Goal: Task Accomplishment & Management: Complete application form

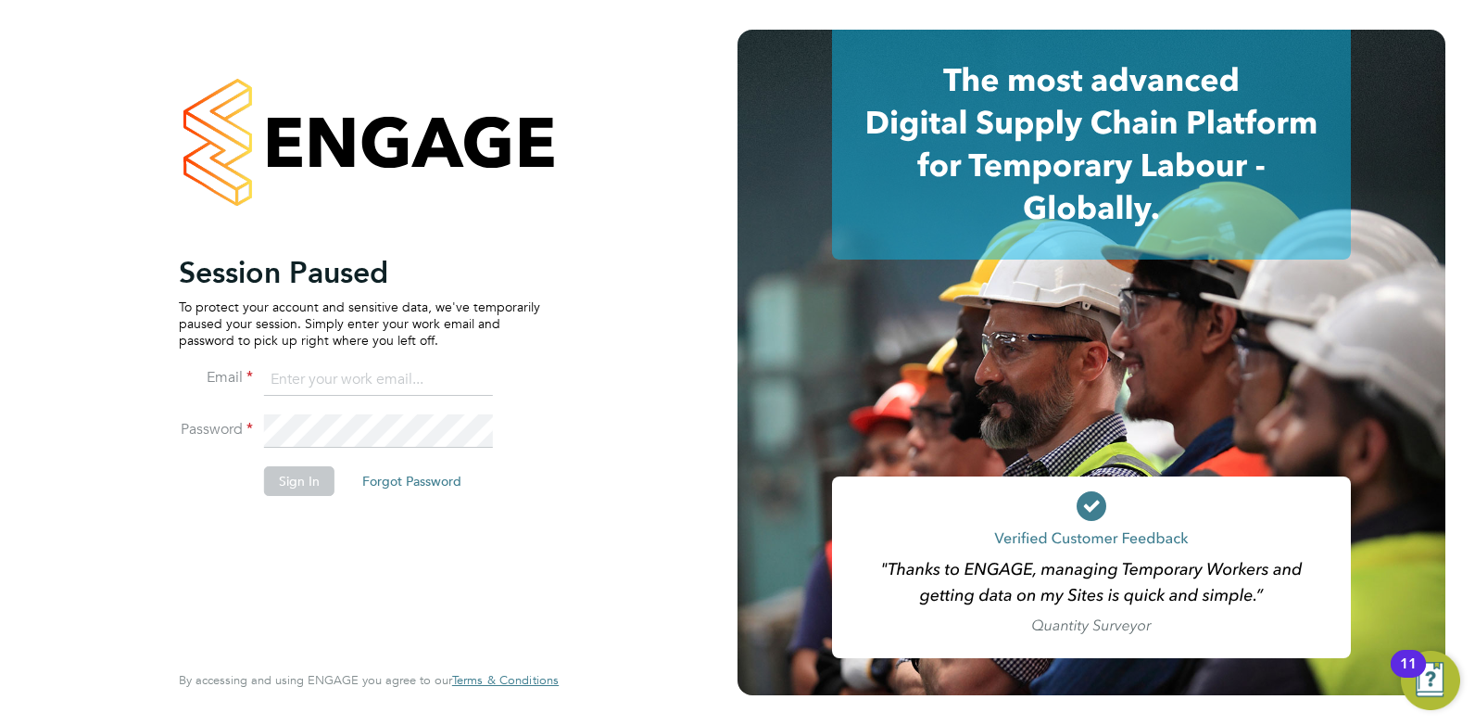
click at [366, 377] on input at bounding box center [378, 379] width 229 height 33
type input "joelbrickell@jjfox.com"
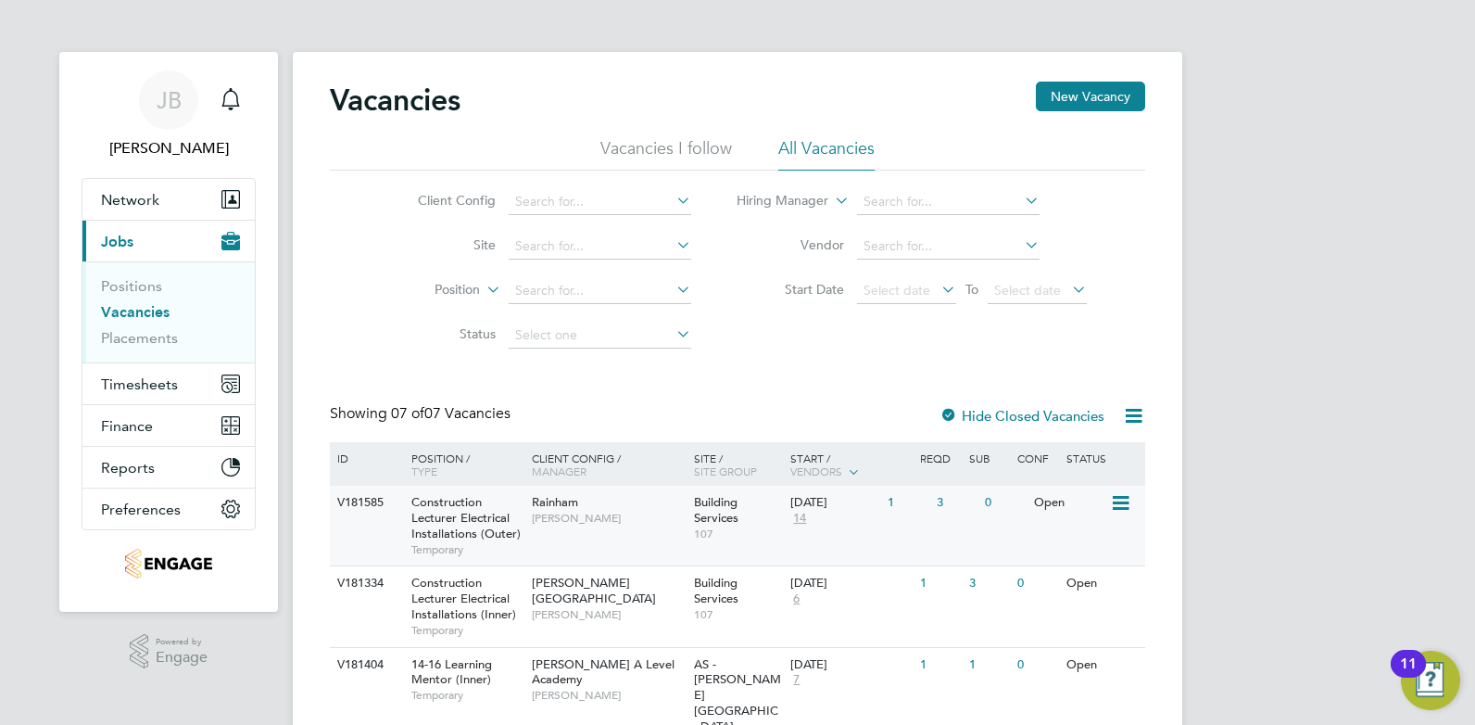
click at [946, 533] on div "V181585 Construction Lecturer Electrical Installations (Outer) Temporary Rainha…" at bounding box center [738, 526] width 816 height 80
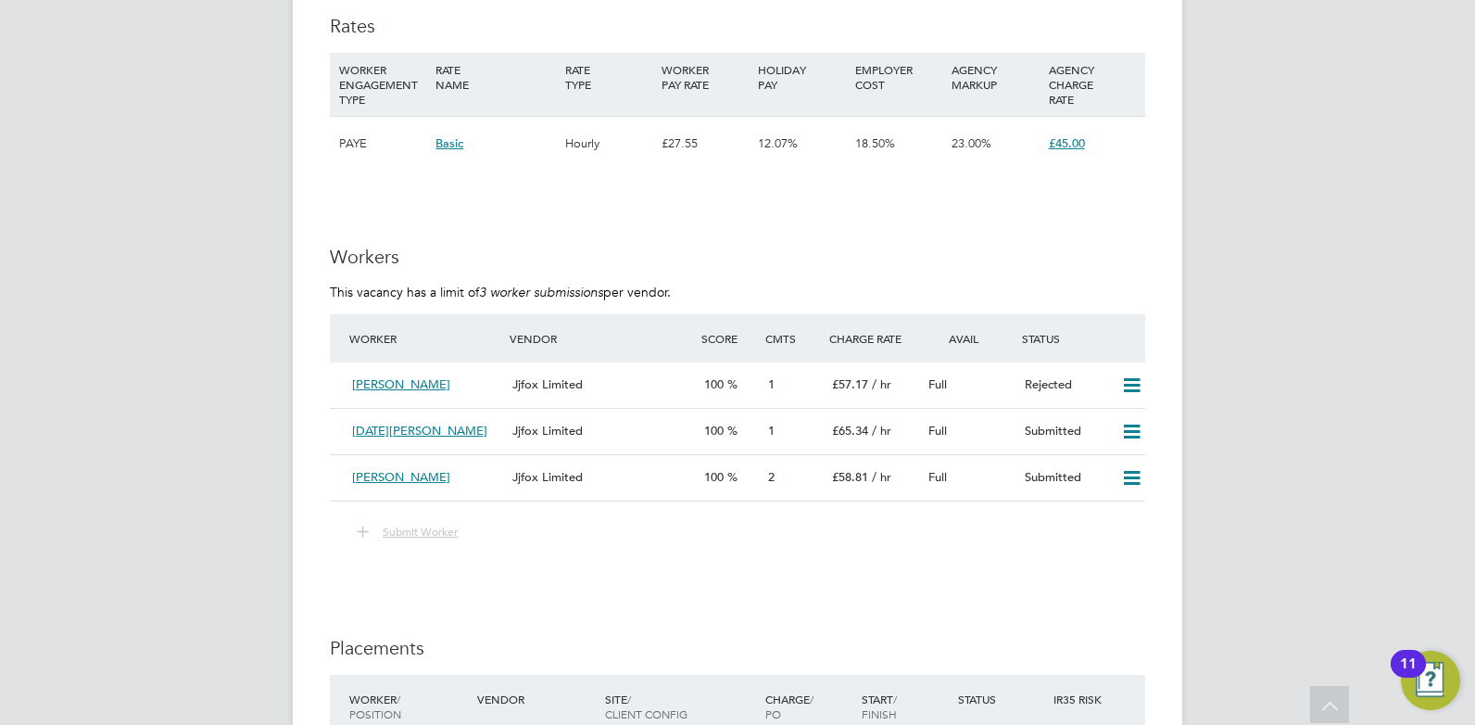
scroll to position [3243, 0]
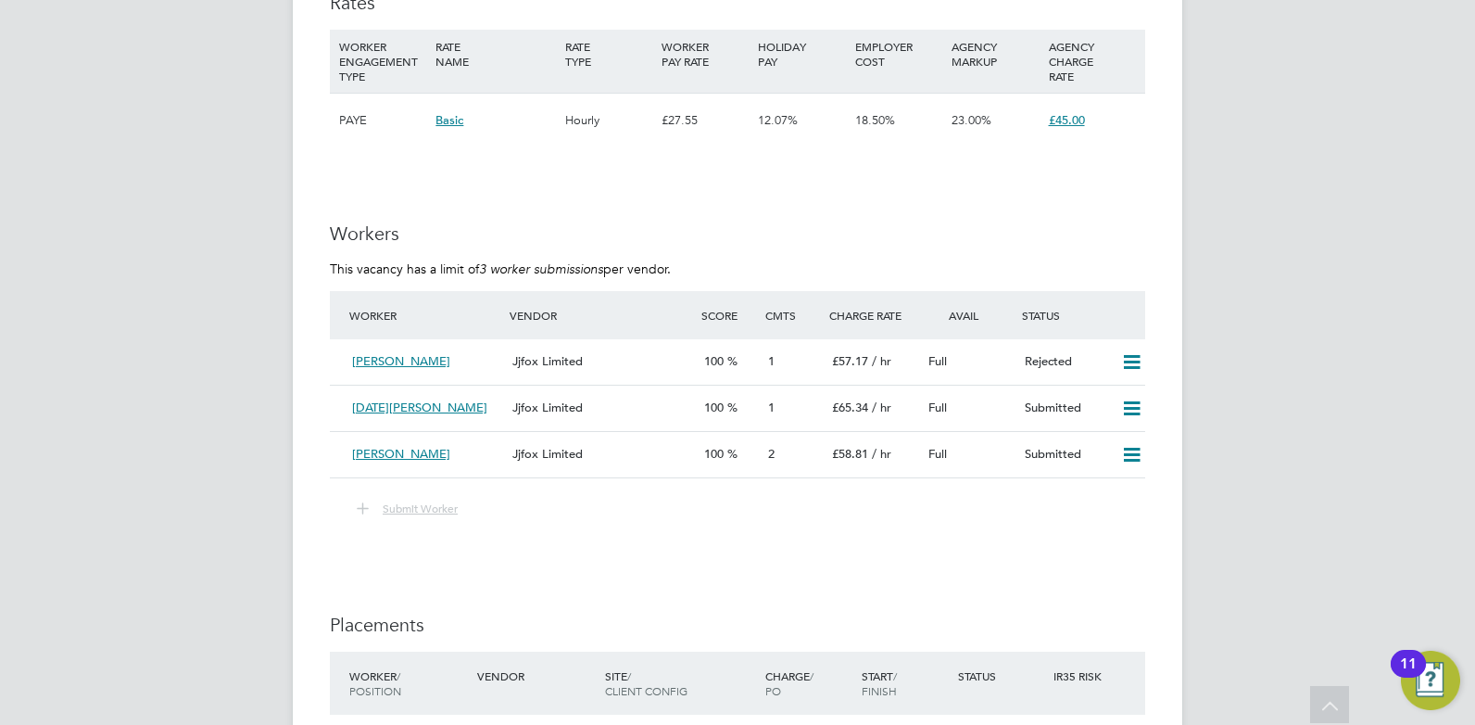
click at [407, 510] on span "Submit Worker" at bounding box center [420, 507] width 75 height 15
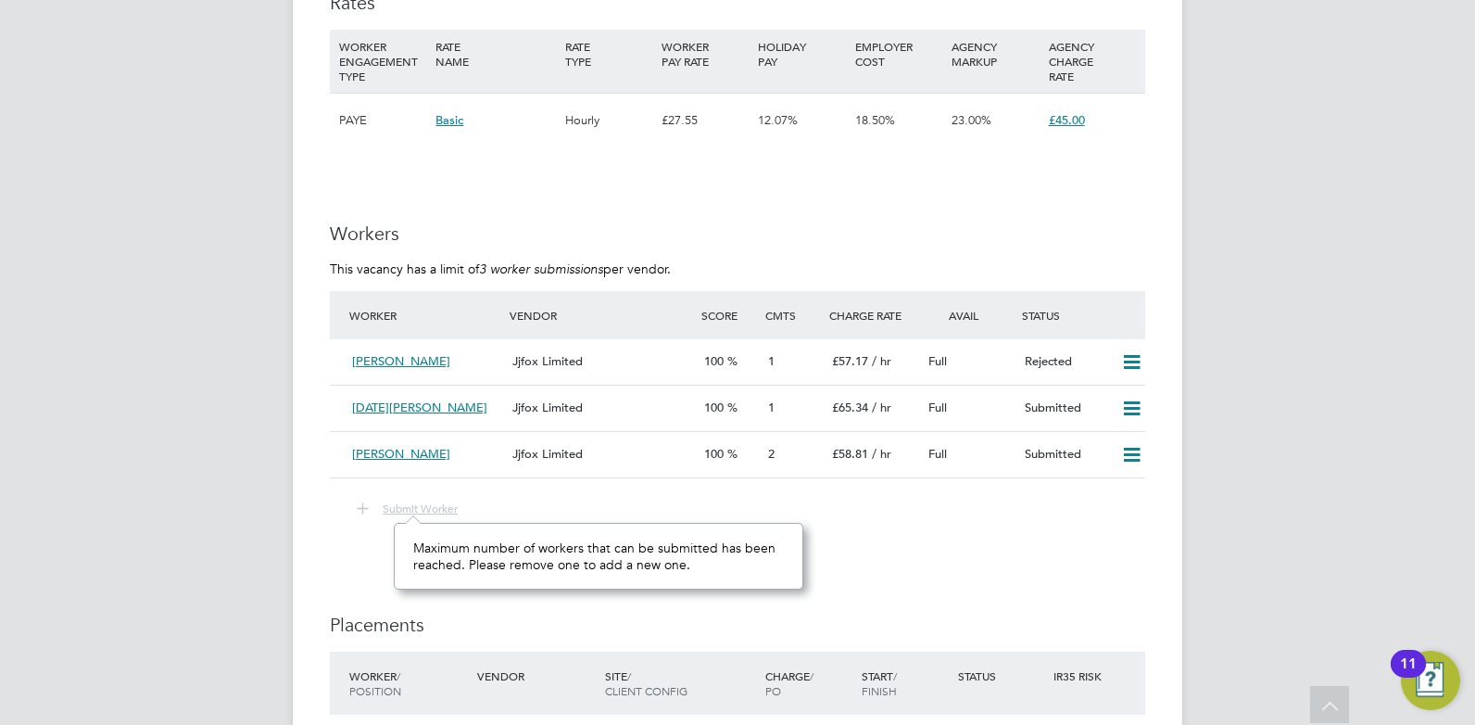
scroll to position [14, 77]
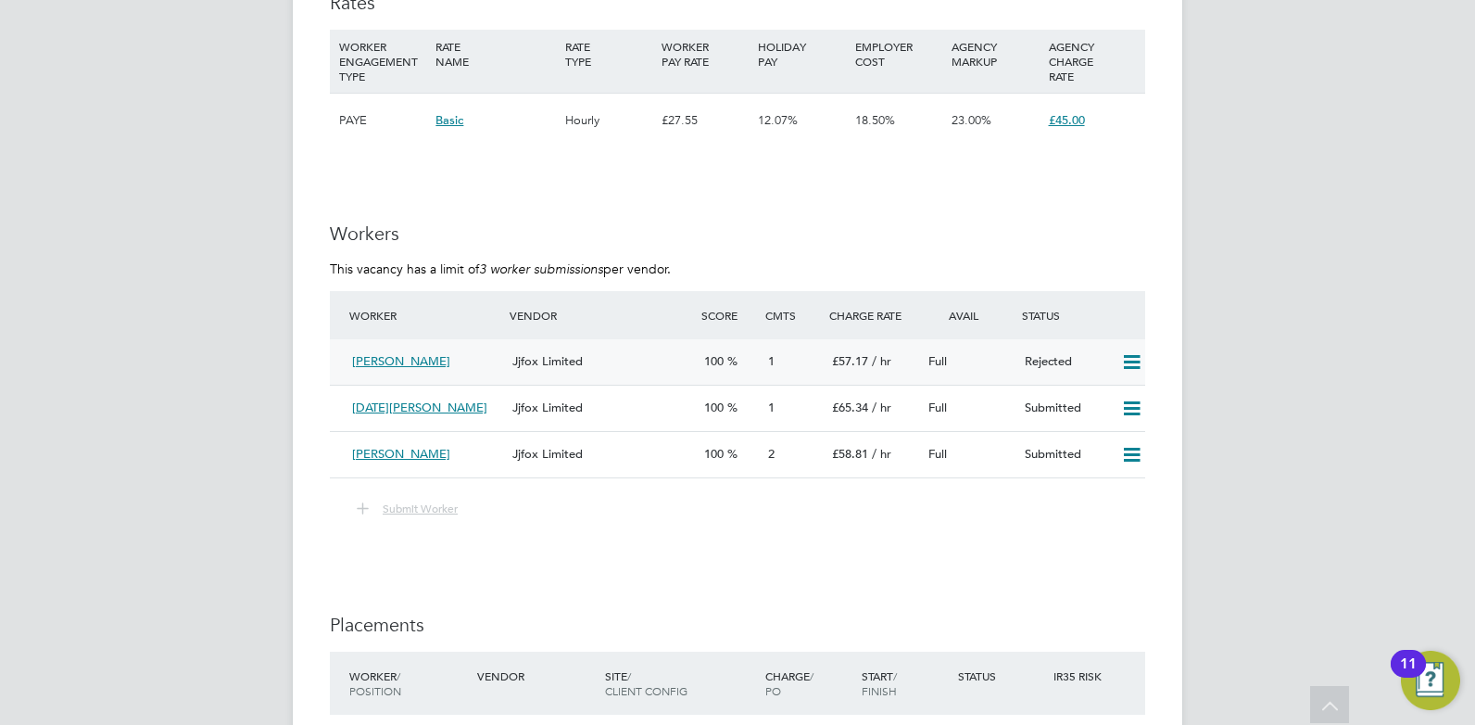
click at [1132, 359] on icon at bounding box center [1131, 362] width 23 height 15
drag, startPoint x: 591, startPoint y: 554, endPoint x: 453, endPoint y: 535, distance: 139.4
click at [417, 510] on span "Submit Worker" at bounding box center [420, 507] width 75 height 15
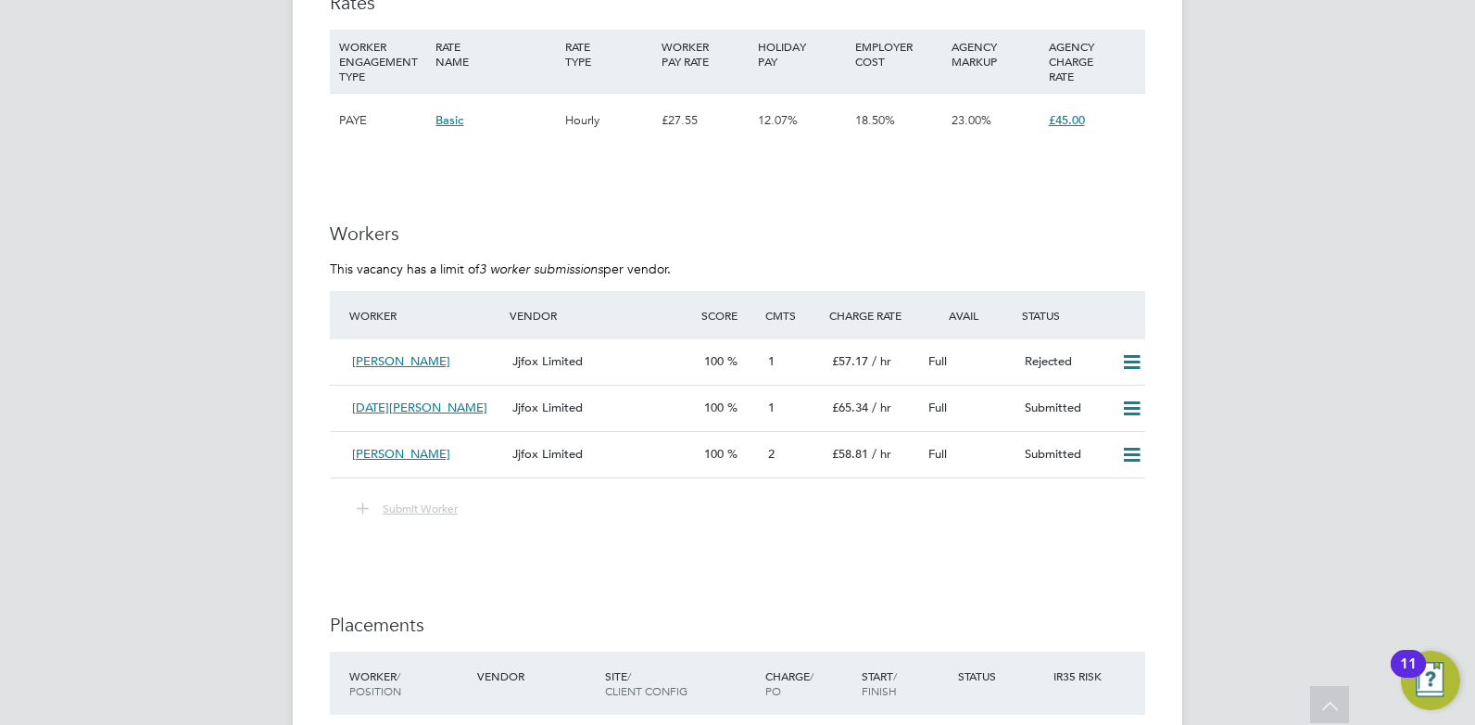
click at [417, 510] on span "Submit Worker" at bounding box center [420, 507] width 75 height 15
click at [1133, 360] on icon at bounding box center [1131, 362] width 23 height 15
click at [1130, 403] on icon at bounding box center [1131, 408] width 23 height 15
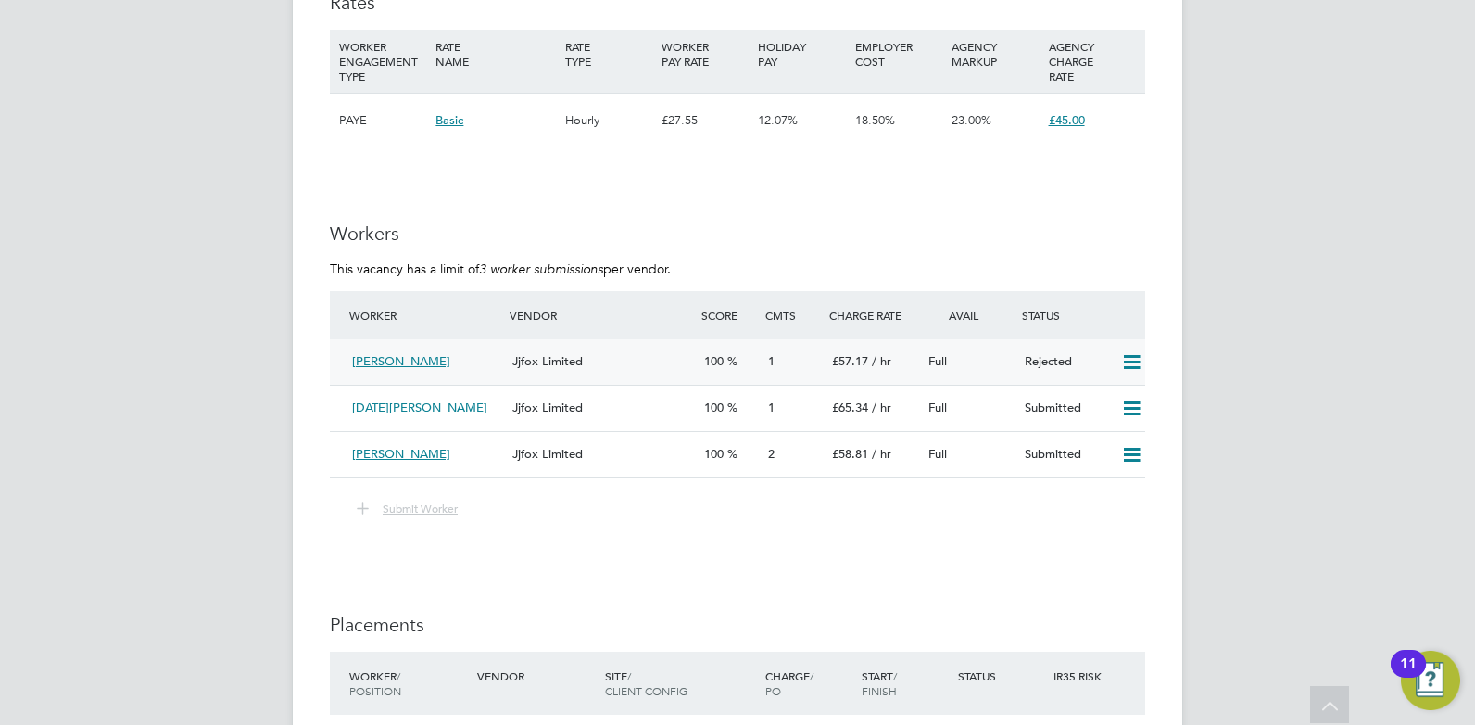
click at [1136, 362] on icon at bounding box center [1131, 362] width 23 height 15
click at [1106, 401] on li "Resubmit" at bounding box center [1101, 401] width 79 height 26
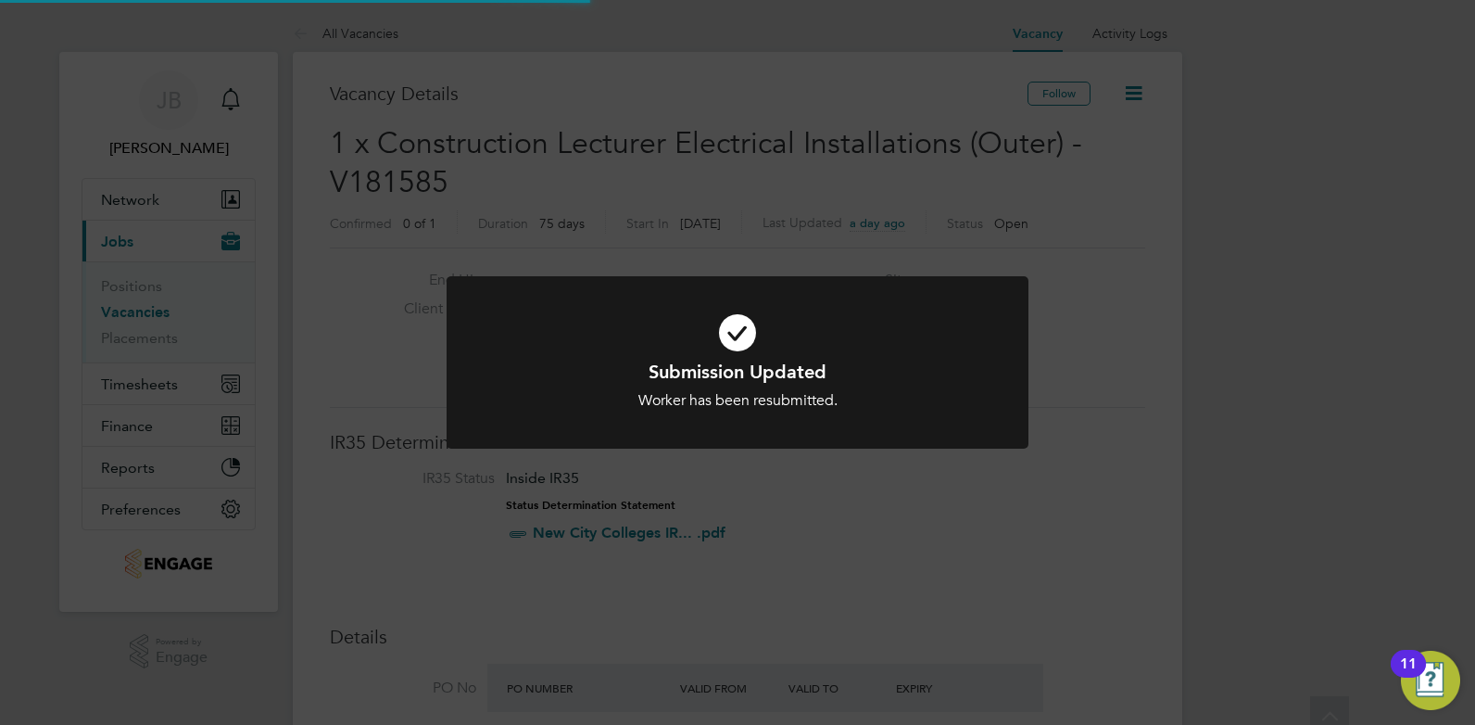
scroll to position [9, 9]
click at [737, 335] on icon at bounding box center [738, 333] width 482 height 72
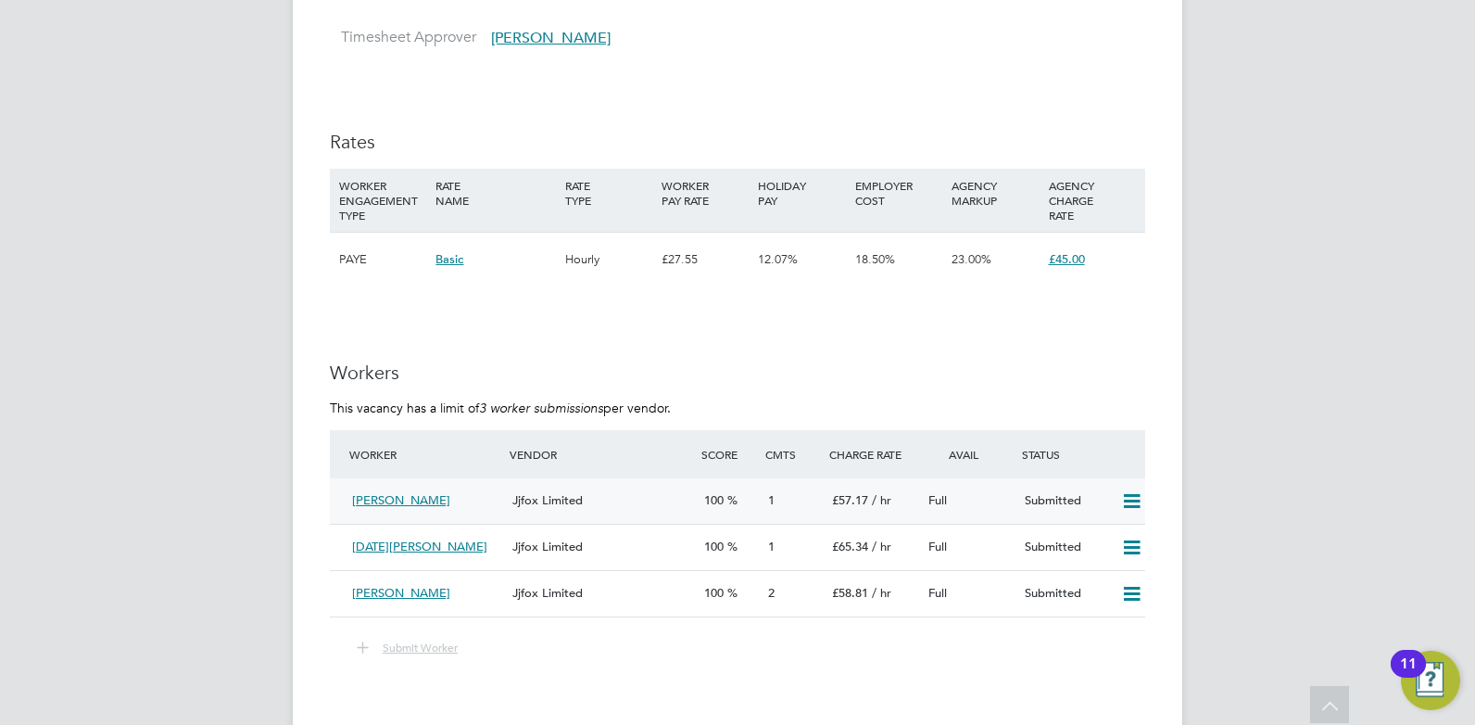
click at [1134, 498] on icon at bounding box center [1131, 501] width 23 height 15
click at [1104, 542] on li "Remove" at bounding box center [1104, 540] width 71 height 26
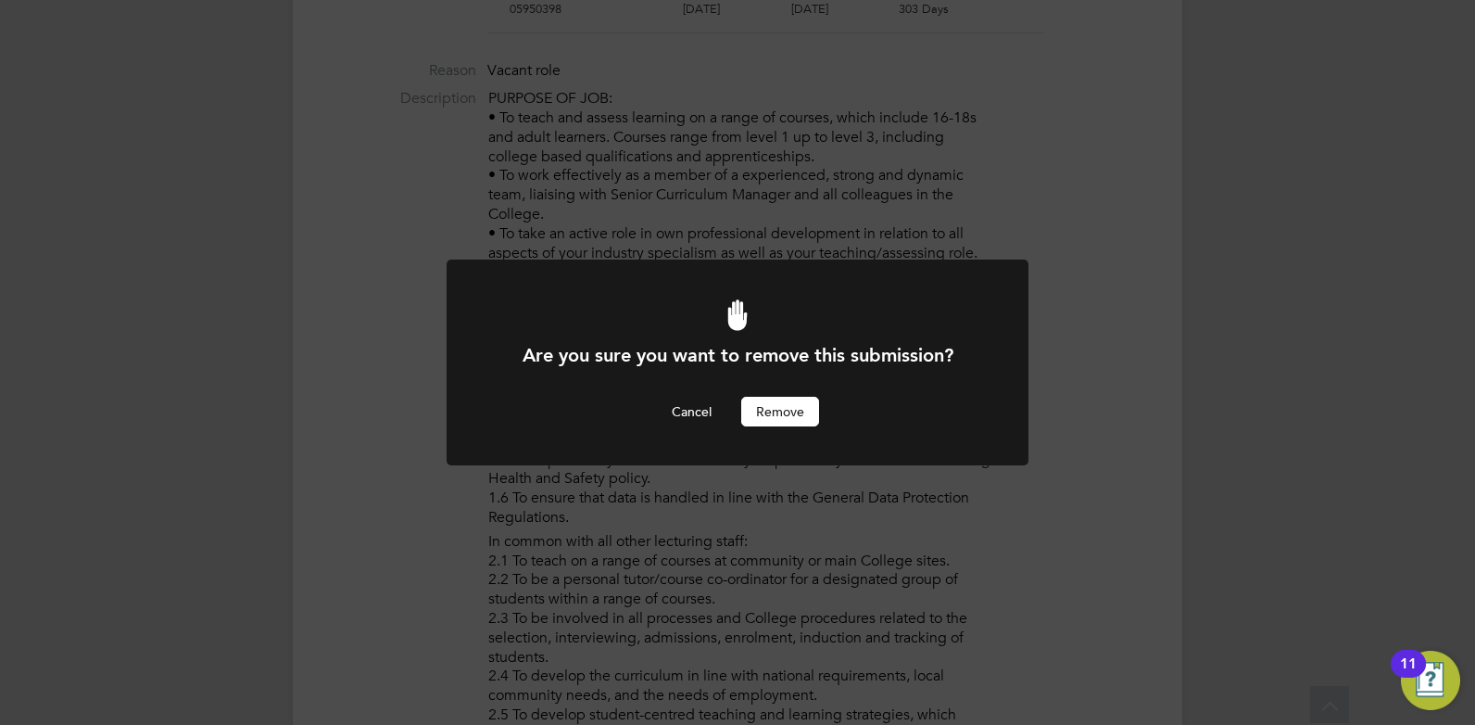
click at [768, 413] on button "Remove" at bounding box center [780, 412] width 78 height 30
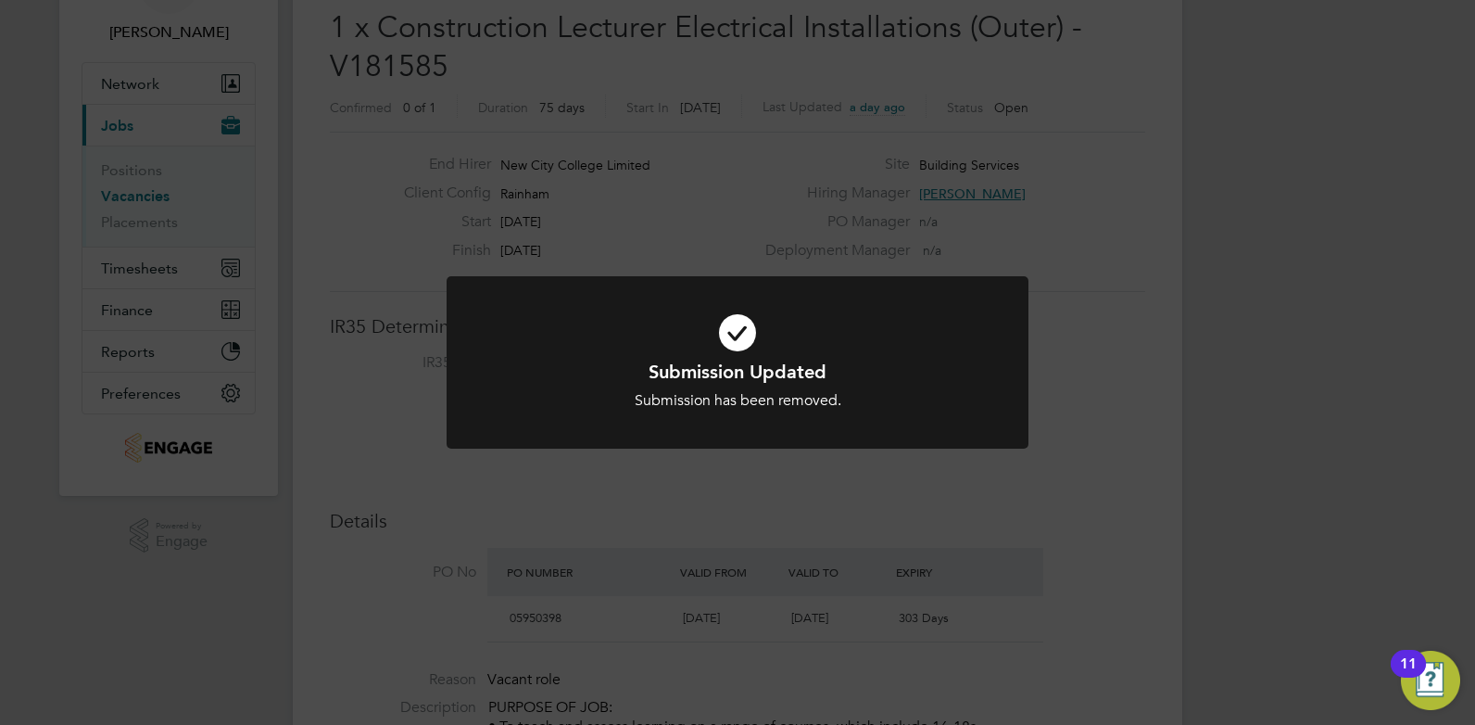
scroll to position [139, 0]
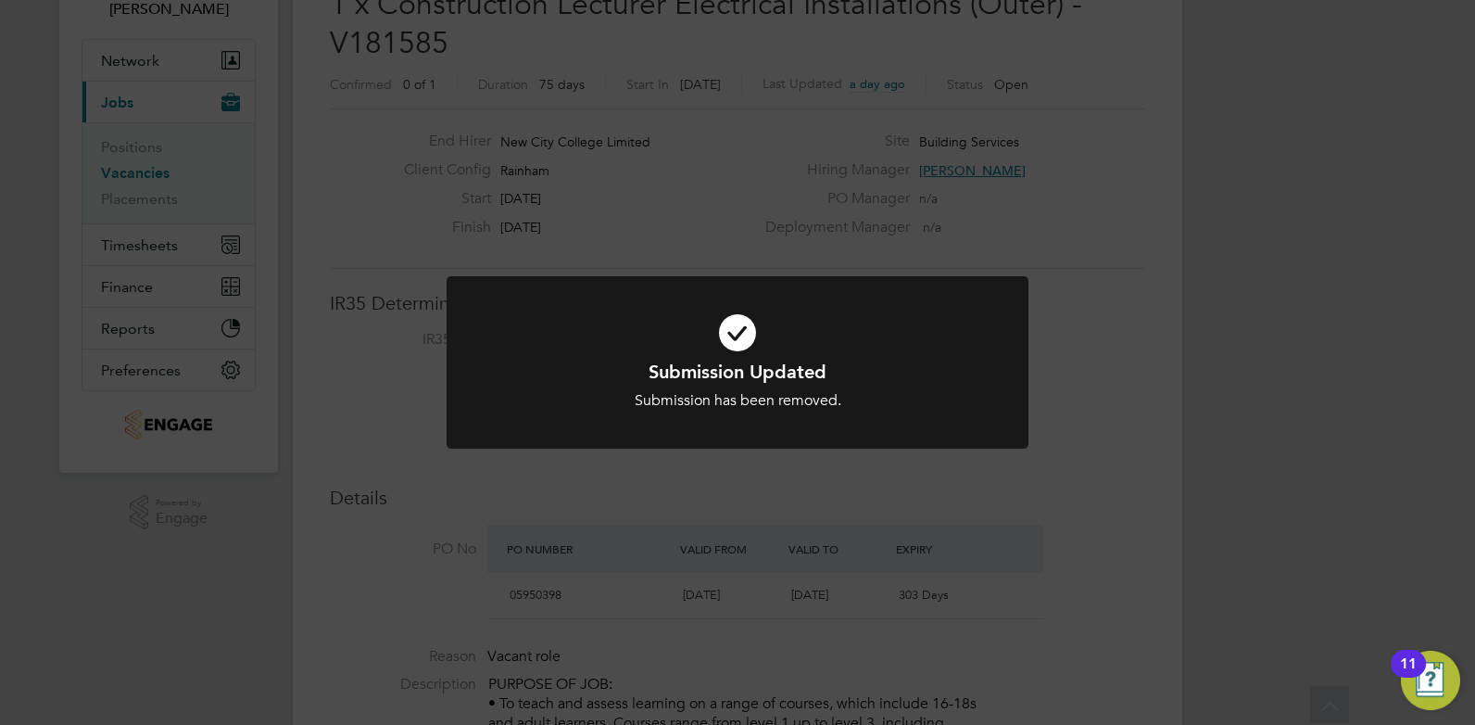
click at [840, 507] on div "Submission Updated Submission has been removed. Cancel Okay" at bounding box center [737, 362] width 1475 height 725
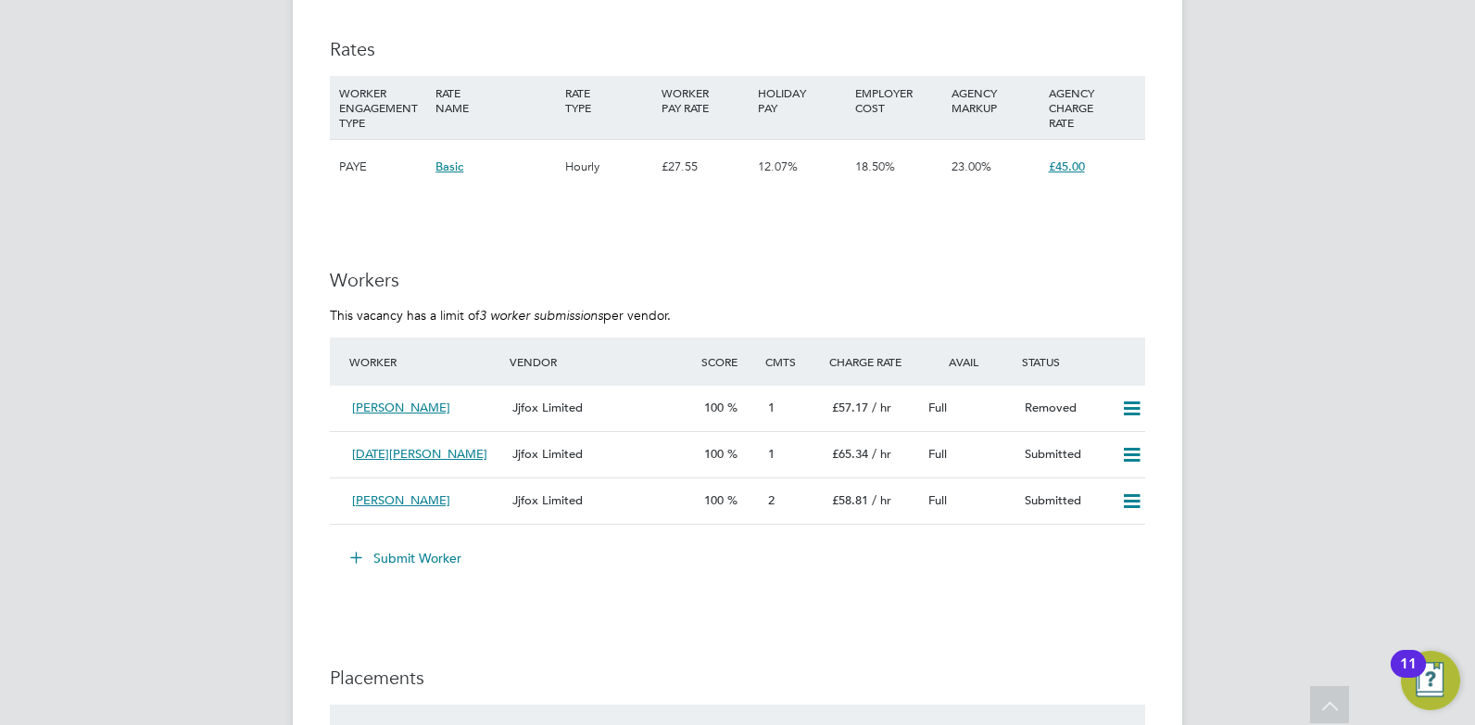
scroll to position [3313, 0]
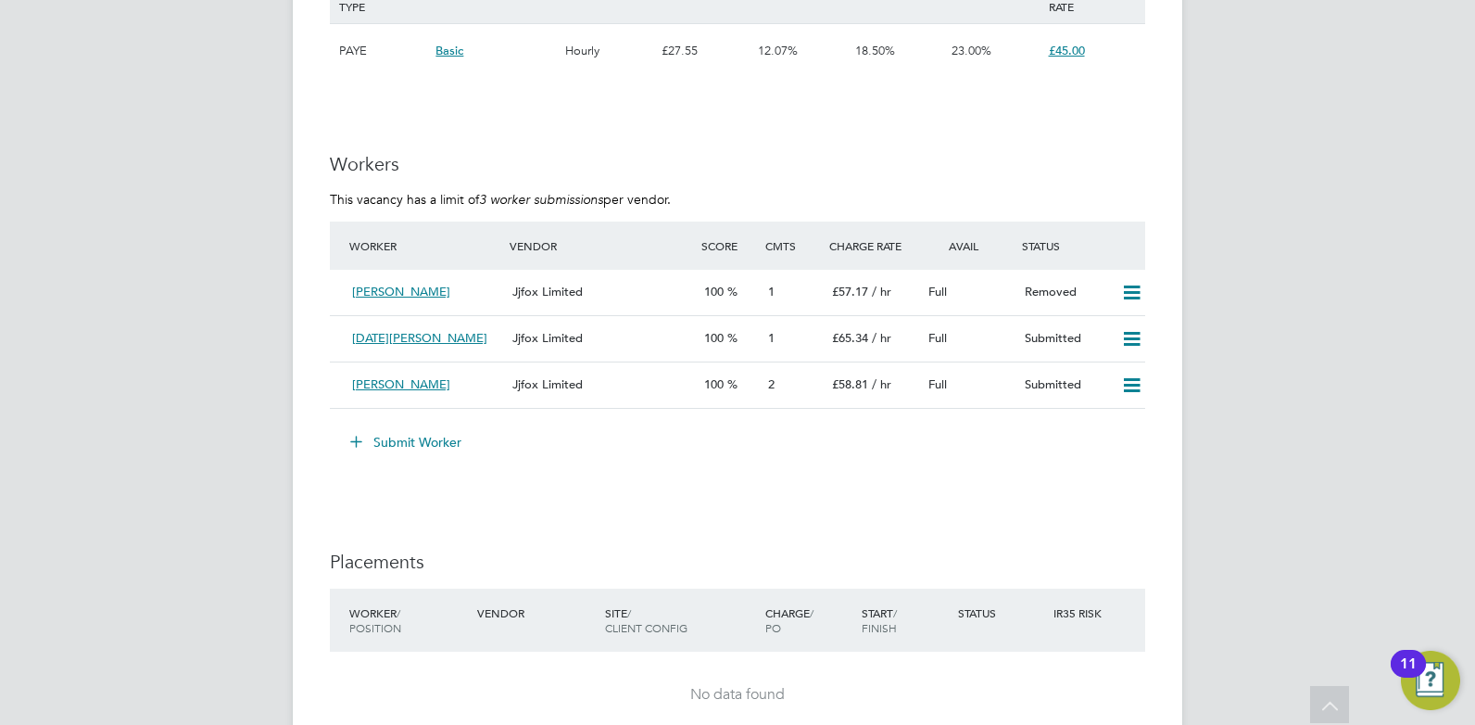
click at [442, 442] on button "Submit Worker" at bounding box center [406, 442] width 139 height 30
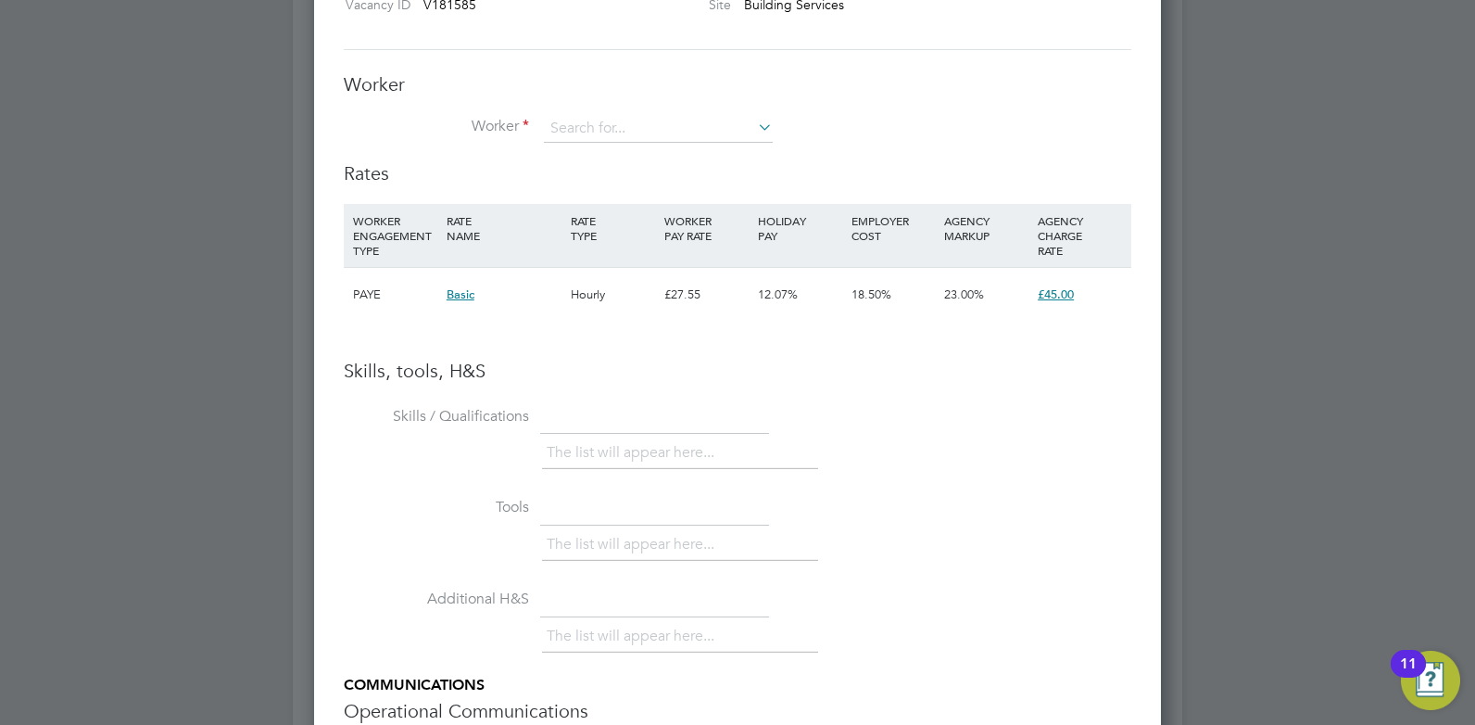
scroll to position [3364, 0]
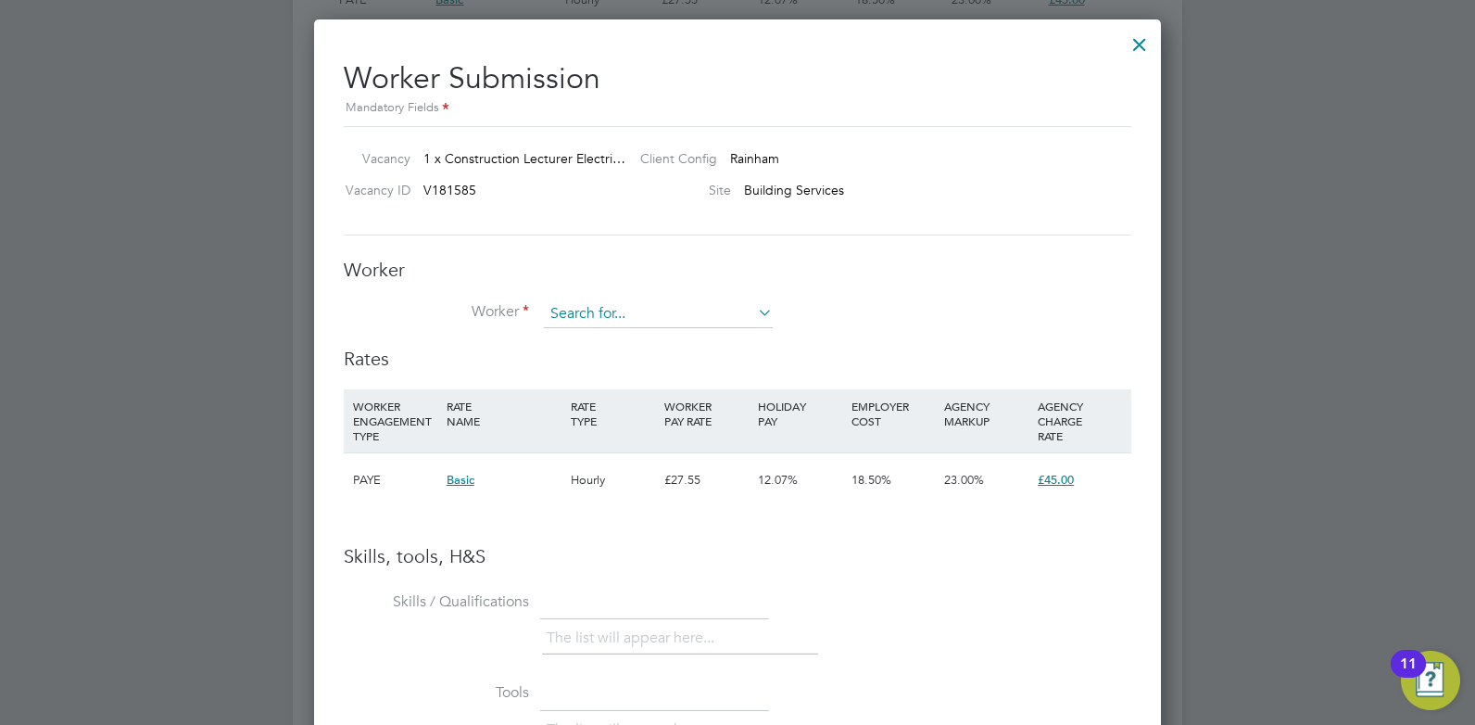
click at [623, 310] on input at bounding box center [658, 314] width 229 height 28
type input "m"
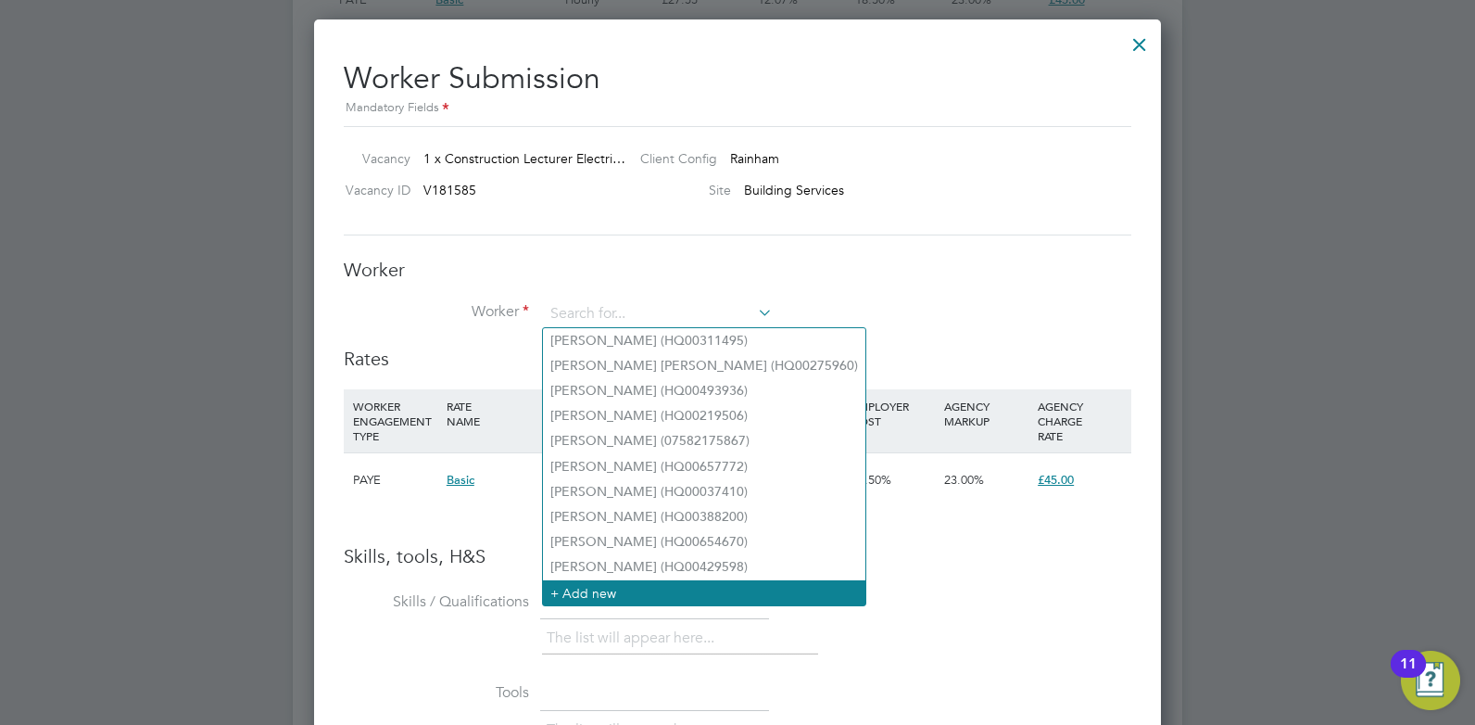
click at [667, 584] on li "+ Add new" at bounding box center [704, 592] width 322 height 25
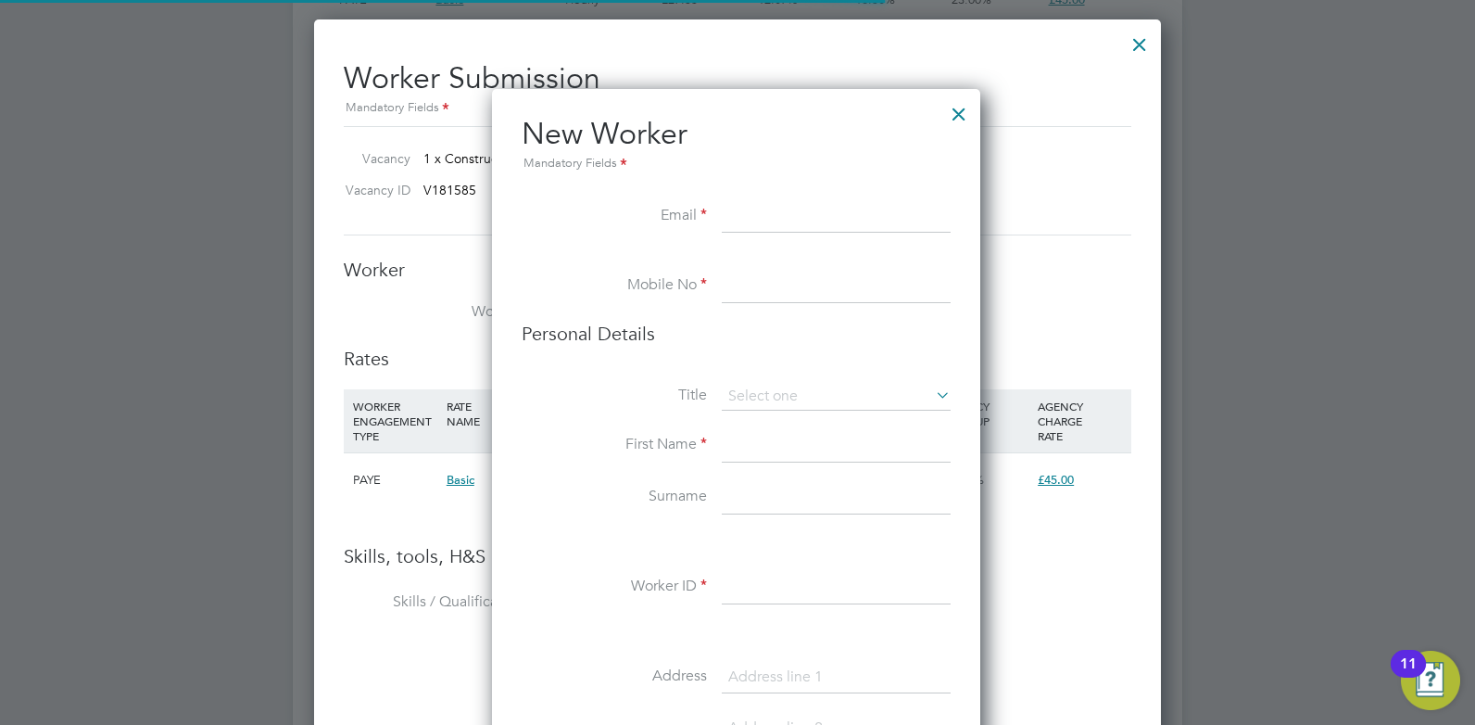
scroll to position [1568, 491]
paste input "[PERSON_NAME][EMAIL_ADDRESS][DOMAIN_NAME]"
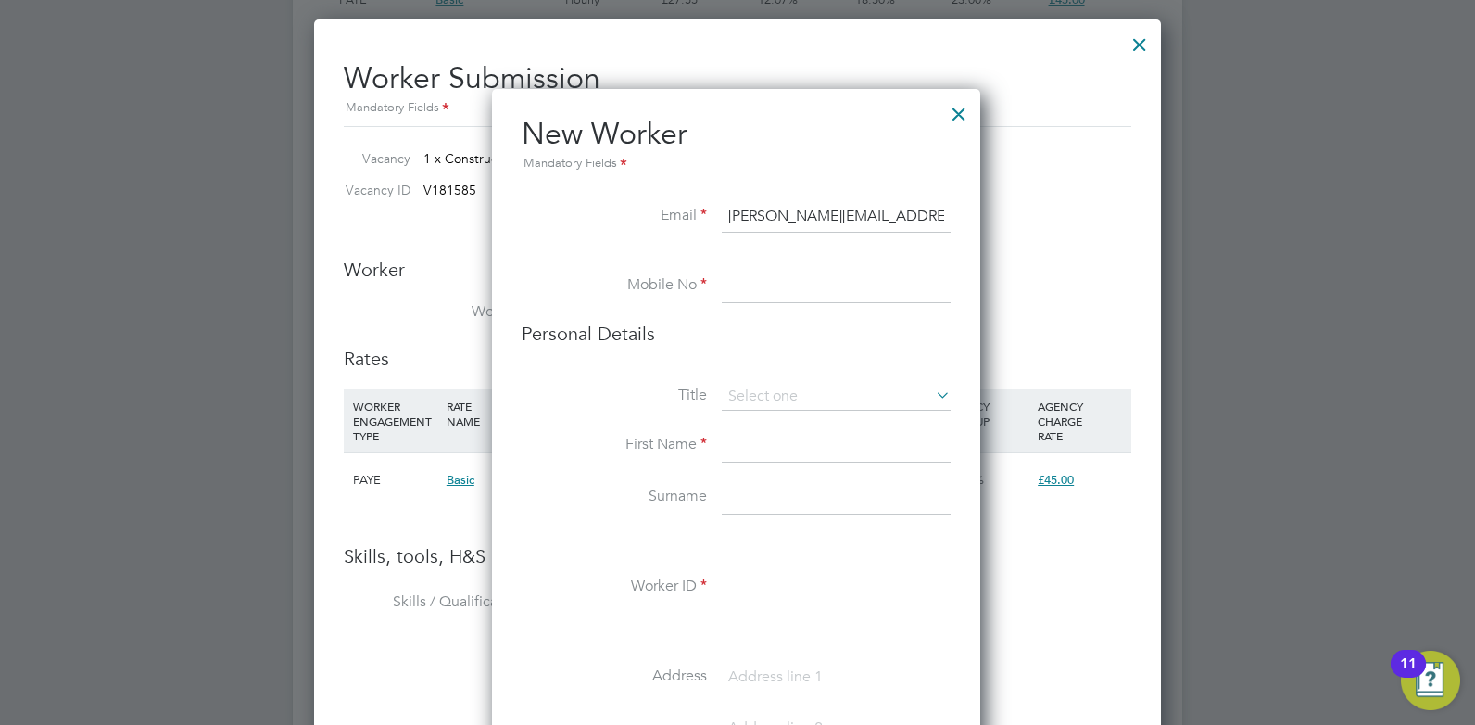
type input "[PERSON_NAME][EMAIL_ADDRESS][DOMAIN_NAME]"
click at [756, 272] on input at bounding box center [836, 286] width 229 height 33
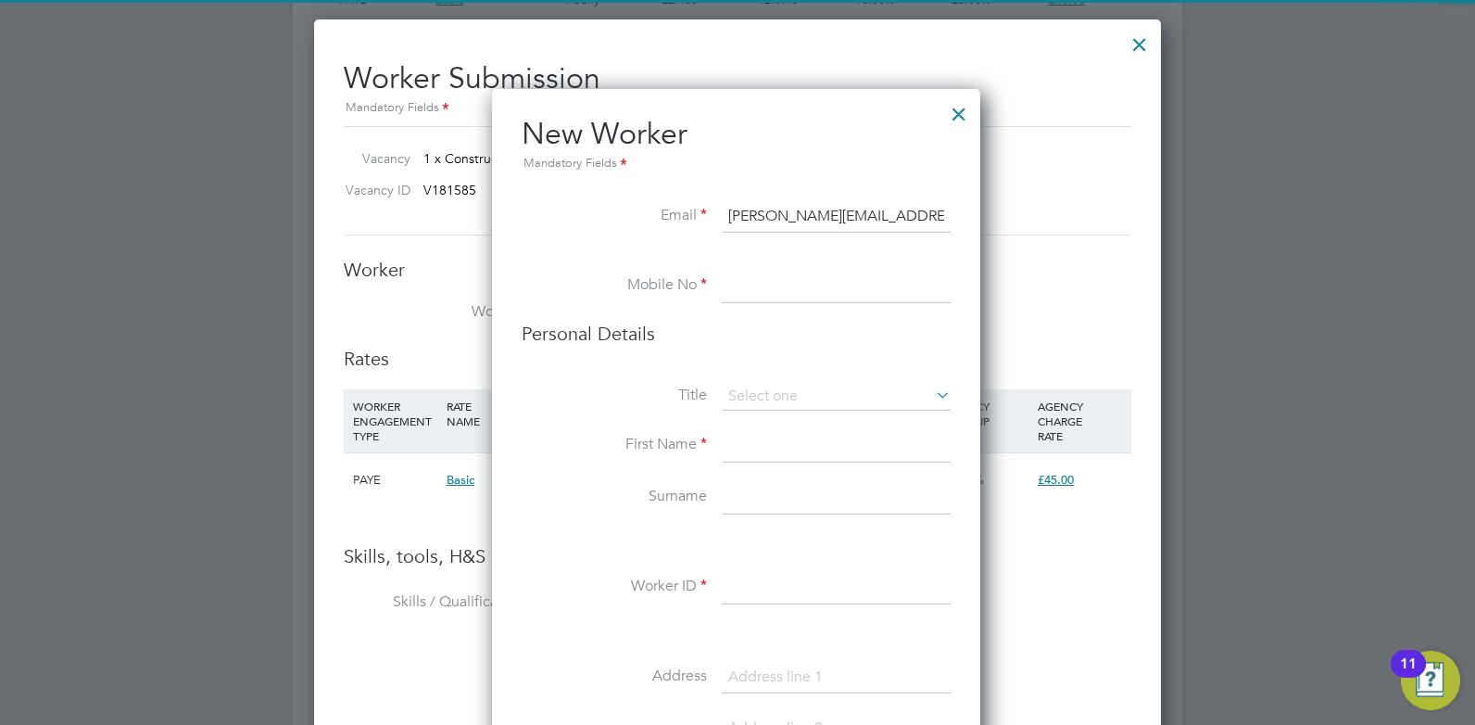
paste input "07973 641 798"
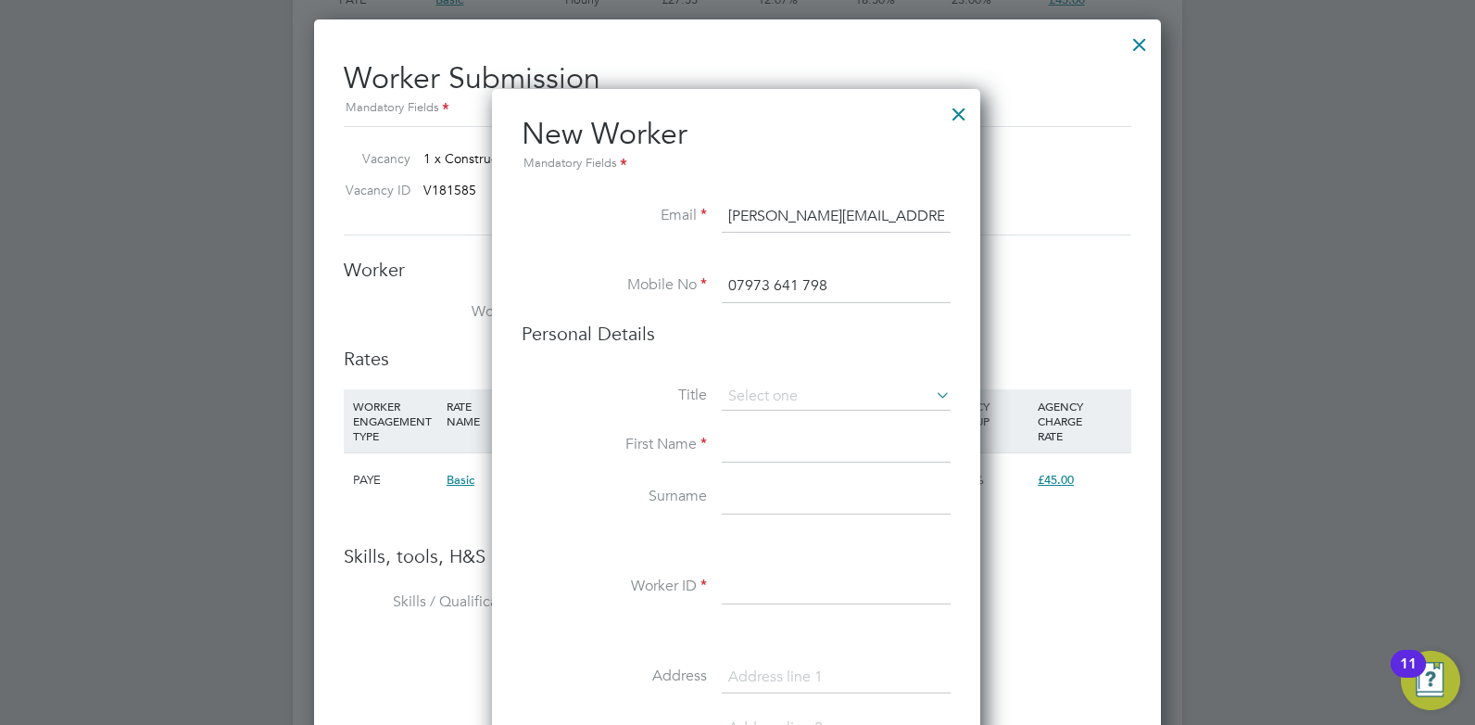
type input "07973 641 798"
click at [773, 398] on input at bounding box center [836, 397] width 229 height 28
click at [761, 430] on li "Mr" at bounding box center [836, 423] width 231 height 24
type input "Mr"
click at [757, 444] on input at bounding box center [836, 445] width 229 height 33
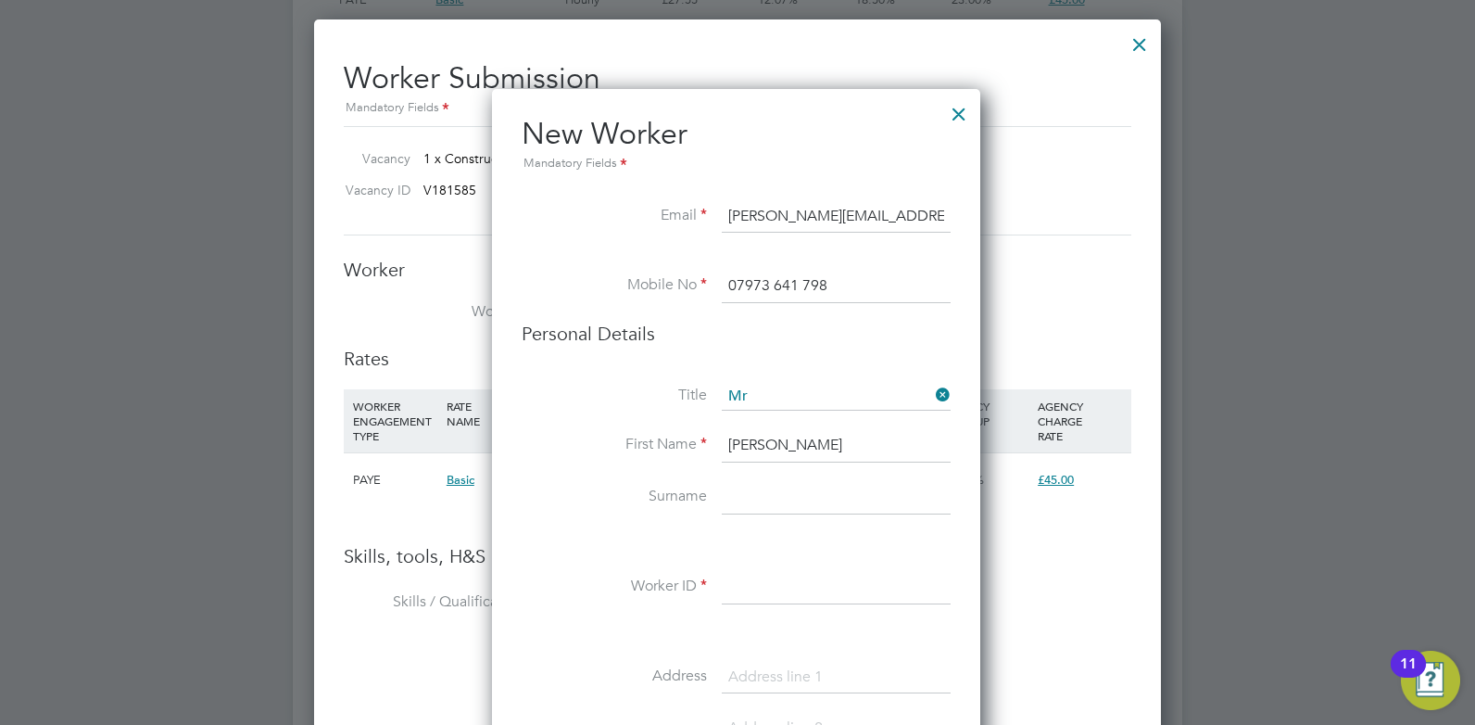
type input "[PERSON_NAME]"
click at [758, 494] on input at bounding box center [836, 497] width 229 height 33
type input "[PERSON_NAME]"
click at [832, 585] on input at bounding box center [836, 587] width 229 height 33
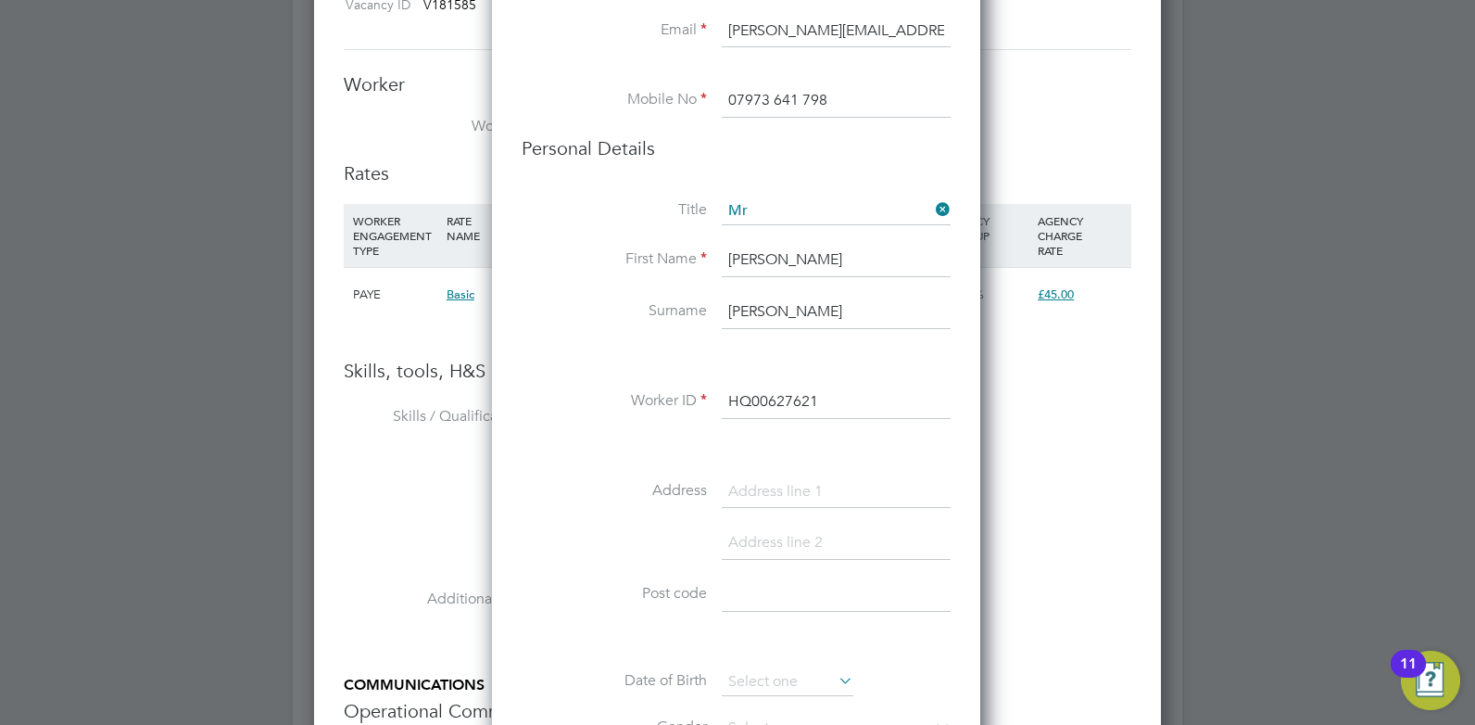
scroll to position [3596, 0]
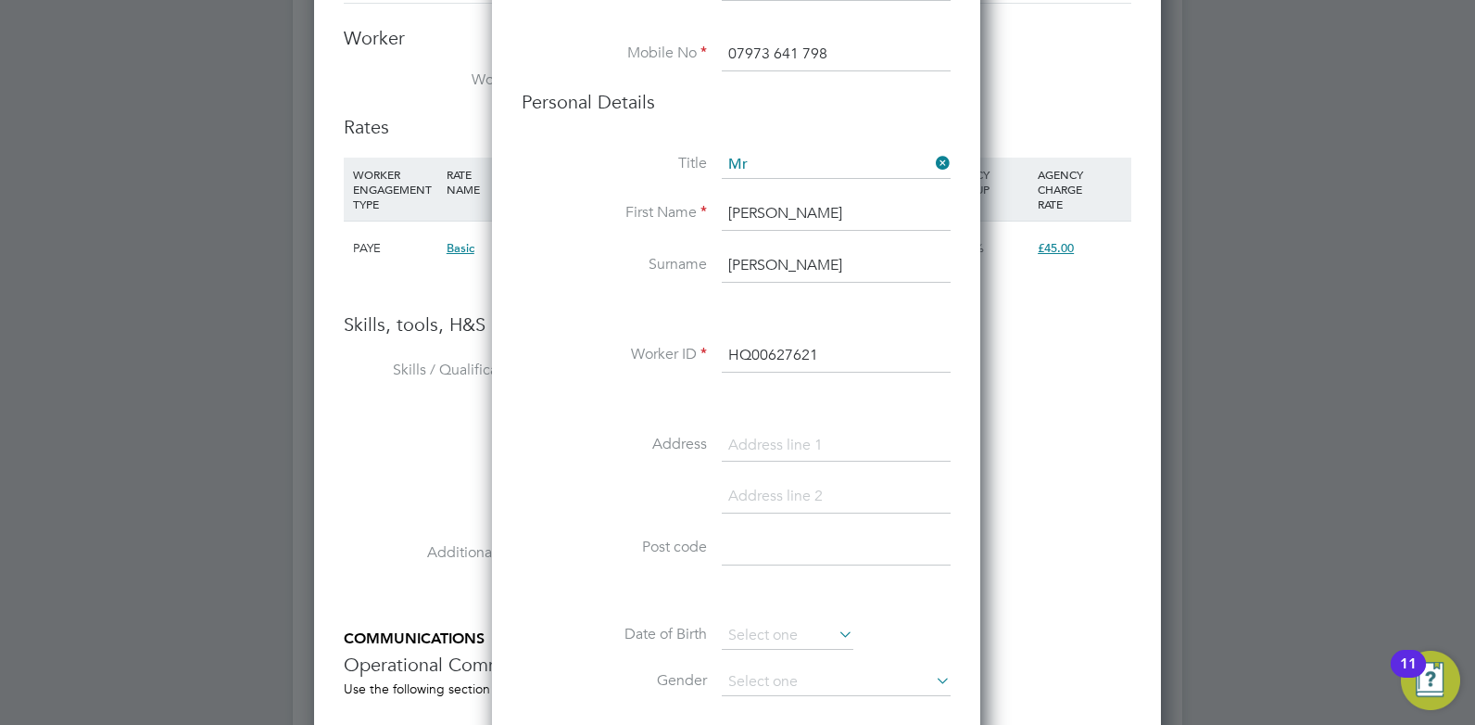
type input "HQ00627621"
click at [795, 550] on input at bounding box center [836, 548] width 229 height 33
paste input "CM5 9DE"
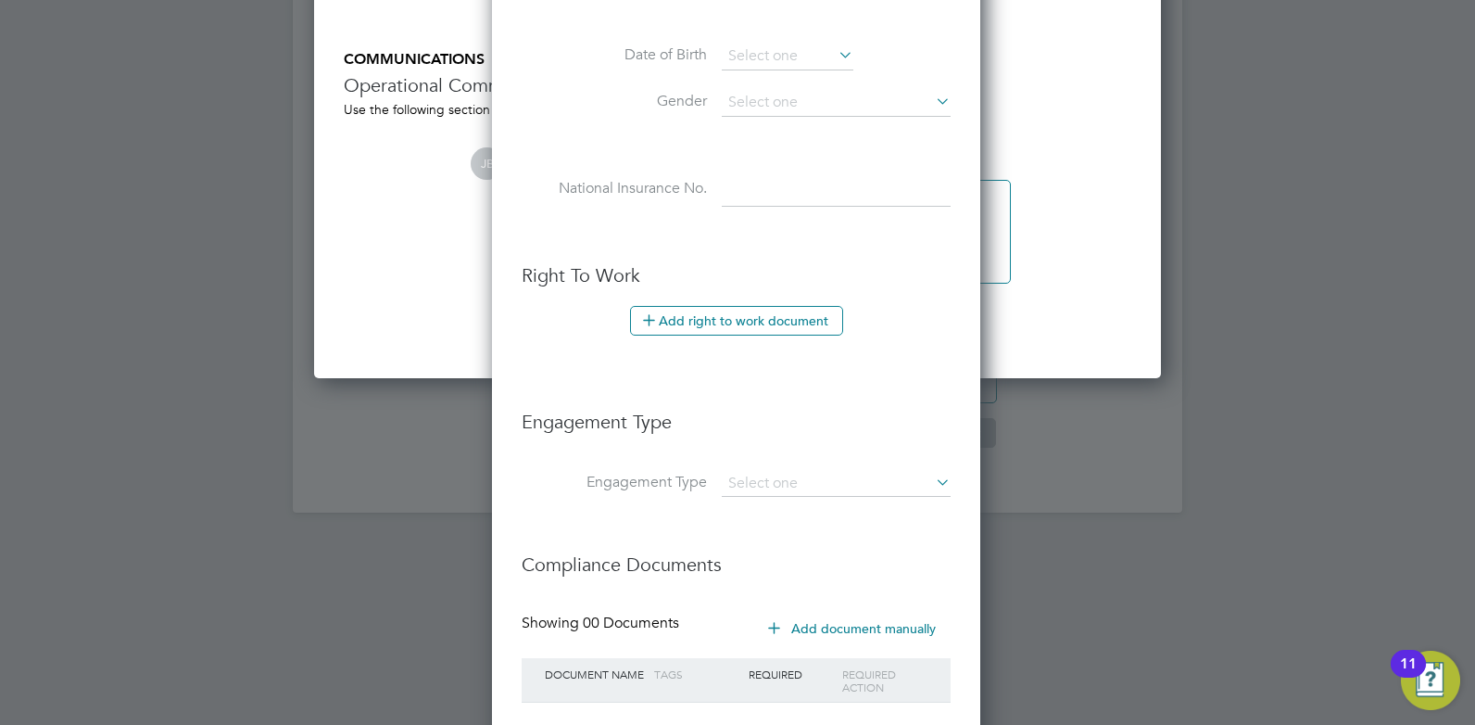
scroll to position [4294, 0]
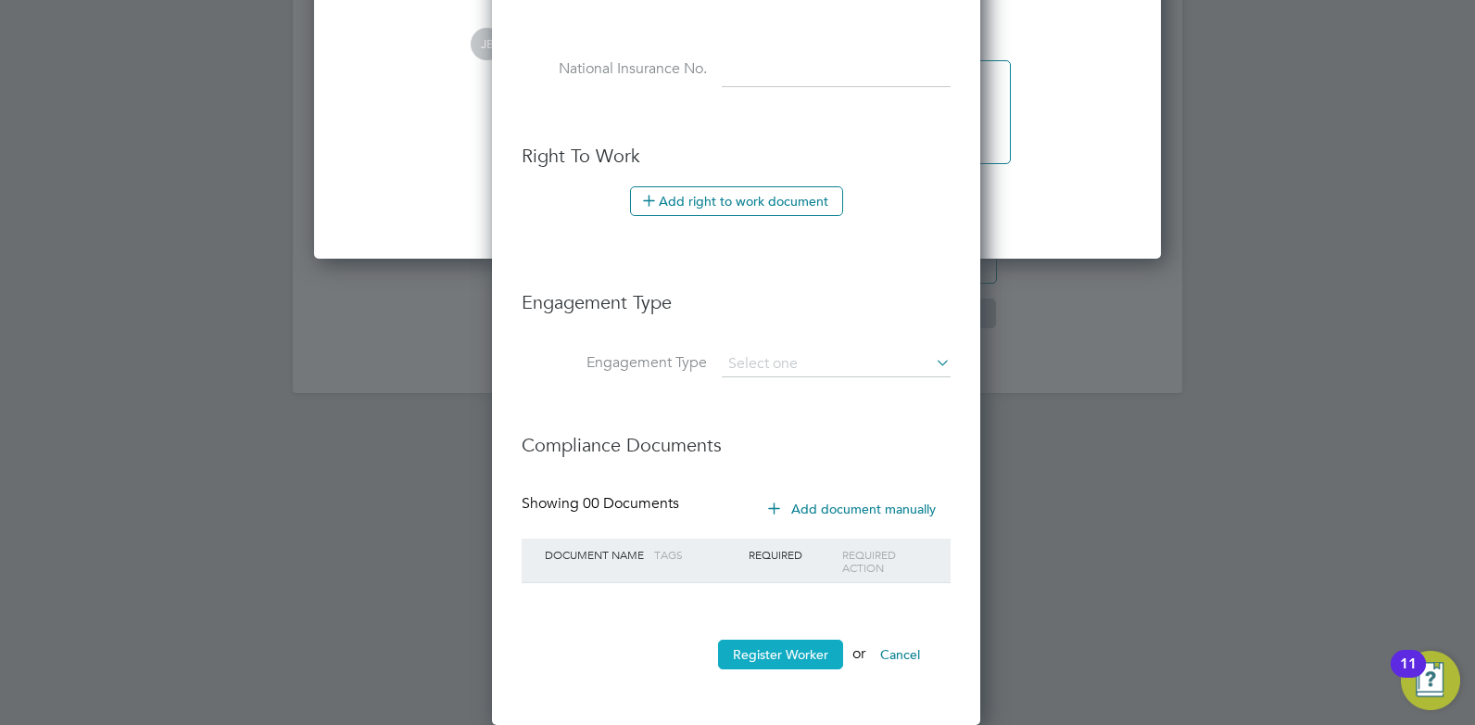
type input "CM5 9DE"
click at [773, 658] on button "Register Worker" at bounding box center [780, 654] width 125 height 30
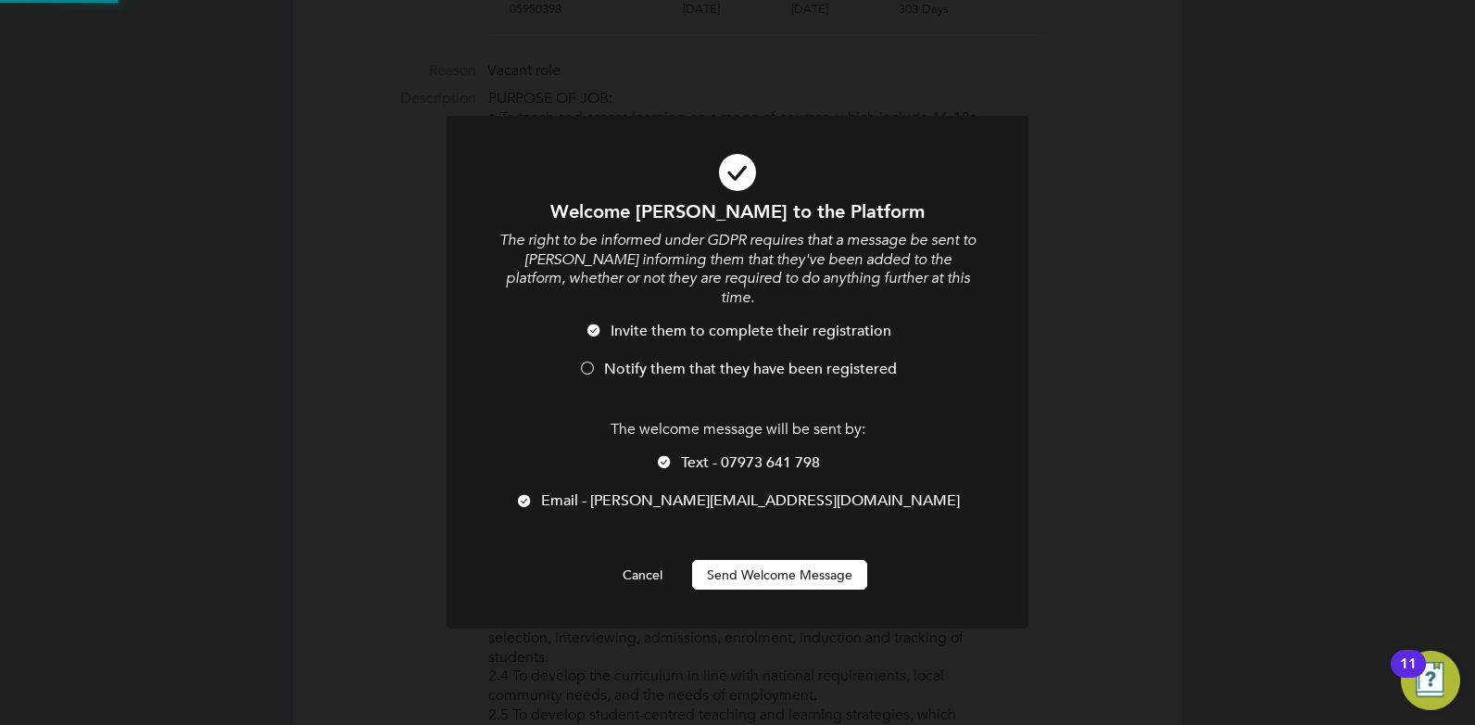
scroll to position [0, 0]
click at [685, 453] on span "Text - 07973 641 798" at bounding box center [750, 462] width 139 height 19
click at [795, 560] on button "Send Welcome Message" at bounding box center [779, 575] width 175 height 30
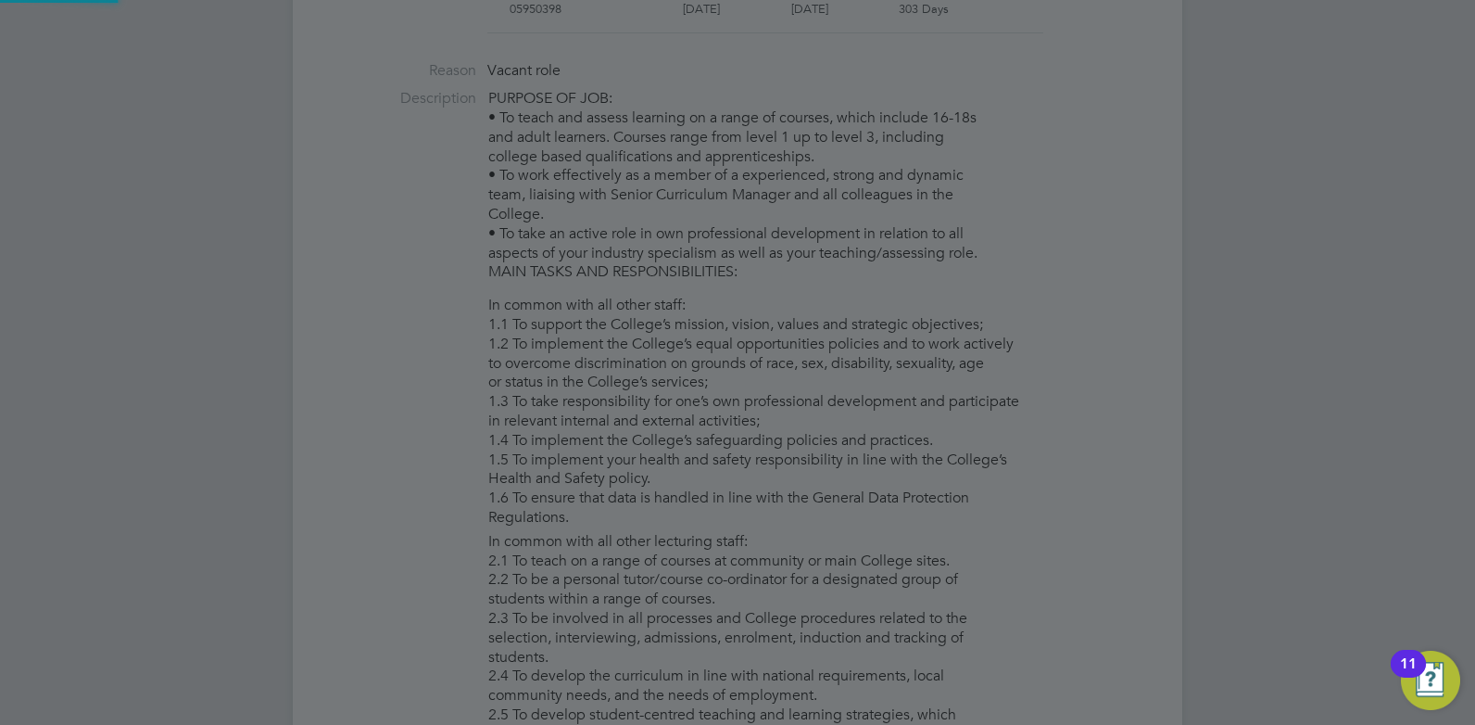
type input "[PERSON_NAME] (HQ00627621)"
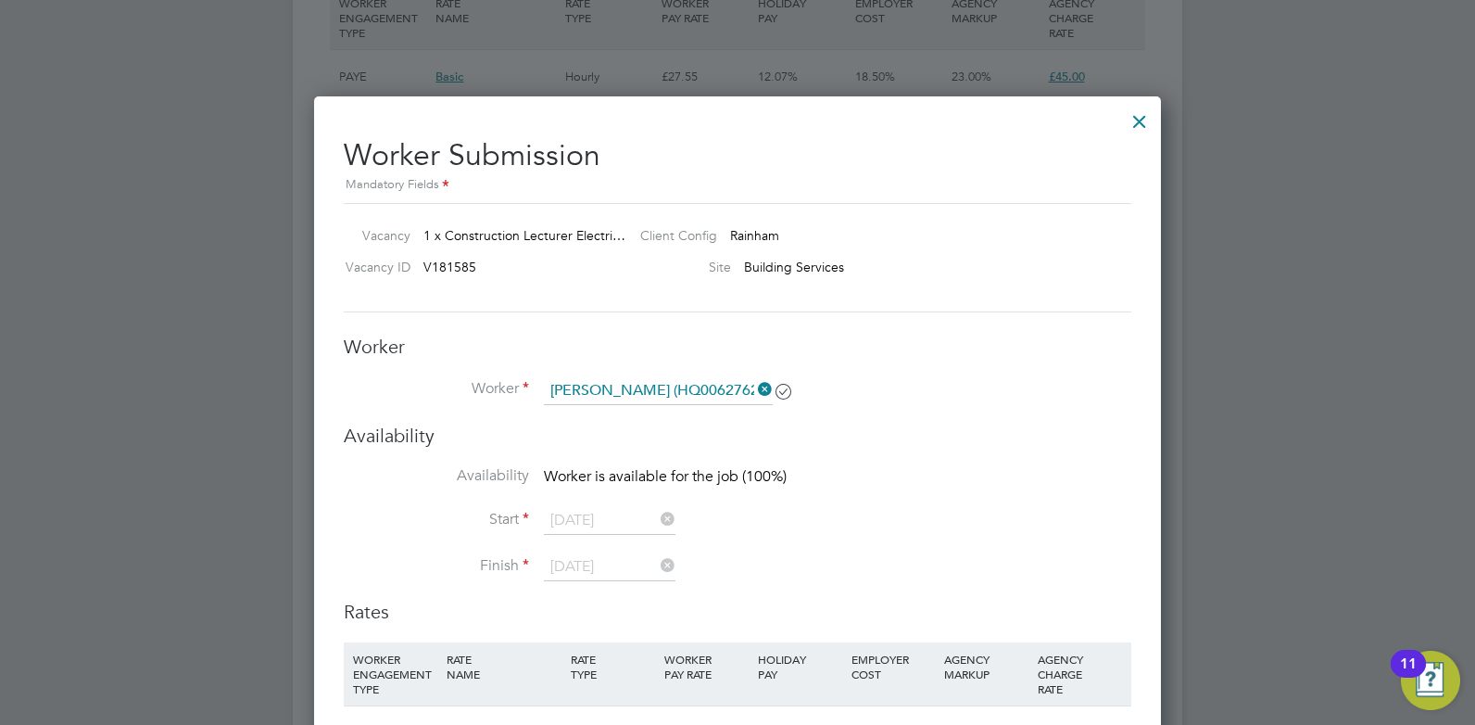
scroll to position [3241, 0]
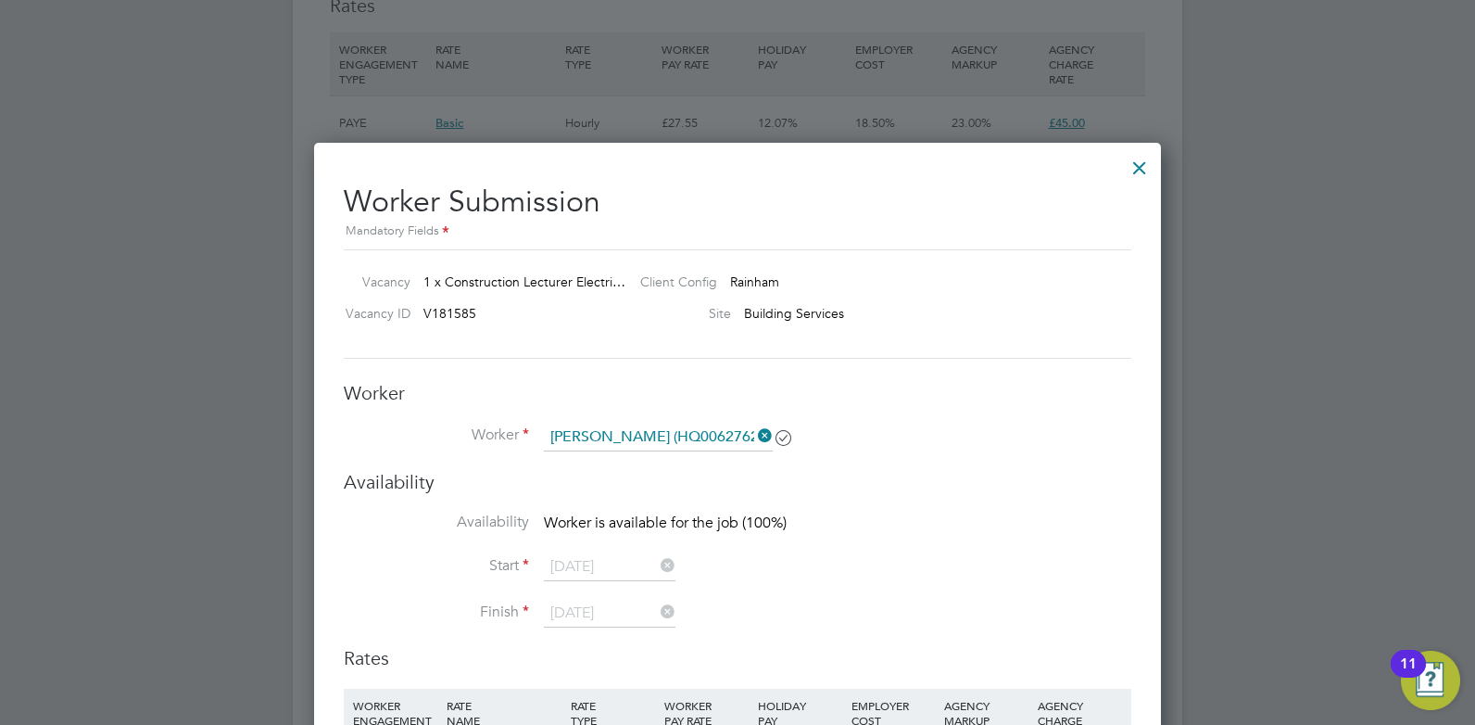
click at [1142, 167] on div at bounding box center [1139, 162] width 33 height 33
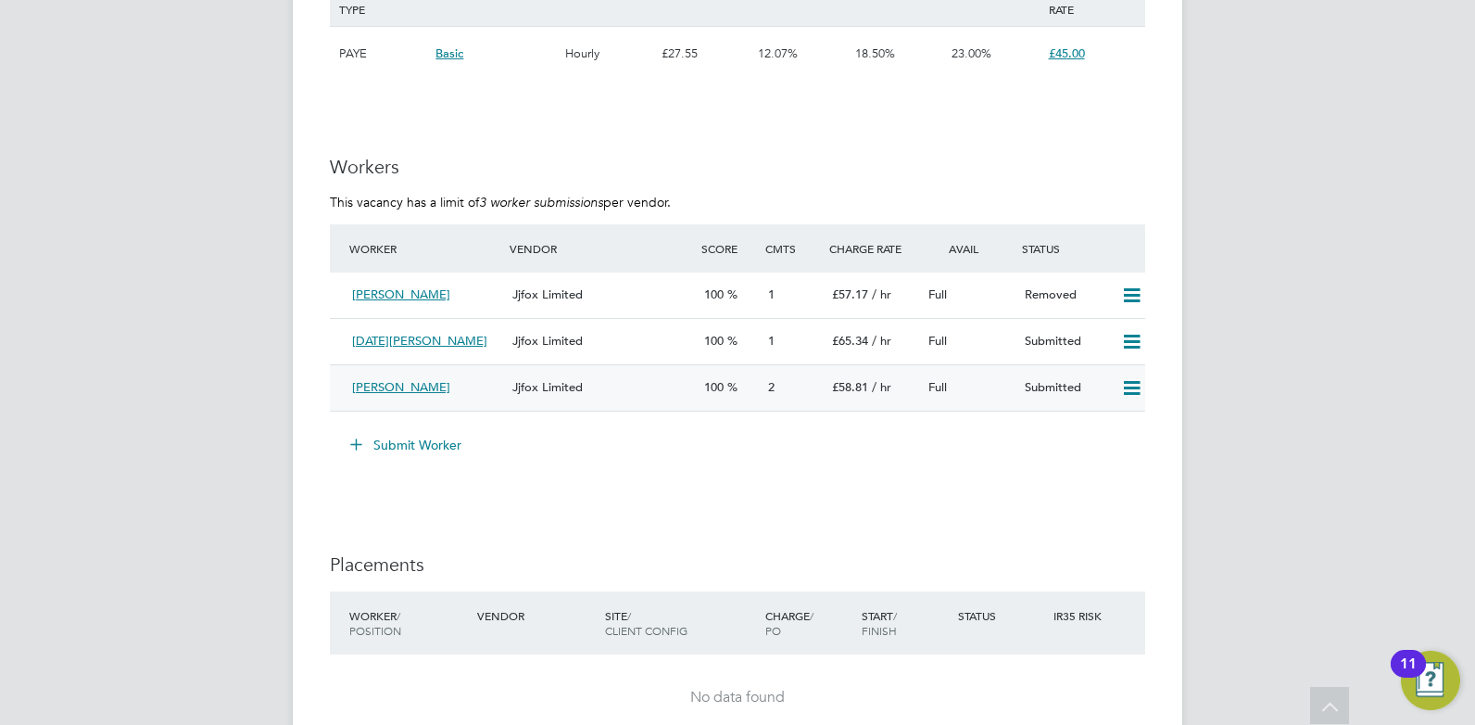
scroll to position [3313, 0]
click at [446, 443] on button "Submit Worker" at bounding box center [406, 442] width 139 height 30
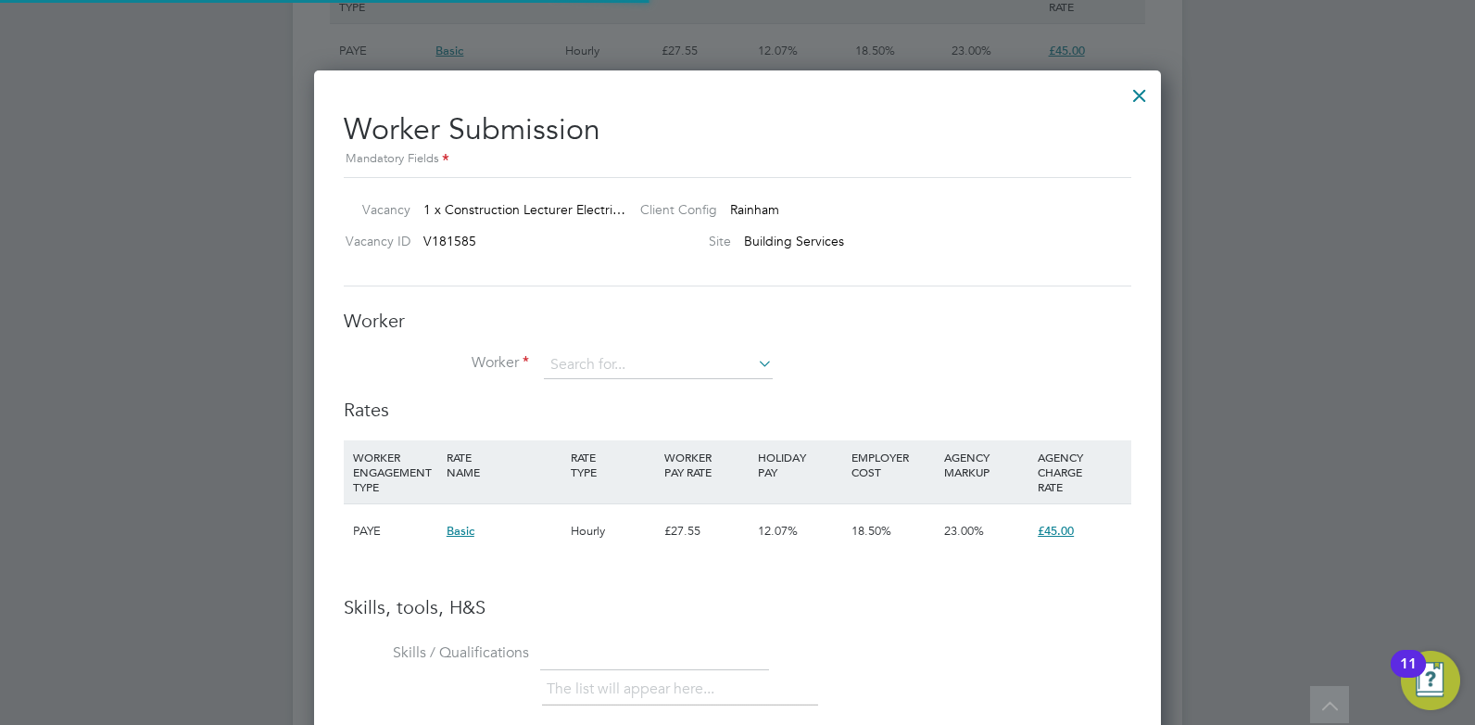
scroll to position [55, 126]
click at [629, 367] on input at bounding box center [658, 365] width 229 height 28
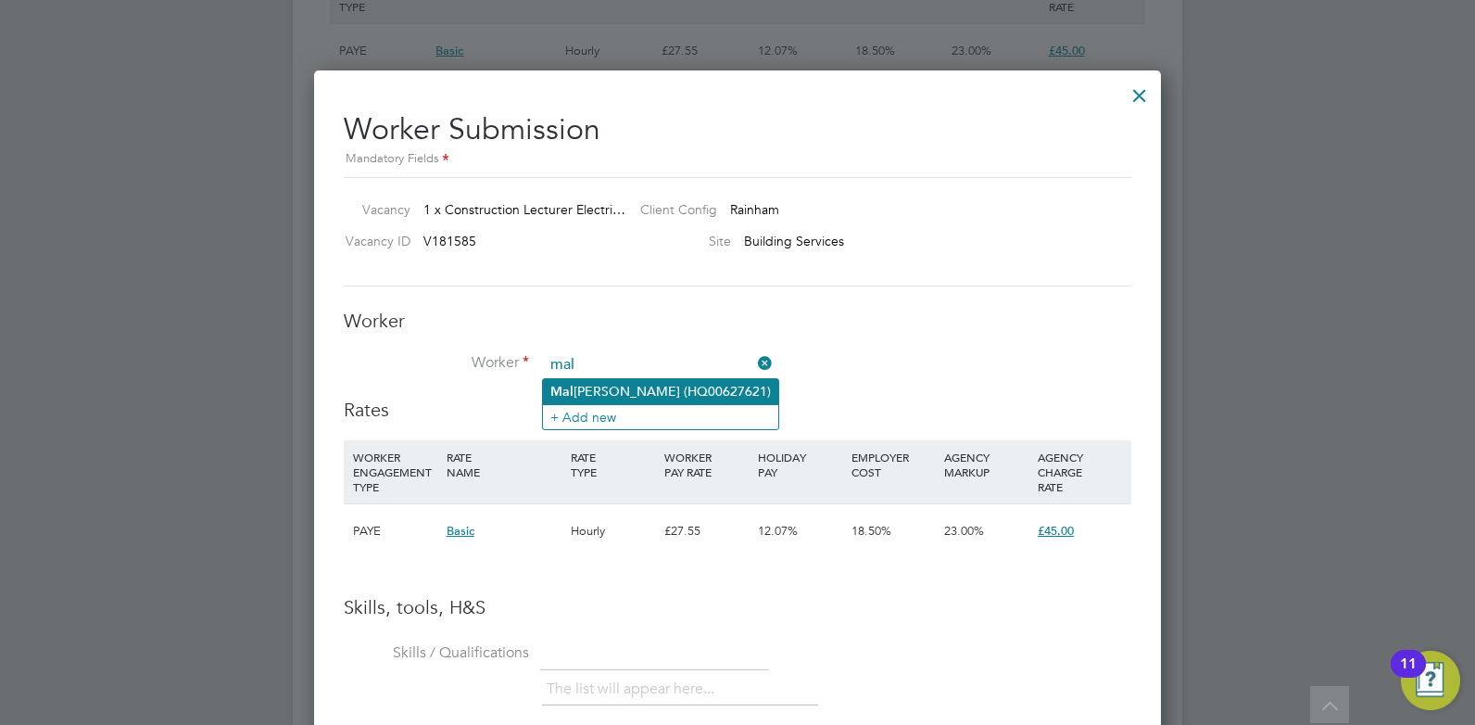
click at [631, 392] on li "Mal [PERSON_NAME] (HQ00627621)" at bounding box center [660, 391] width 235 height 25
type input "[PERSON_NAME] (HQ00627621)"
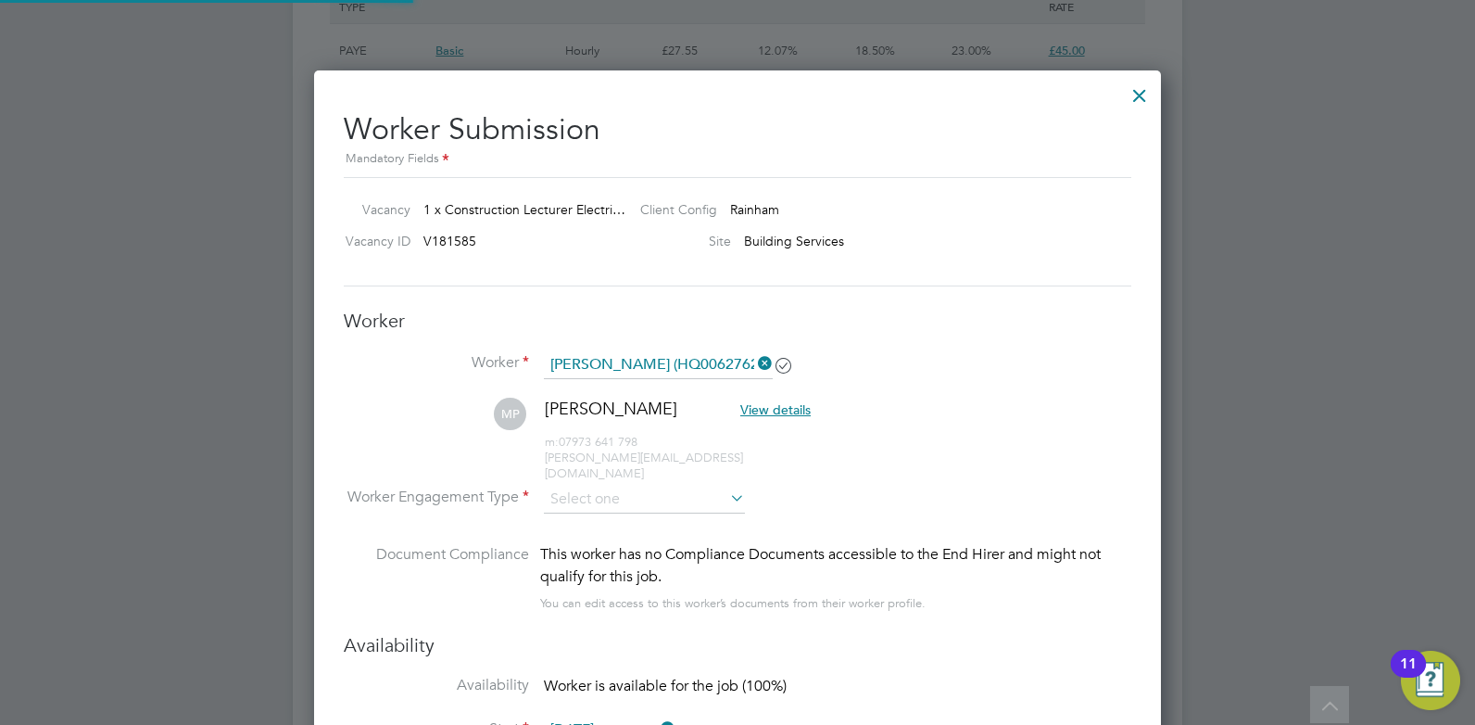
scroll to position [9, 9]
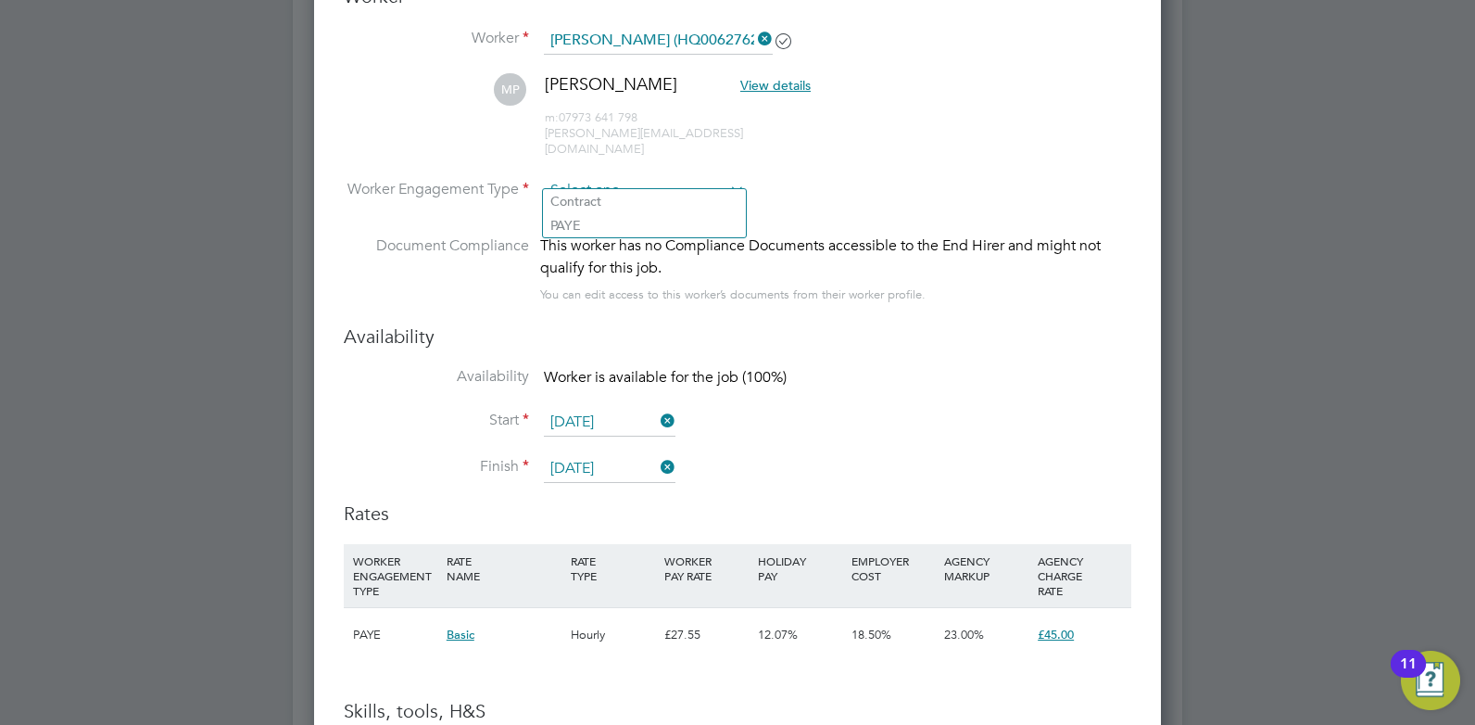
click at [609, 177] on input at bounding box center [644, 191] width 201 height 28
click at [589, 221] on li "PAYE" at bounding box center [644, 225] width 203 height 24
type input "PAYE"
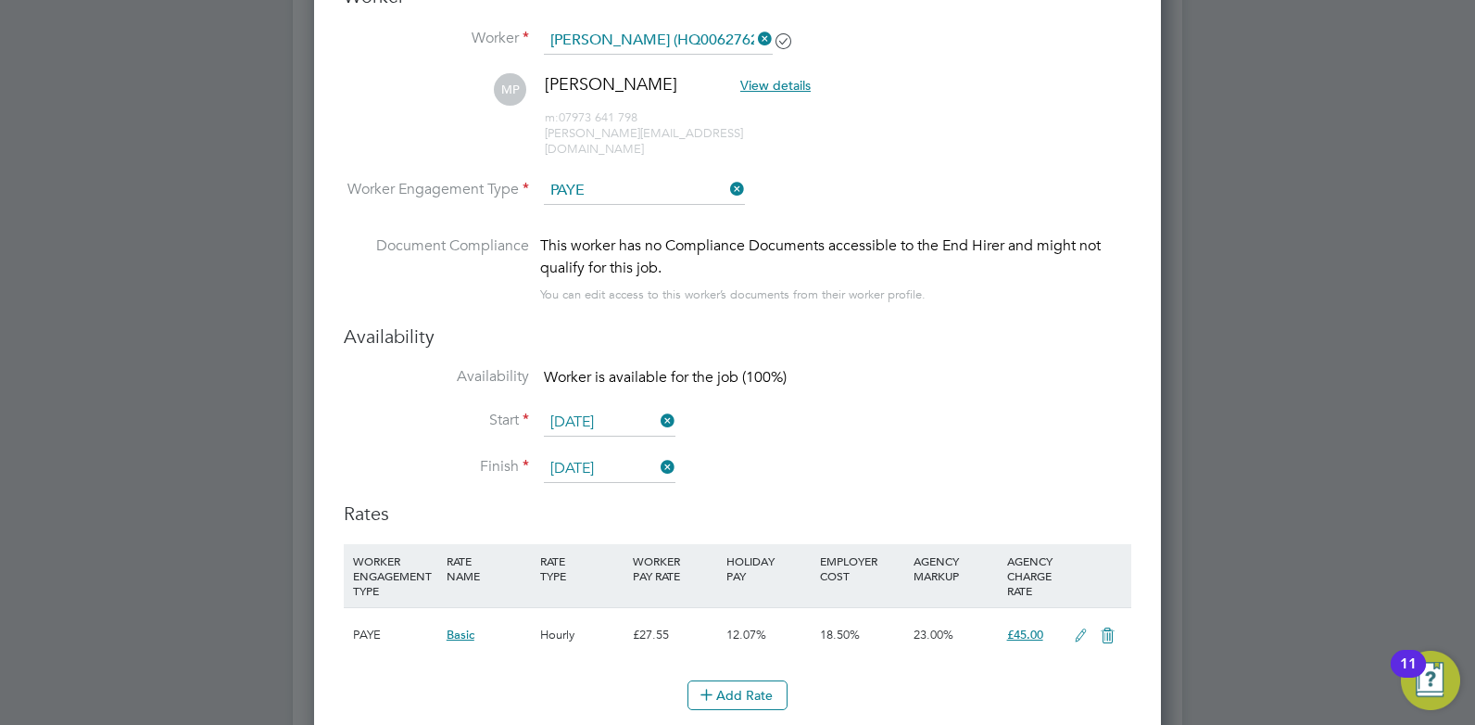
click at [727, 176] on icon at bounding box center [727, 189] width 0 height 26
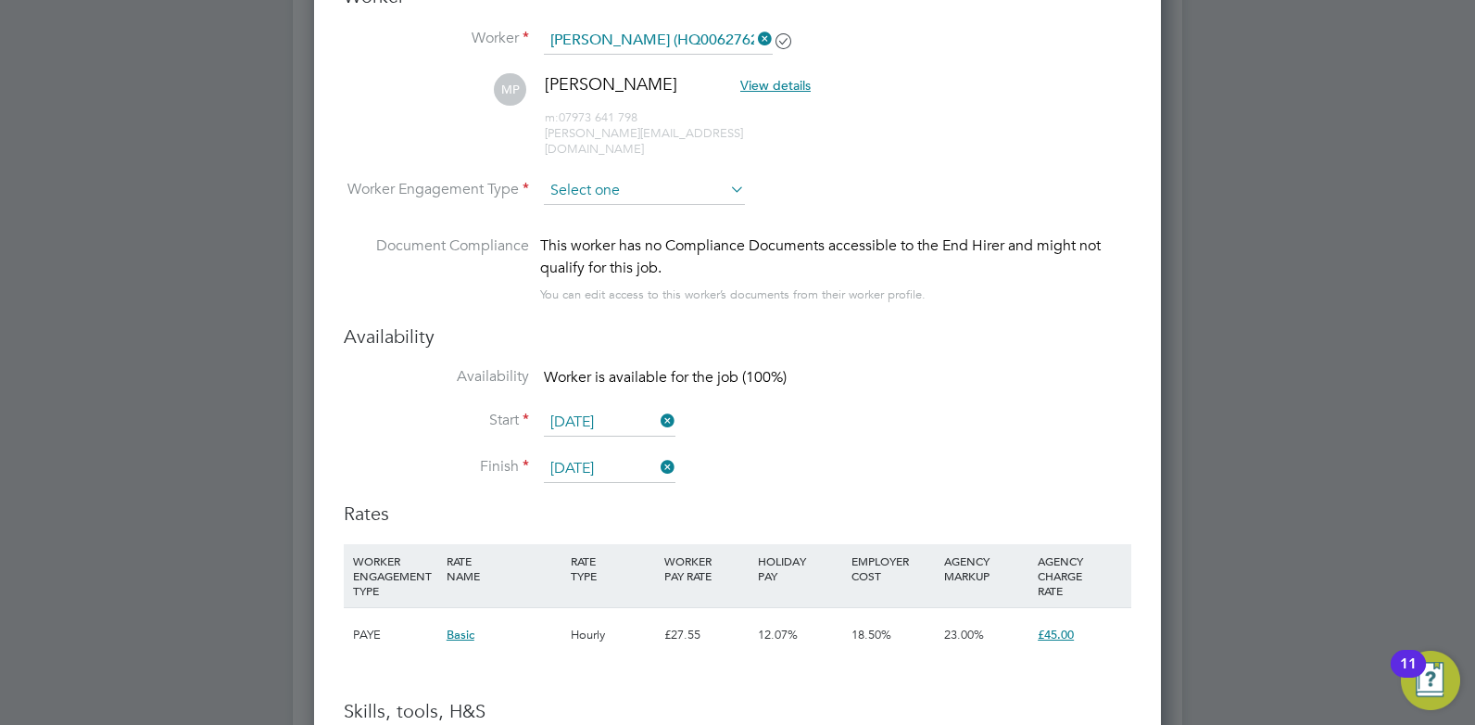
click at [611, 177] on input at bounding box center [644, 191] width 201 height 28
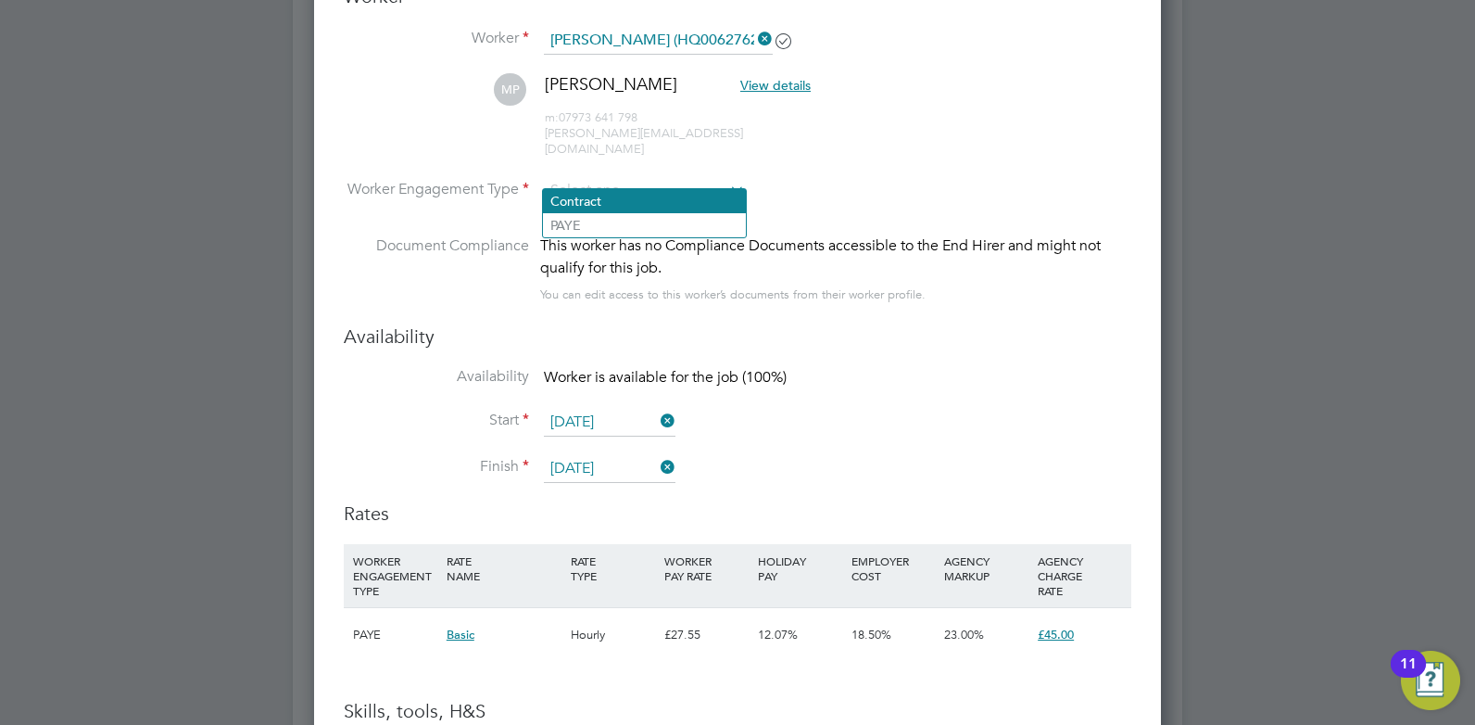
click at [605, 194] on li "Contract" at bounding box center [644, 201] width 203 height 24
type input "Contract"
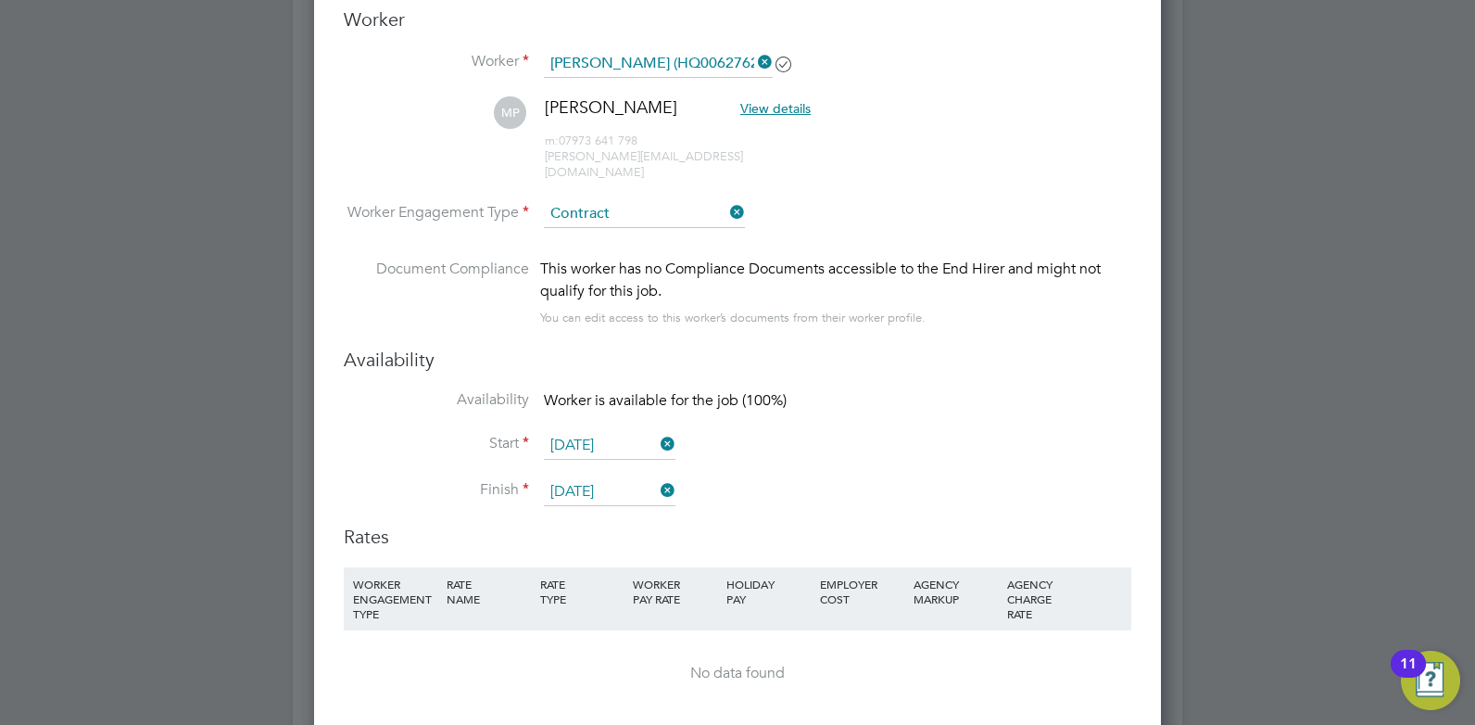
click at [727, 199] on icon at bounding box center [727, 212] width 0 height 26
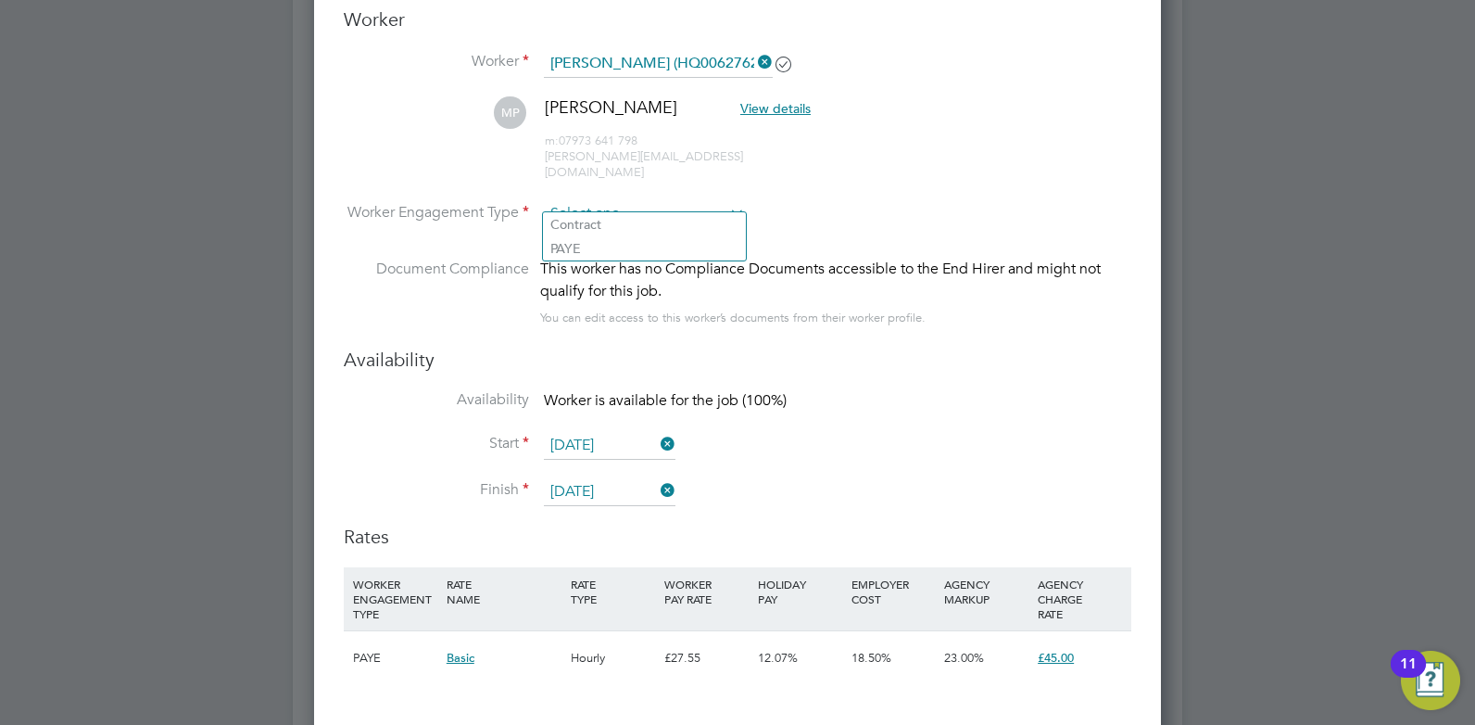
click at [682, 200] on input at bounding box center [644, 214] width 201 height 28
click at [635, 248] on li "PAYE" at bounding box center [644, 248] width 203 height 24
type input "PAYE"
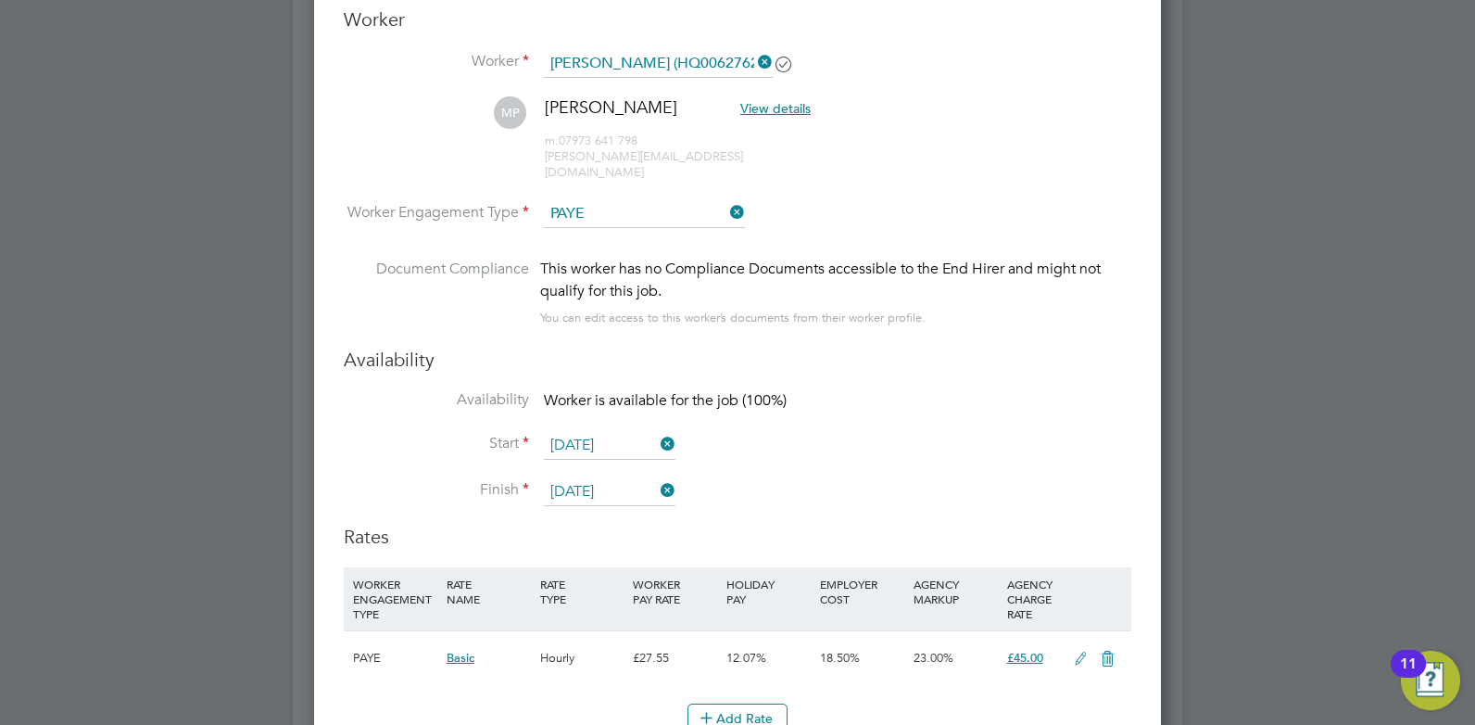
click at [727, 199] on icon at bounding box center [727, 212] width 0 height 26
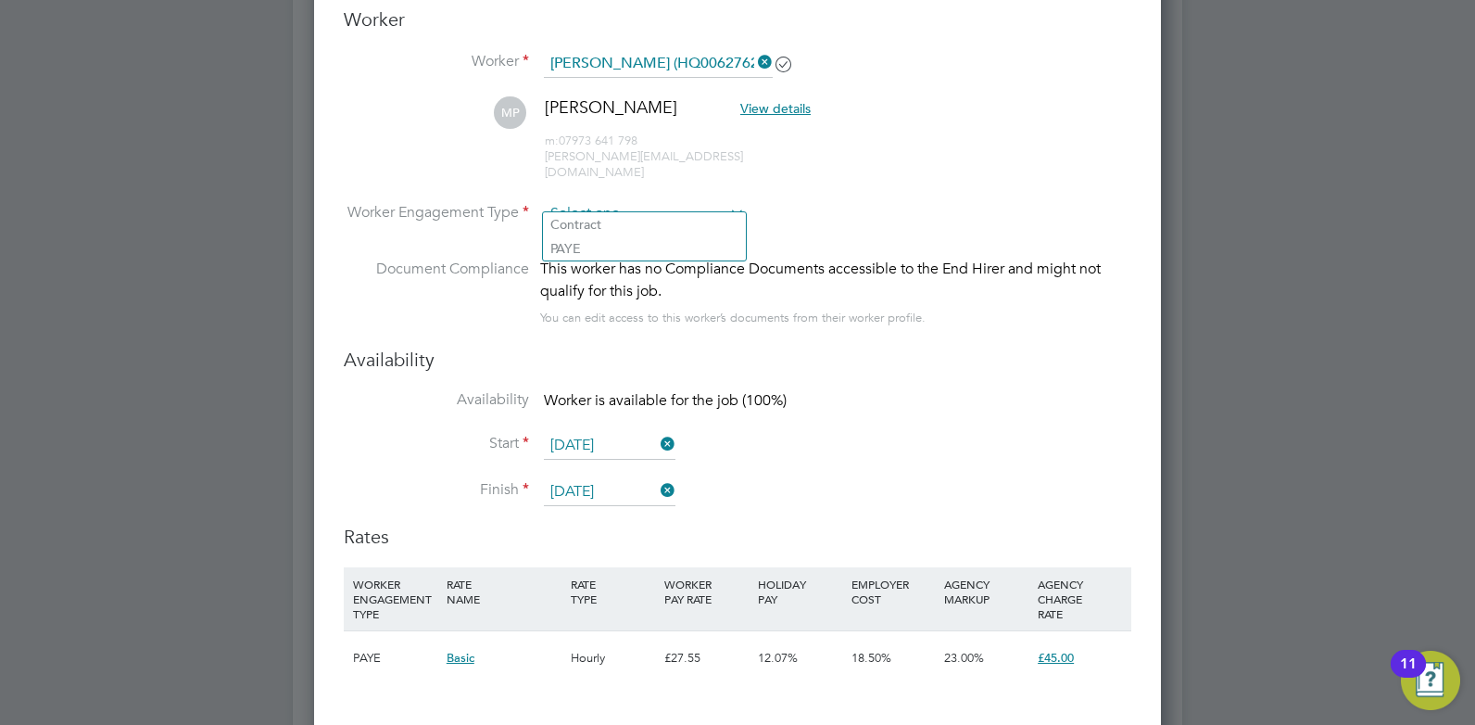
click at [649, 201] on input at bounding box center [644, 214] width 201 height 28
click at [624, 221] on li "Contract" at bounding box center [644, 224] width 203 height 24
type input "Contract"
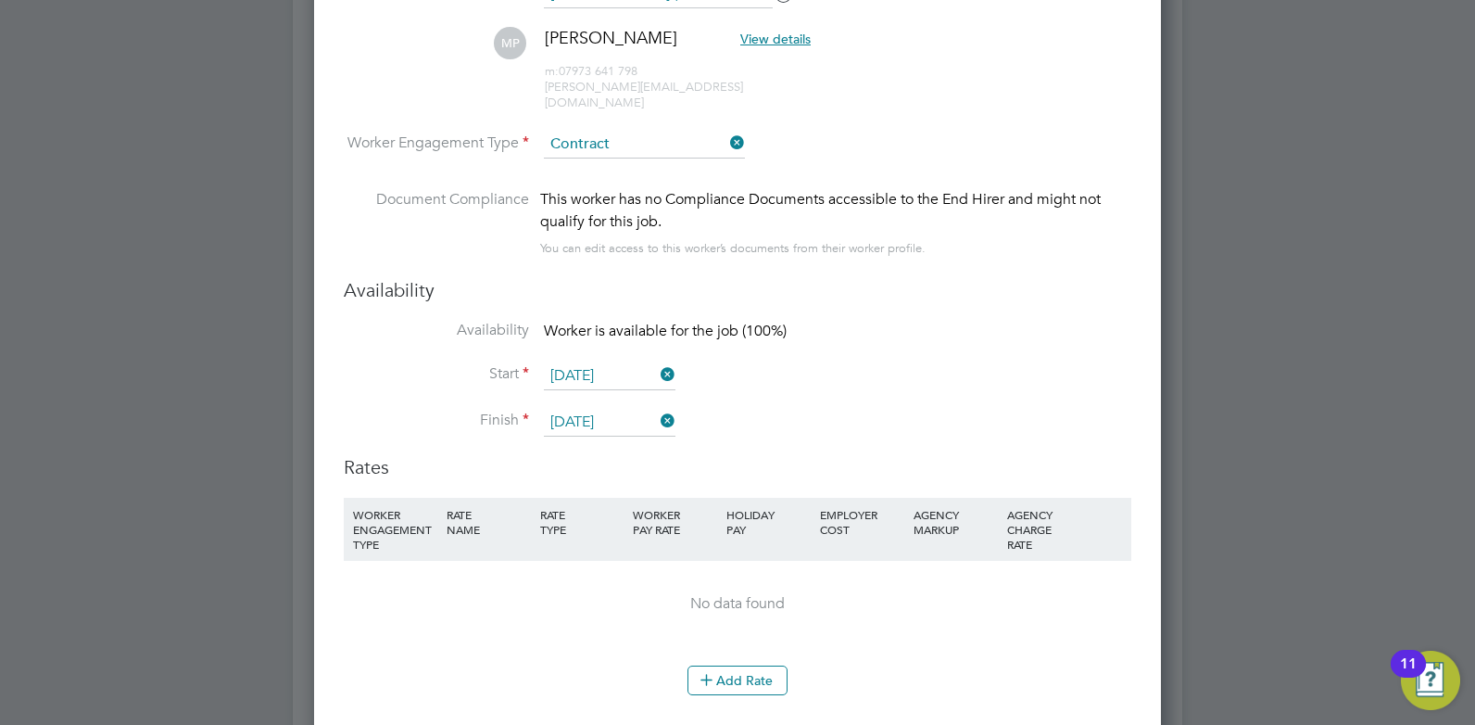
scroll to position [3730, 0]
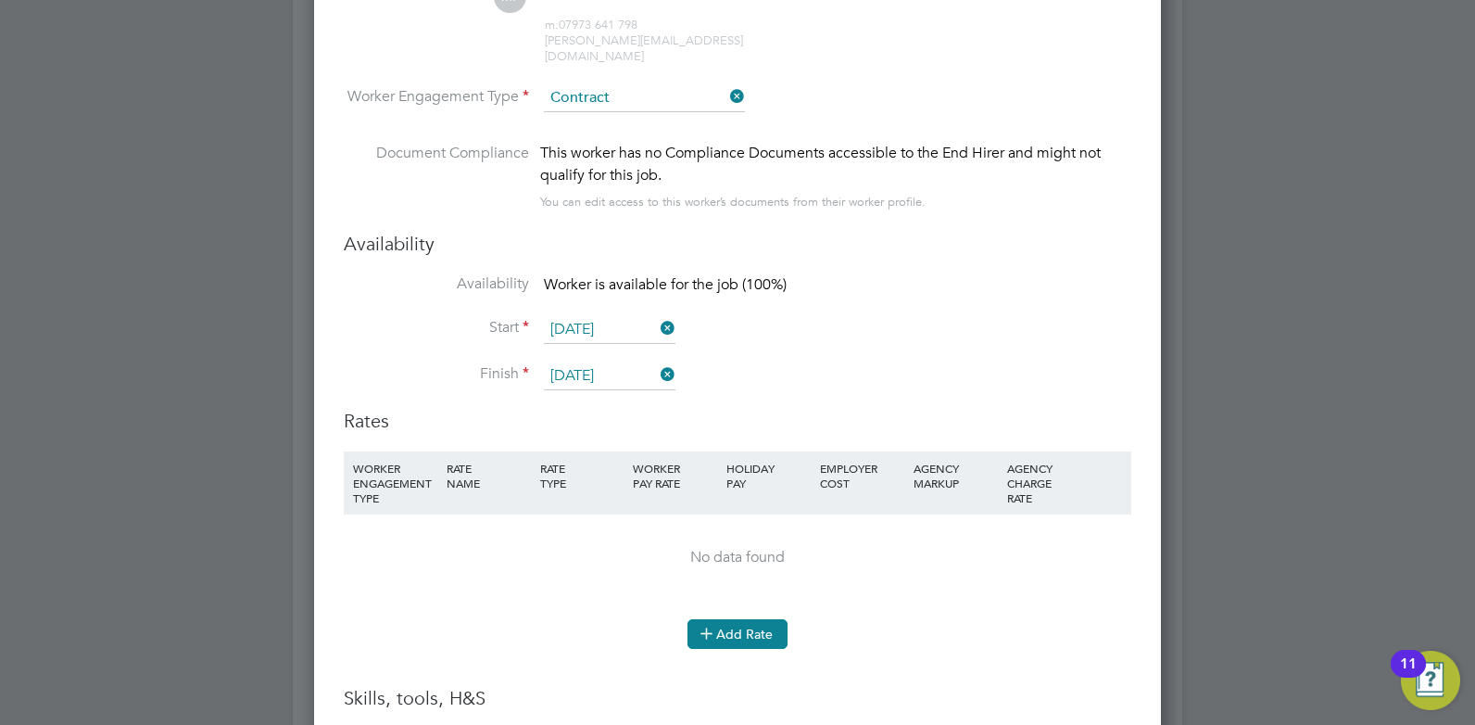
click at [732, 623] on button "Add Rate" at bounding box center [738, 634] width 100 height 30
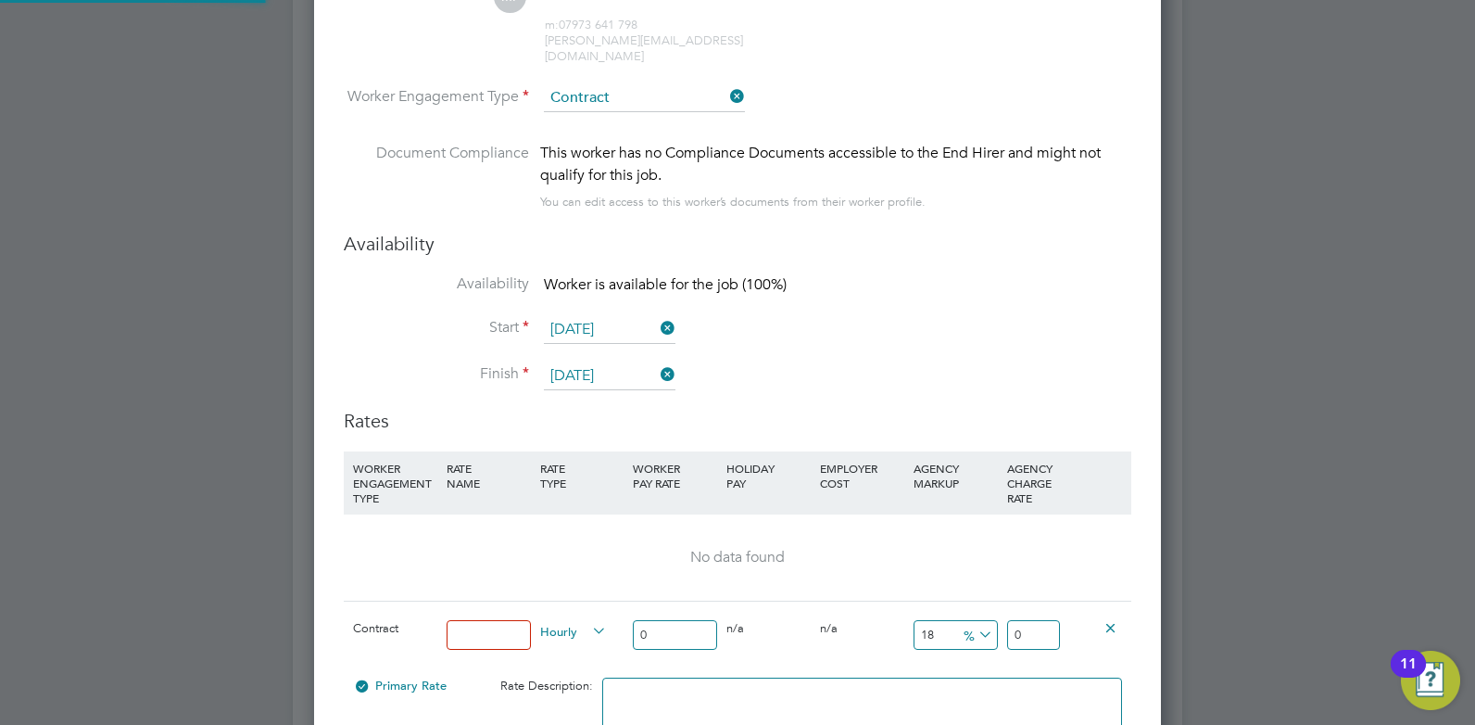
scroll to position [1758, 848]
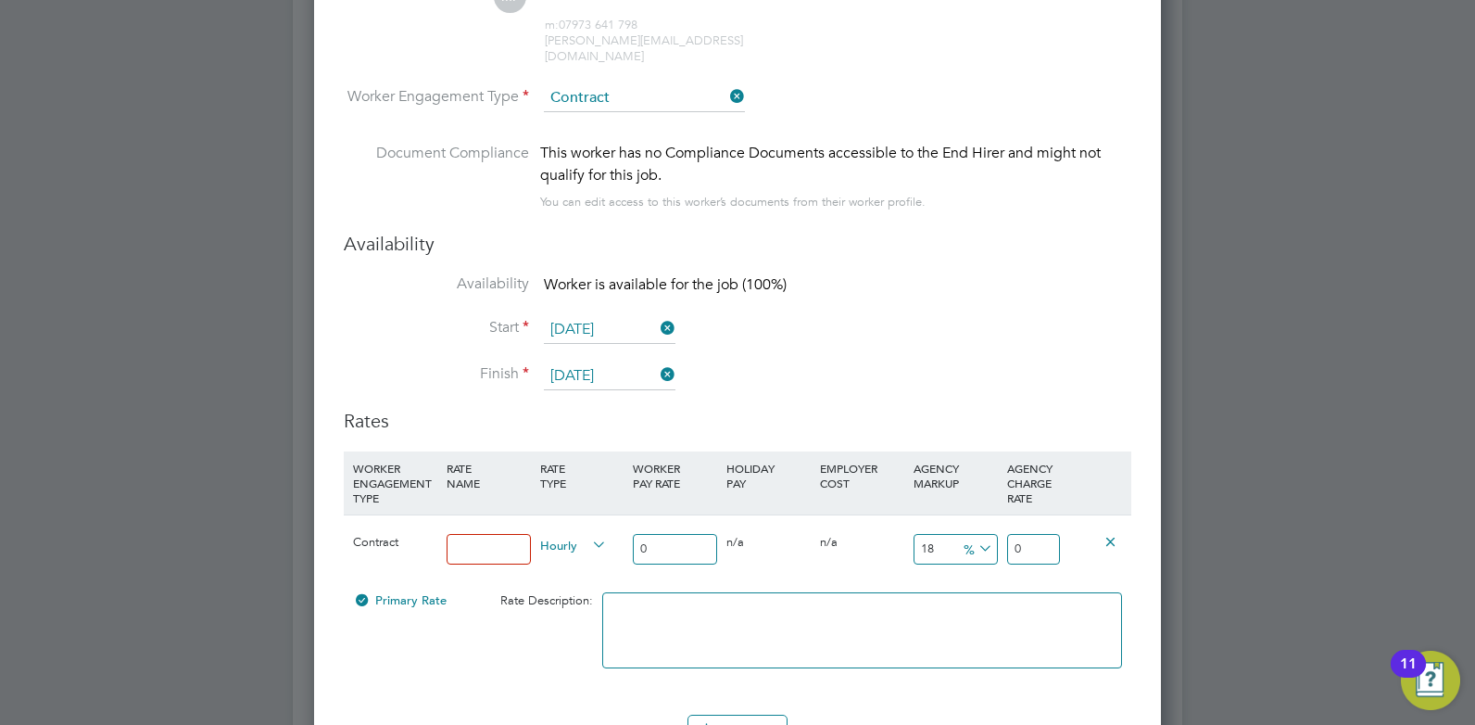
click at [680, 534] on input "0" at bounding box center [675, 549] width 84 height 31
type input "5"
type input "5.9"
type input "50"
type input "59"
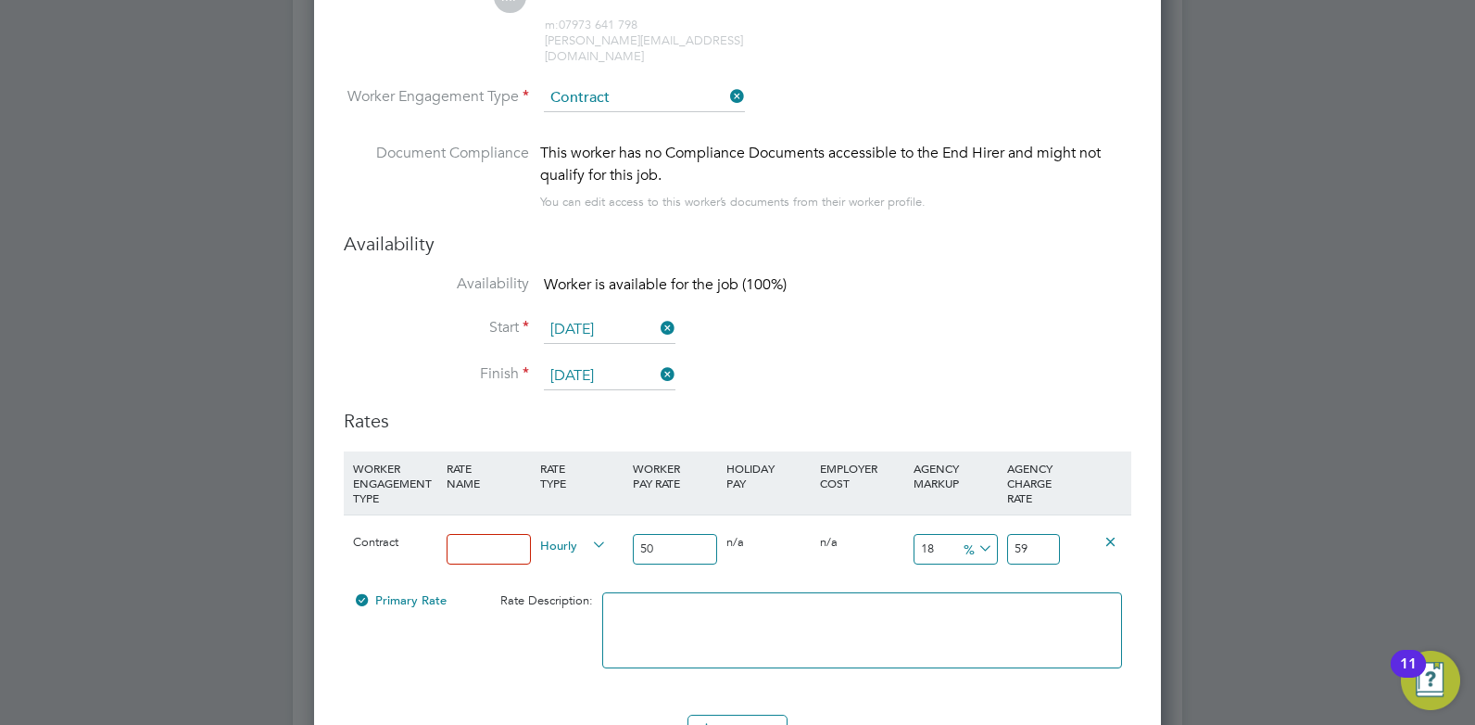
type input "50"
click at [492, 534] on input at bounding box center [489, 549] width 84 height 31
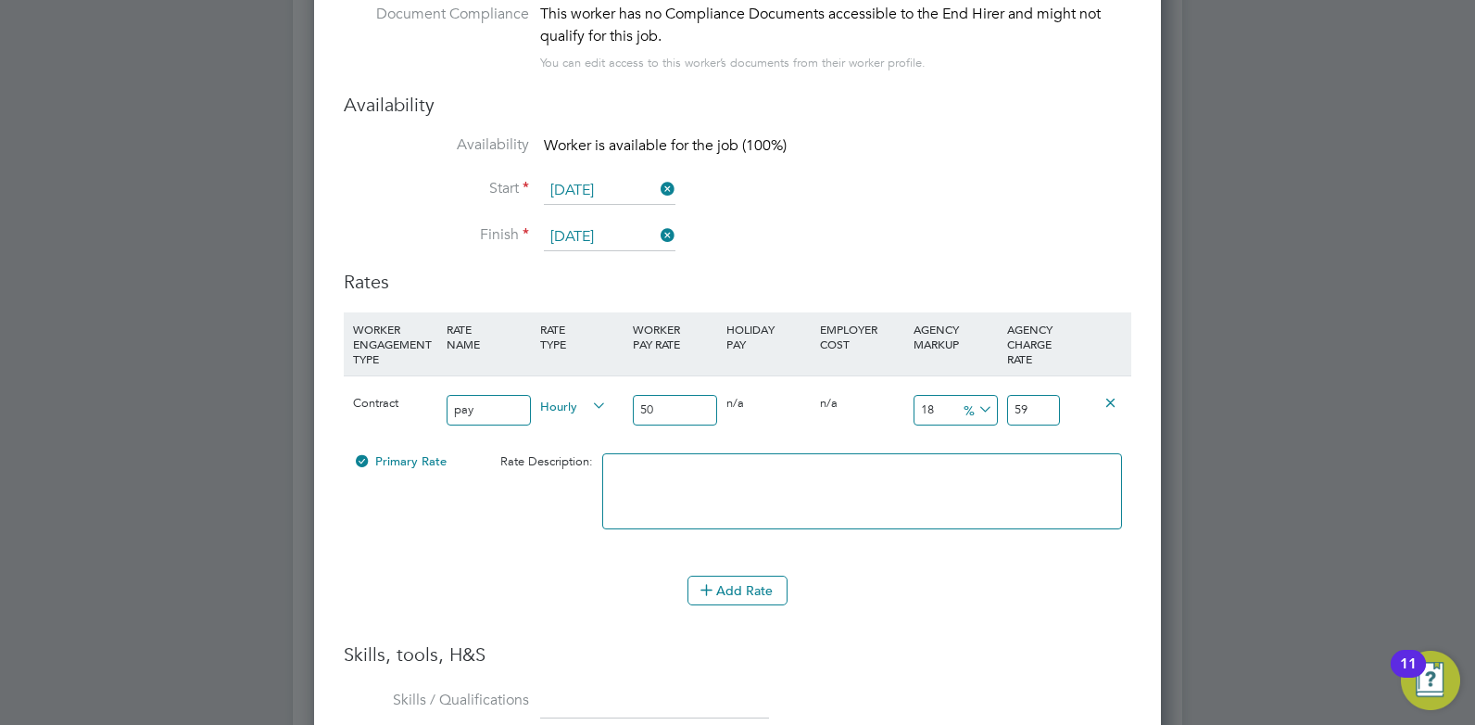
scroll to position [3892, 0]
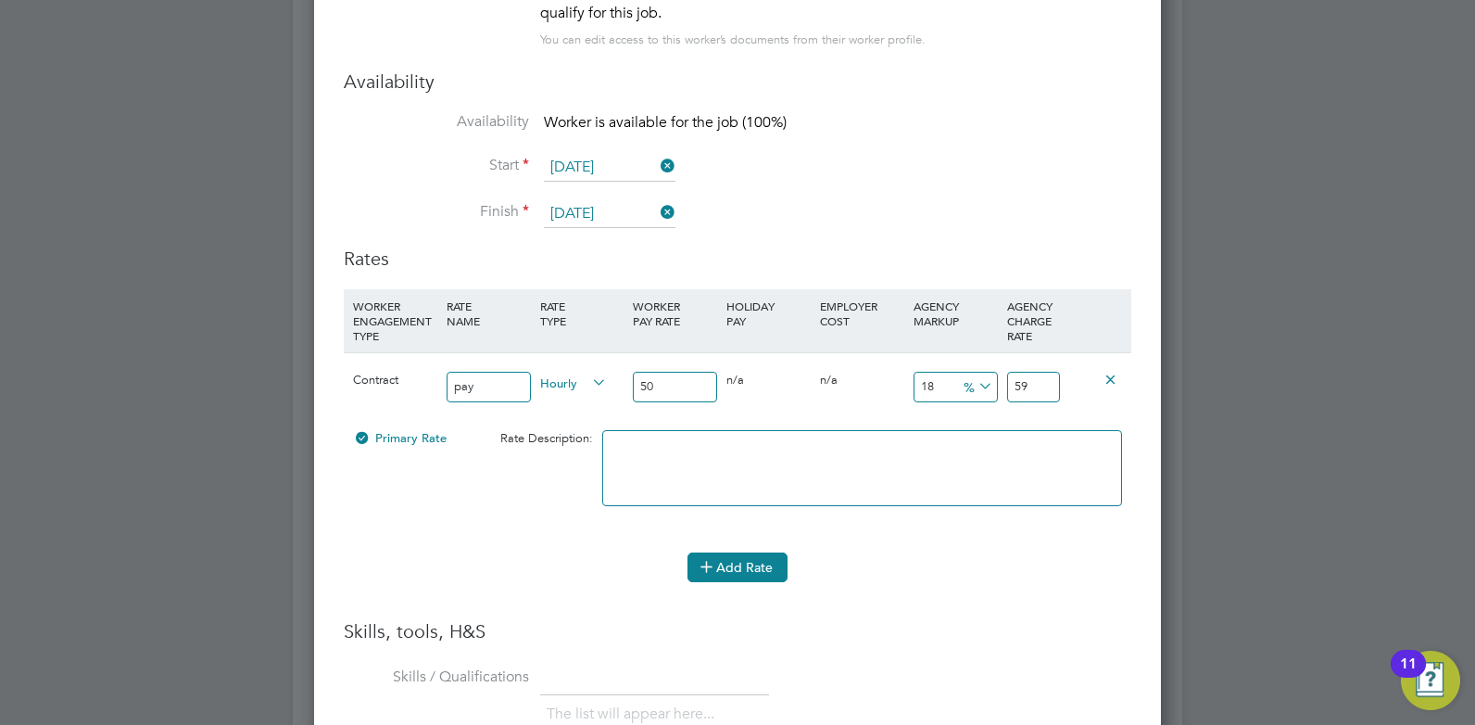
type input "pay"
click at [752, 552] on button "Add Rate" at bounding box center [738, 567] width 100 height 30
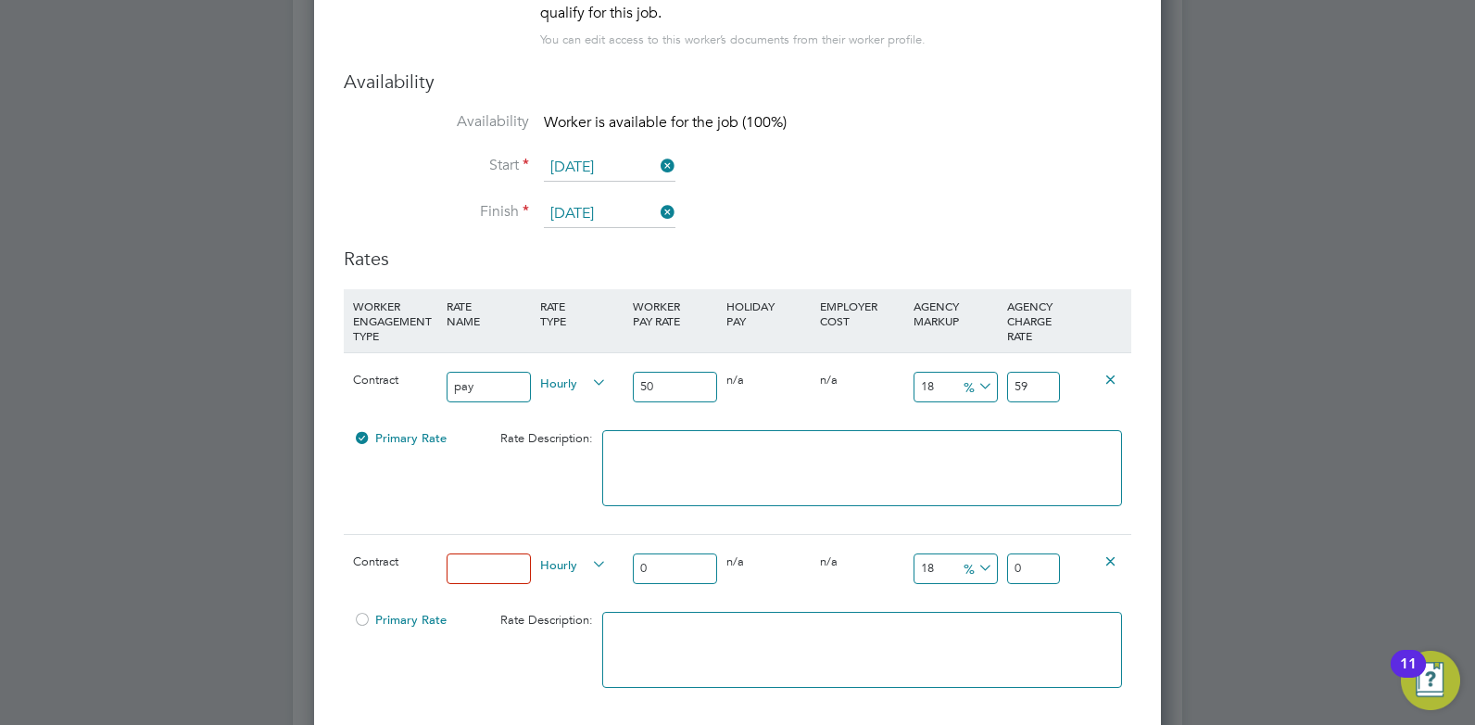
click at [1112, 553] on icon at bounding box center [1111, 560] width 14 height 14
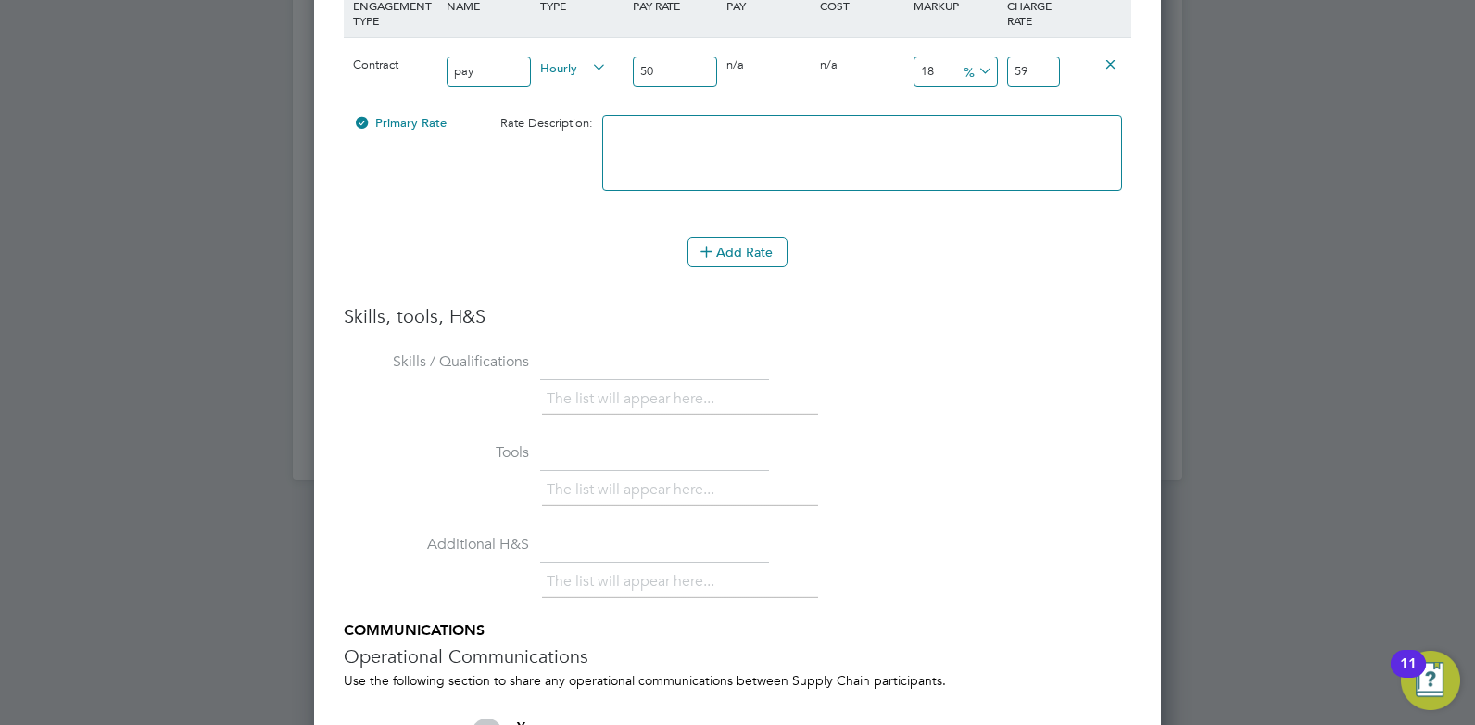
scroll to position [4022, 0]
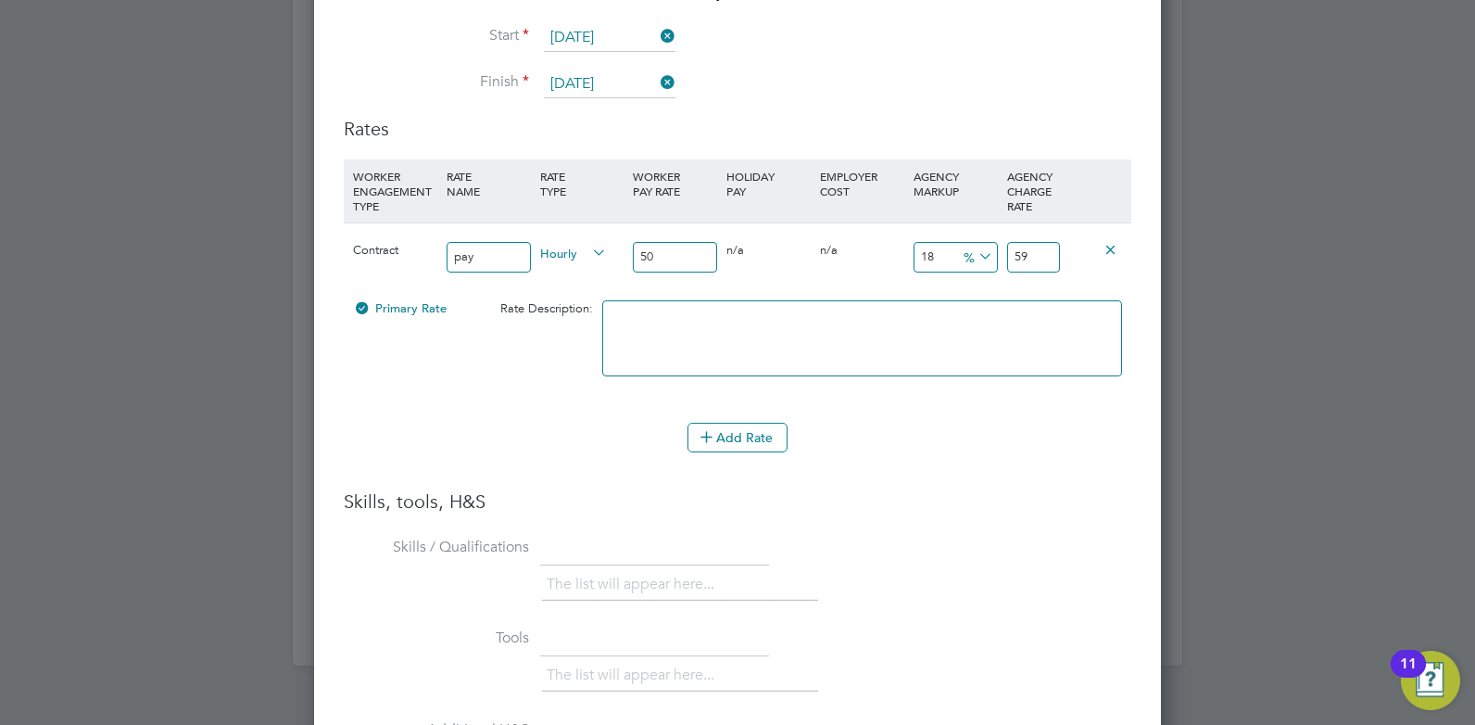
click at [1112, 242] on icon at bounding box center [1111, 249] width 14 height 14
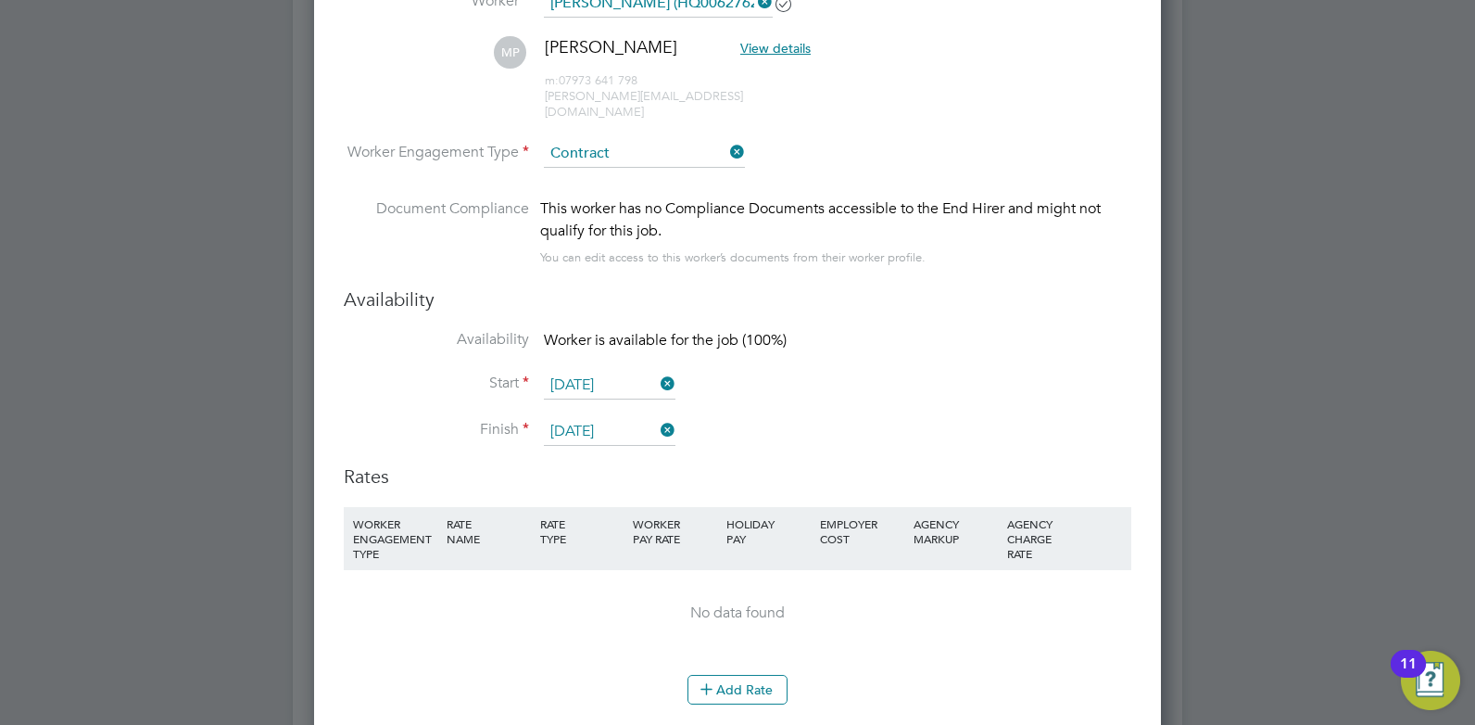
scroll to position [3535, 0]
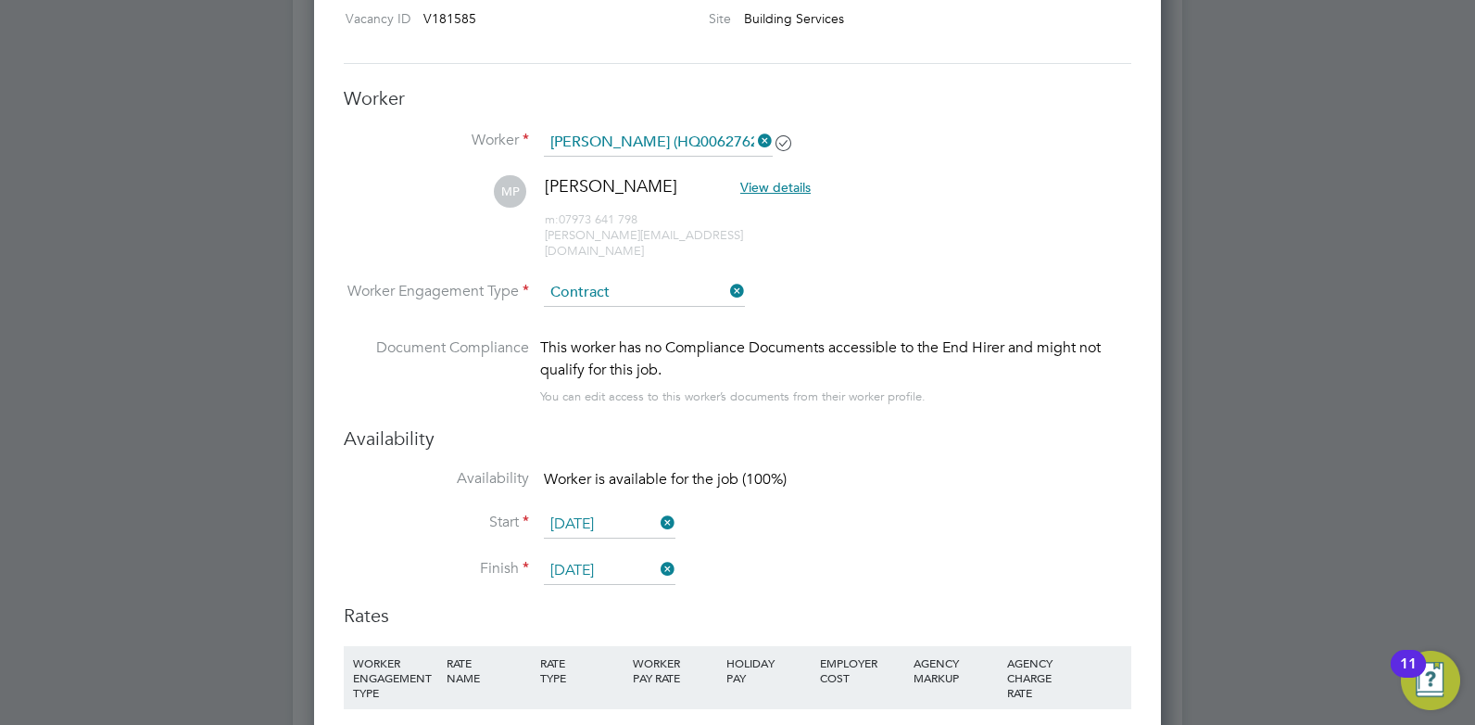
click at [727, 278] on icon at bounding box center [727, 291] width 0 height 26
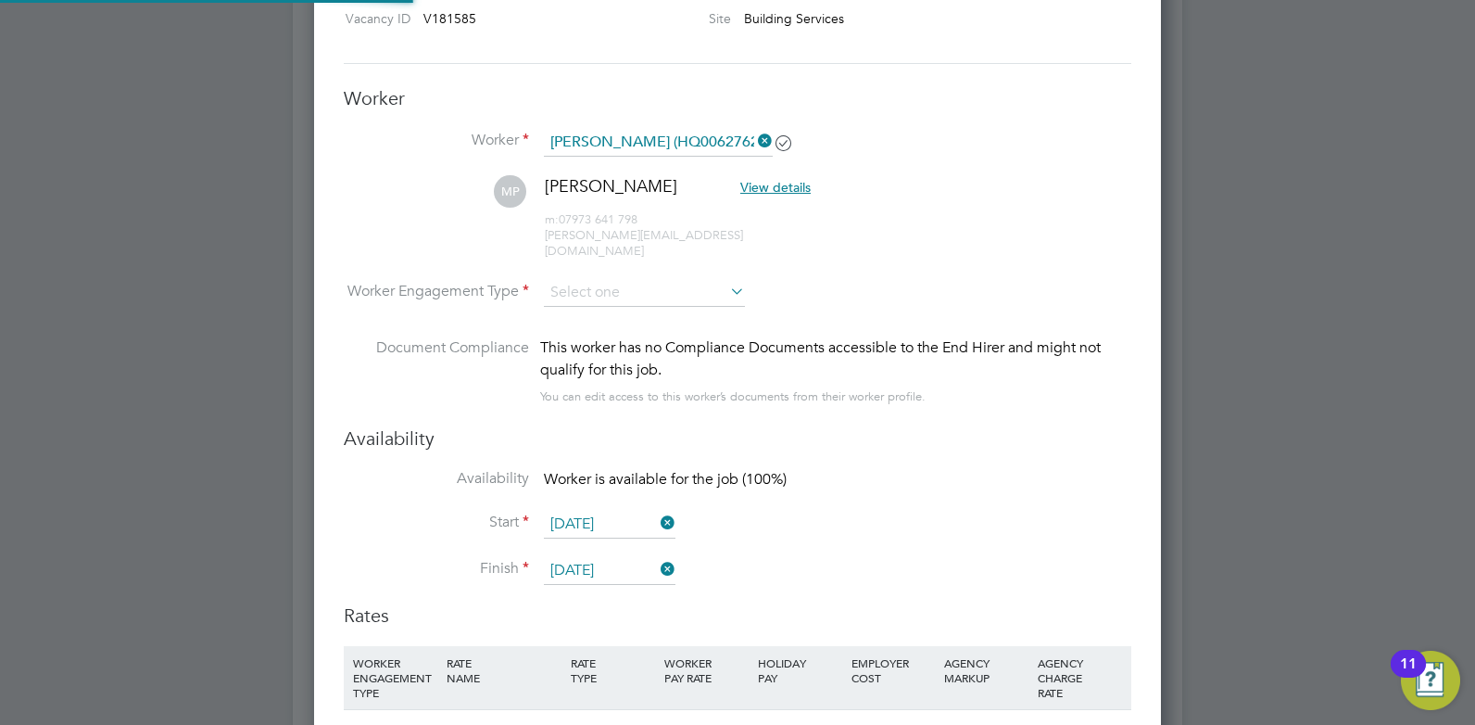
scroll to position [55, 126]
click at [608, 279] on input at bounding box center [644, 293] width 201 height 28
click at [596, 321] on li "PAYE" at bounding box center [644, 327] width 203 height 24
type input "PAYE"
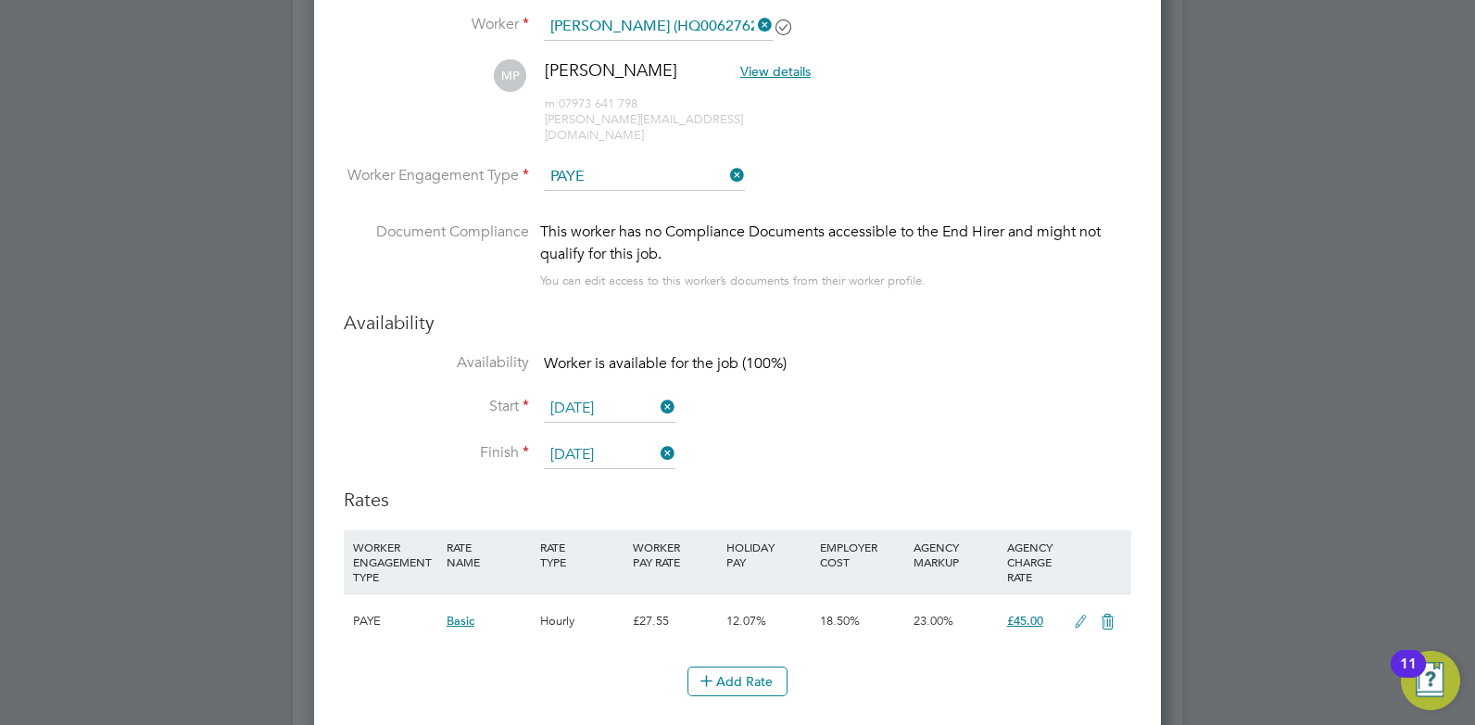
scroll to position [3767, 0]
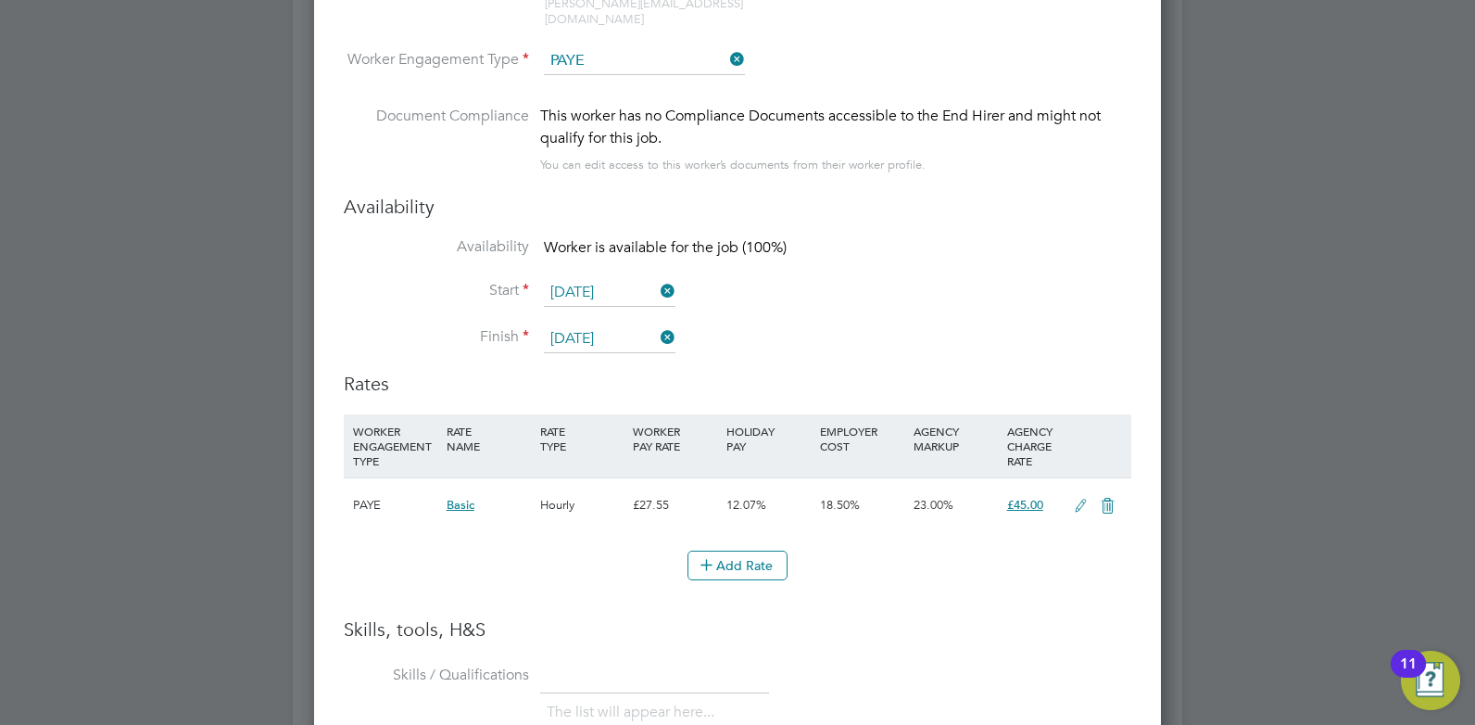
click at [1081, 499] on icon at bounding box center [1080, 506] width 23 height 15
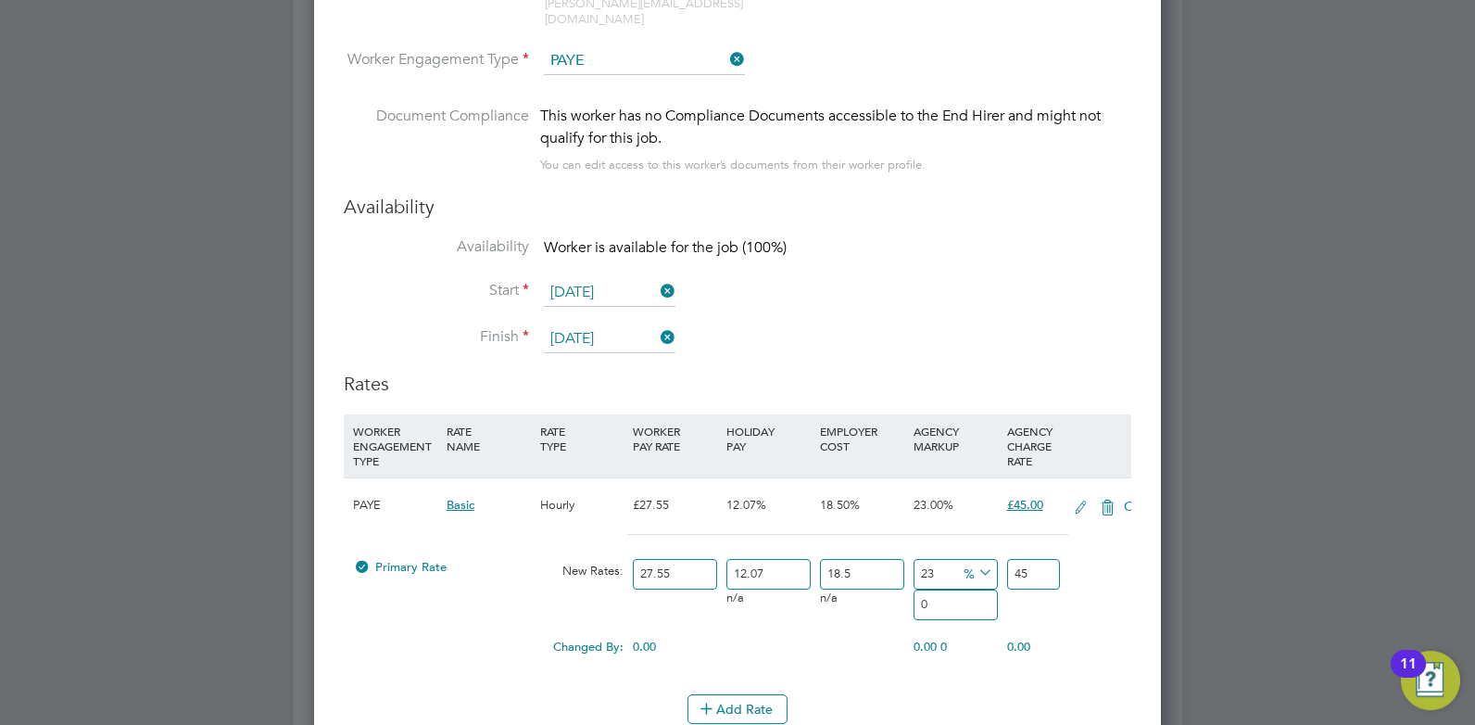
scroll to position [1744, 848]
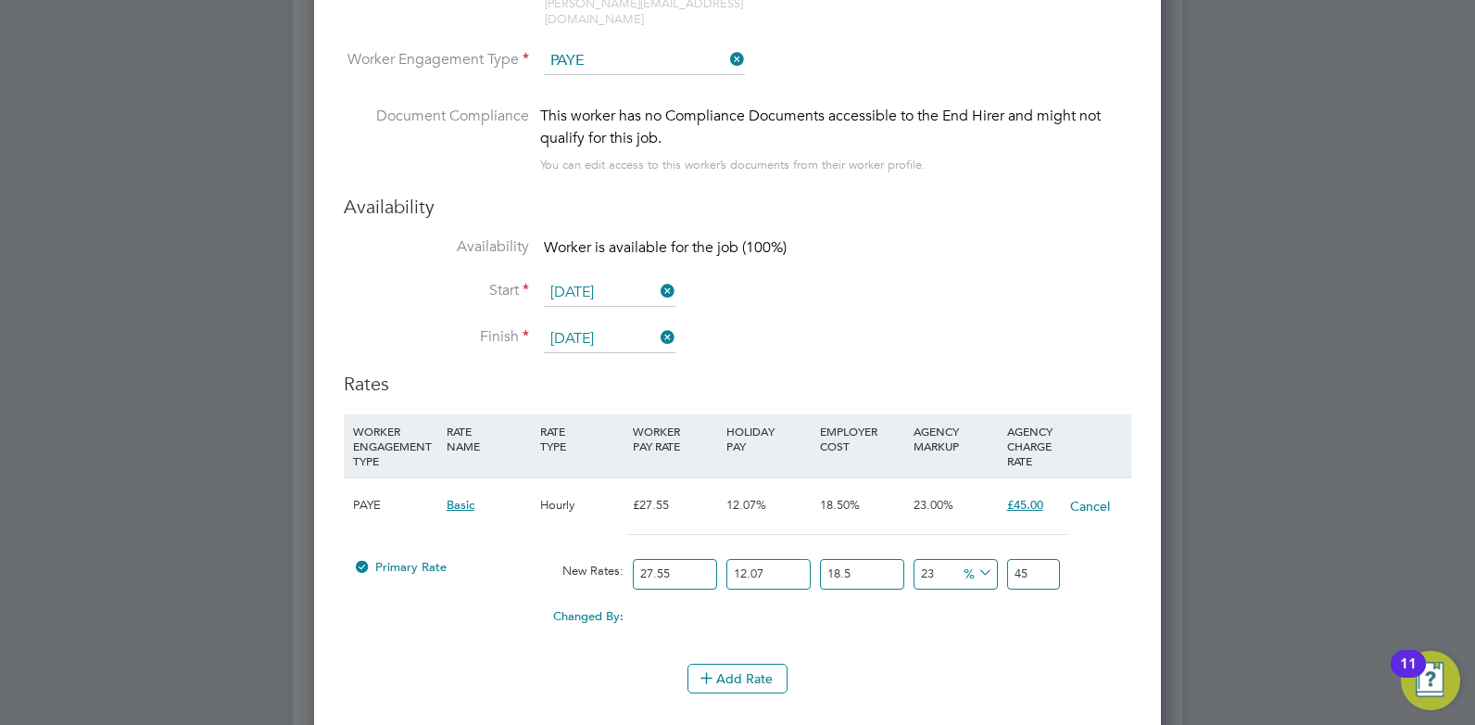
click at [689, 559] on input "27.55" at bounding box center [675, 574] width 84 height 31
type input "27.5"
type input "44.9205978375"
type input "27"
type input "44.103859695"
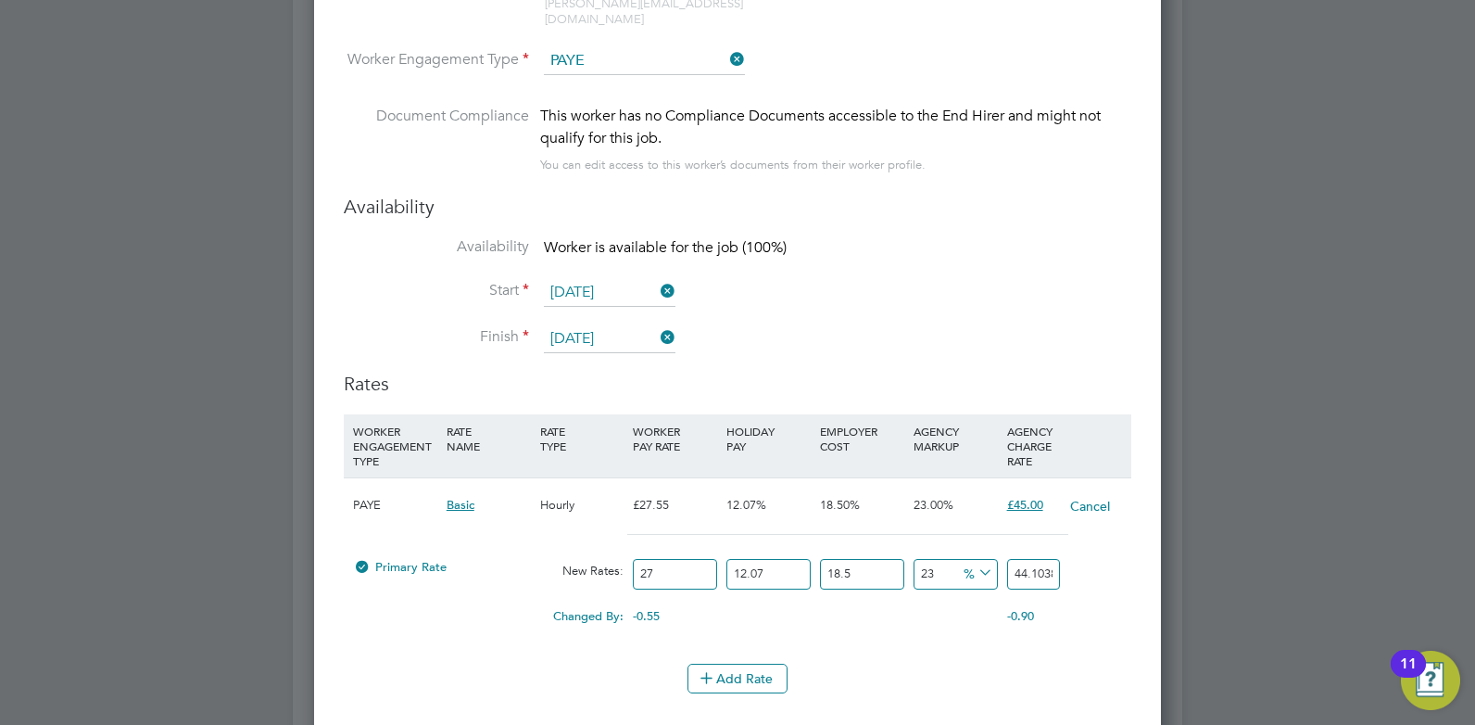
type input "2"
type input "3.26695257"
type input "4"
type input "6.53390514"
type input "43"
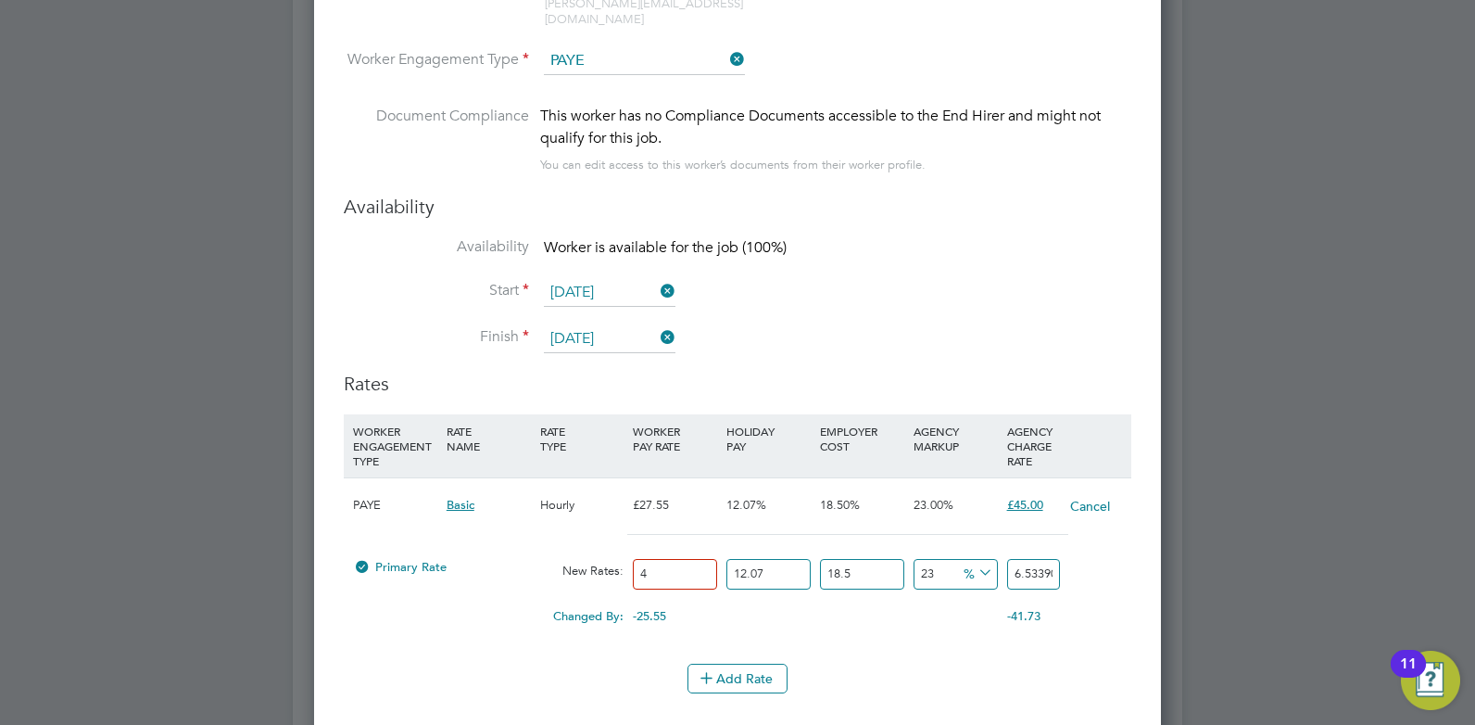
type input "70.239480255"
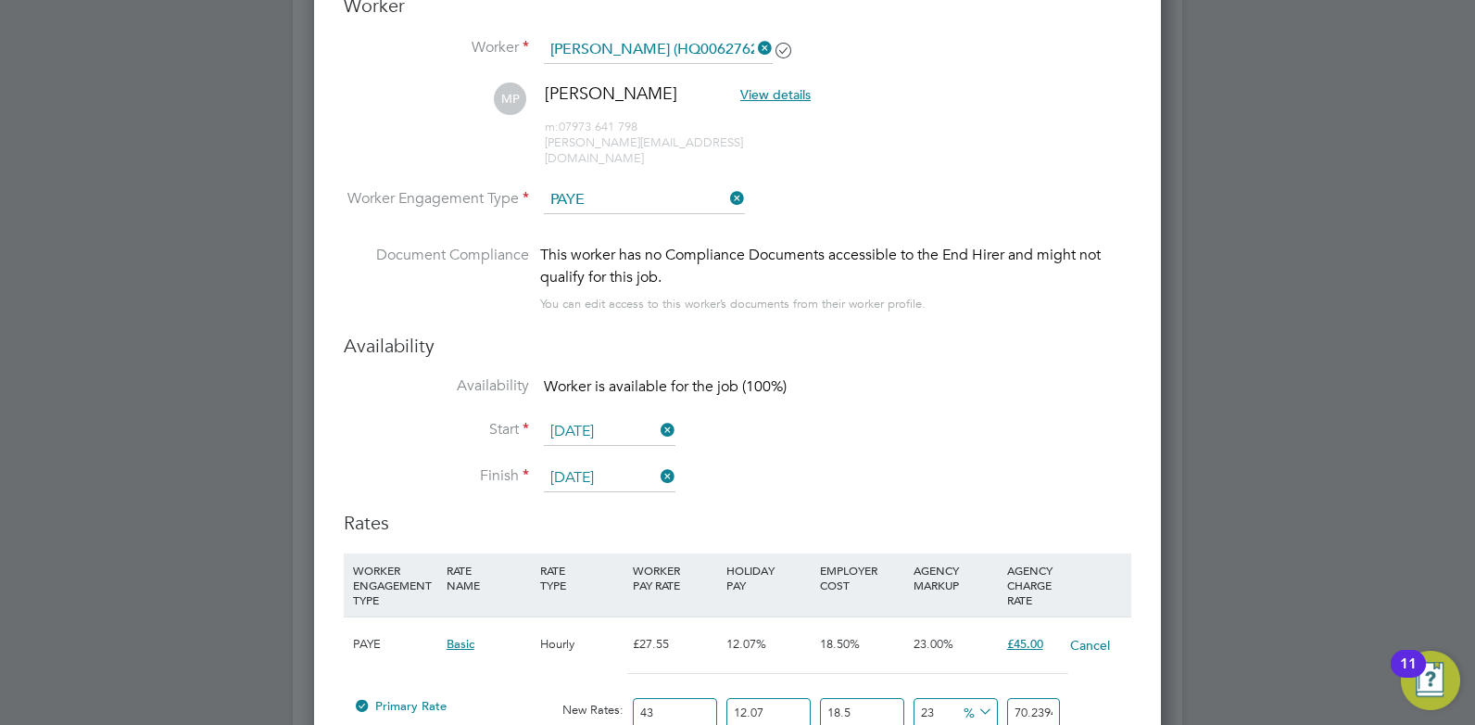
scroll to position [3559, 0]
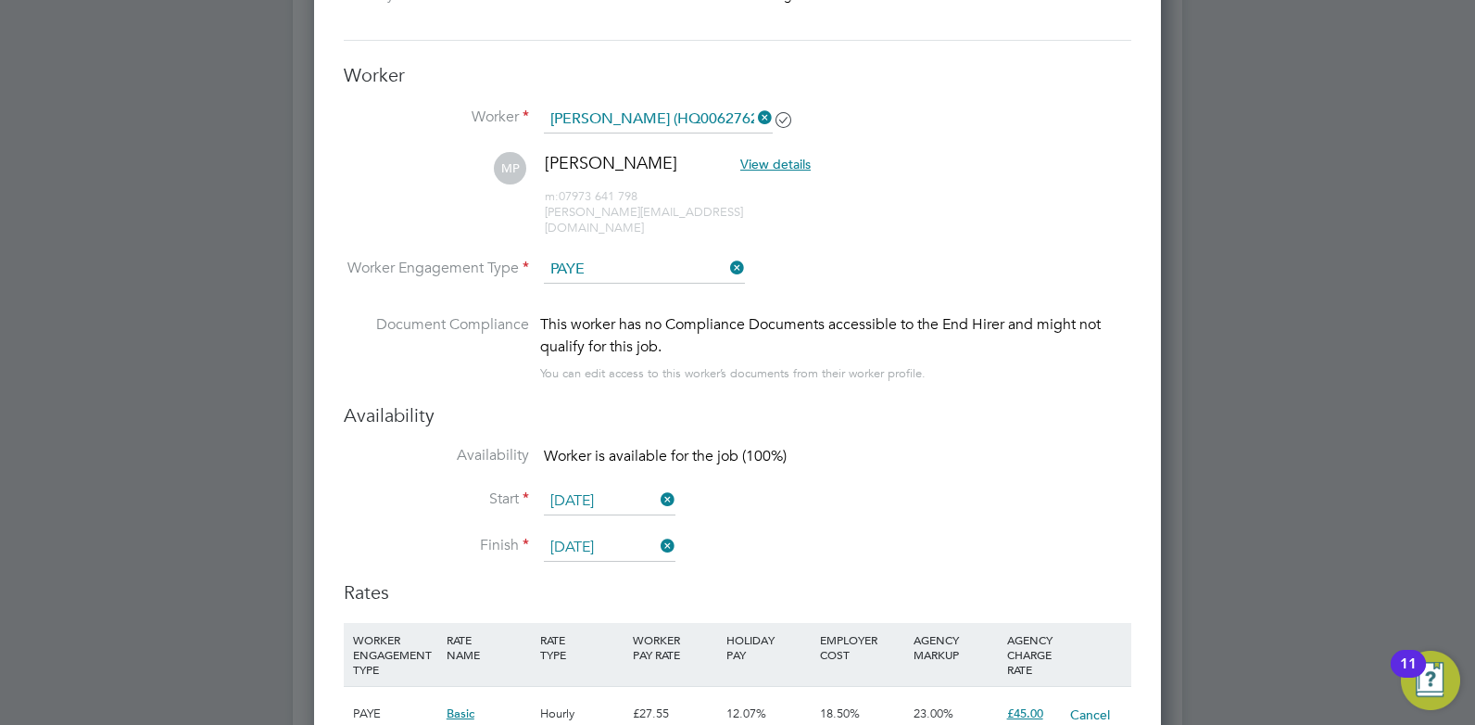
type input "43"
click at [727, 255] on icon at bounding box center [727, 268] width 0 height 26
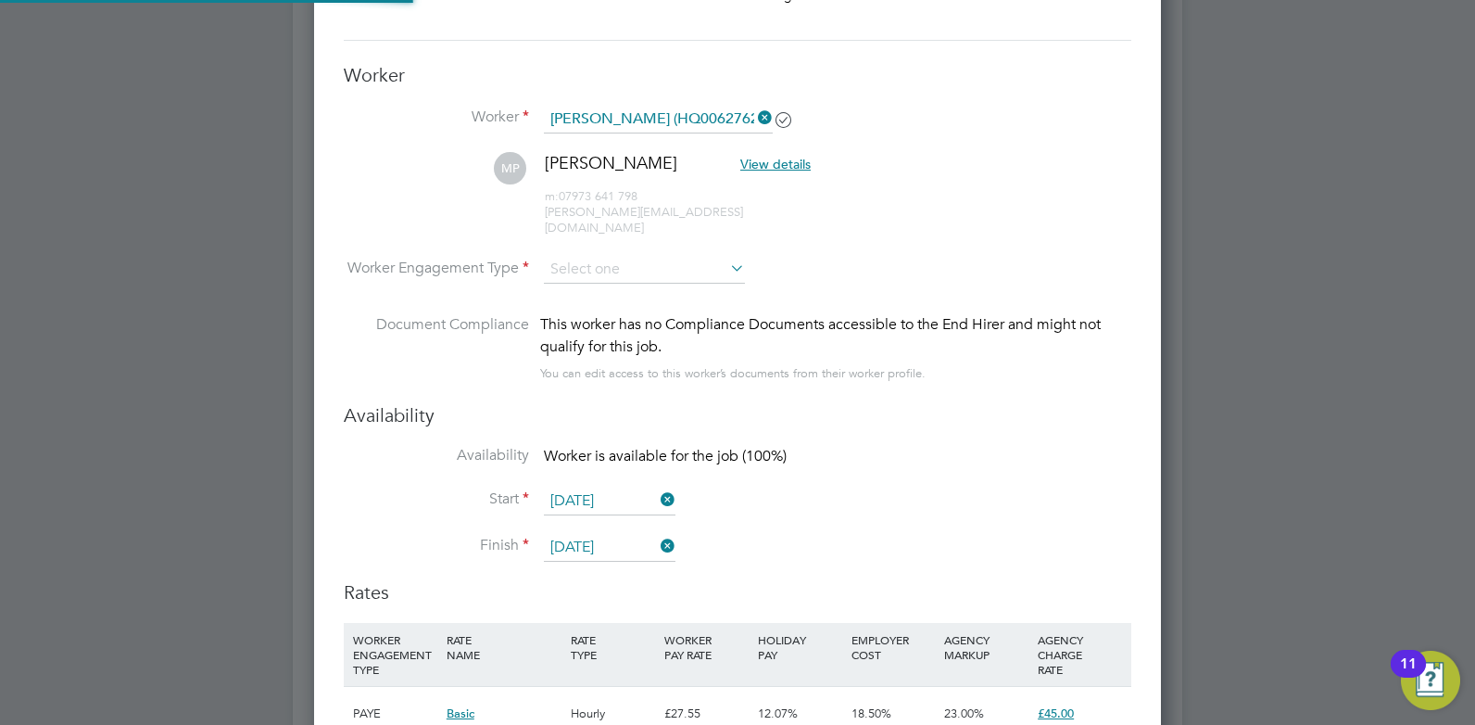
scroll to position [55, 126]
click at [597, 256] on input at bounding box center [644, 270] width 201 height 28
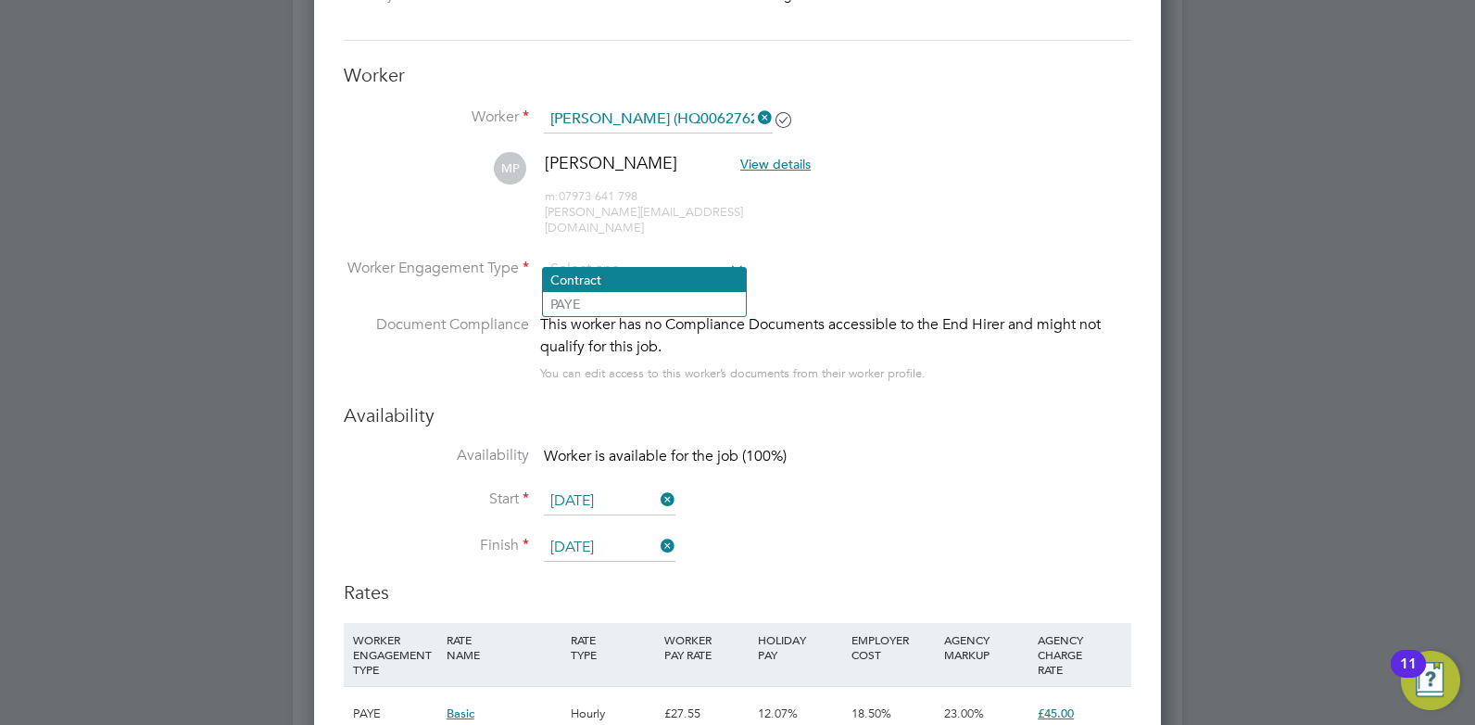
click at [592, 280] on li "Contract" at bounding box center [644, 280] width 203 height 24
type input "Contract"
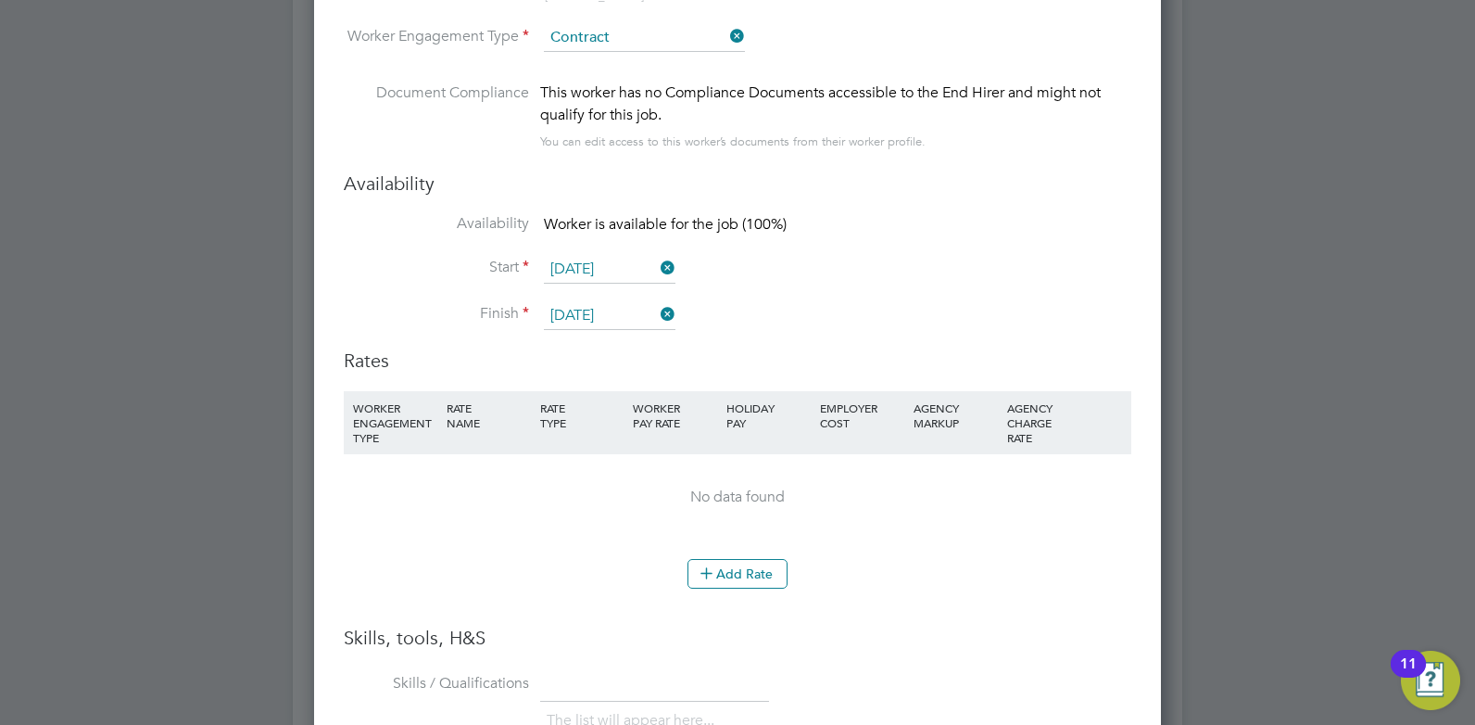
scroll to position [3837, 0]
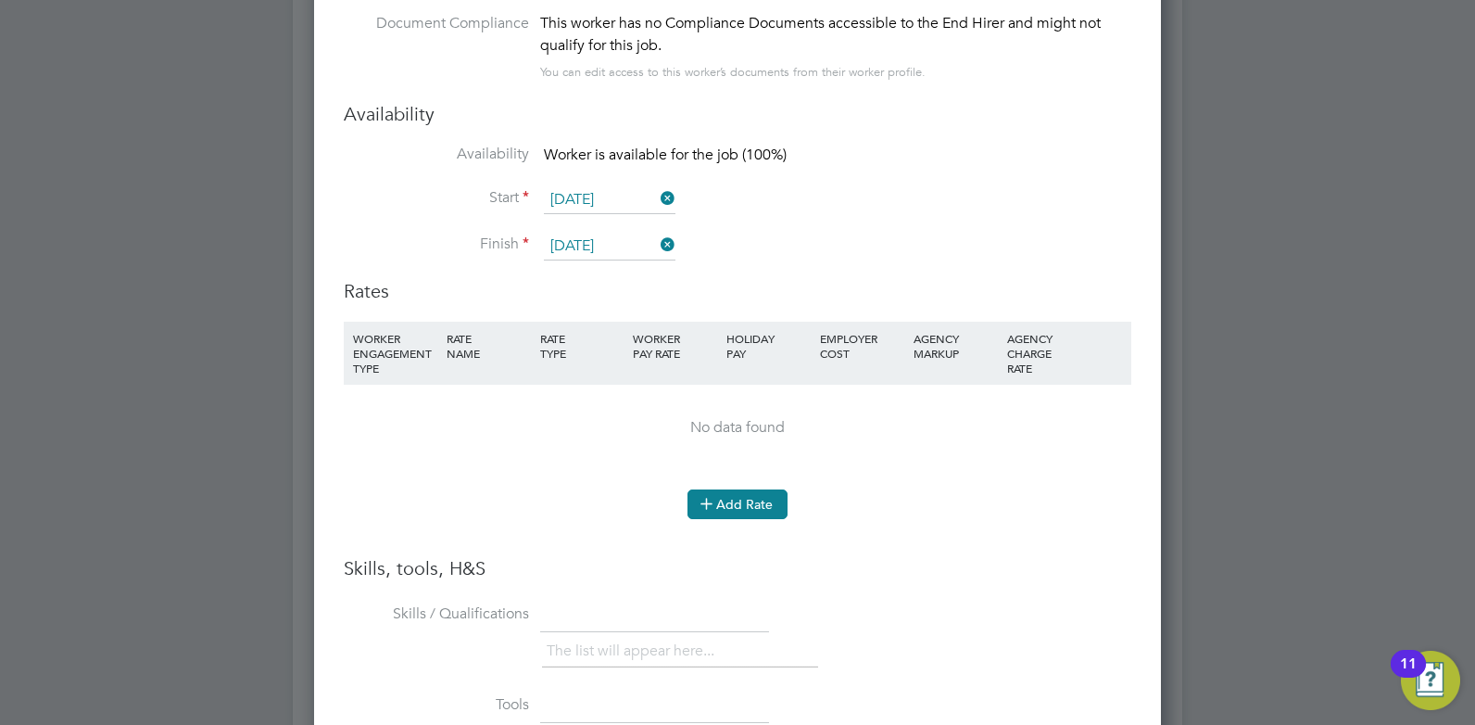
click at [737, 510] on li "Add Rate" at bounding box center [738, 513] width 788 height 48
click at [734, 489] on button "Add Rate" at bounding box center [738, 504] width 100 height 30
click at [745, 489] on button "Add Rate" at bounding box center [738, 504] width 100 height 30
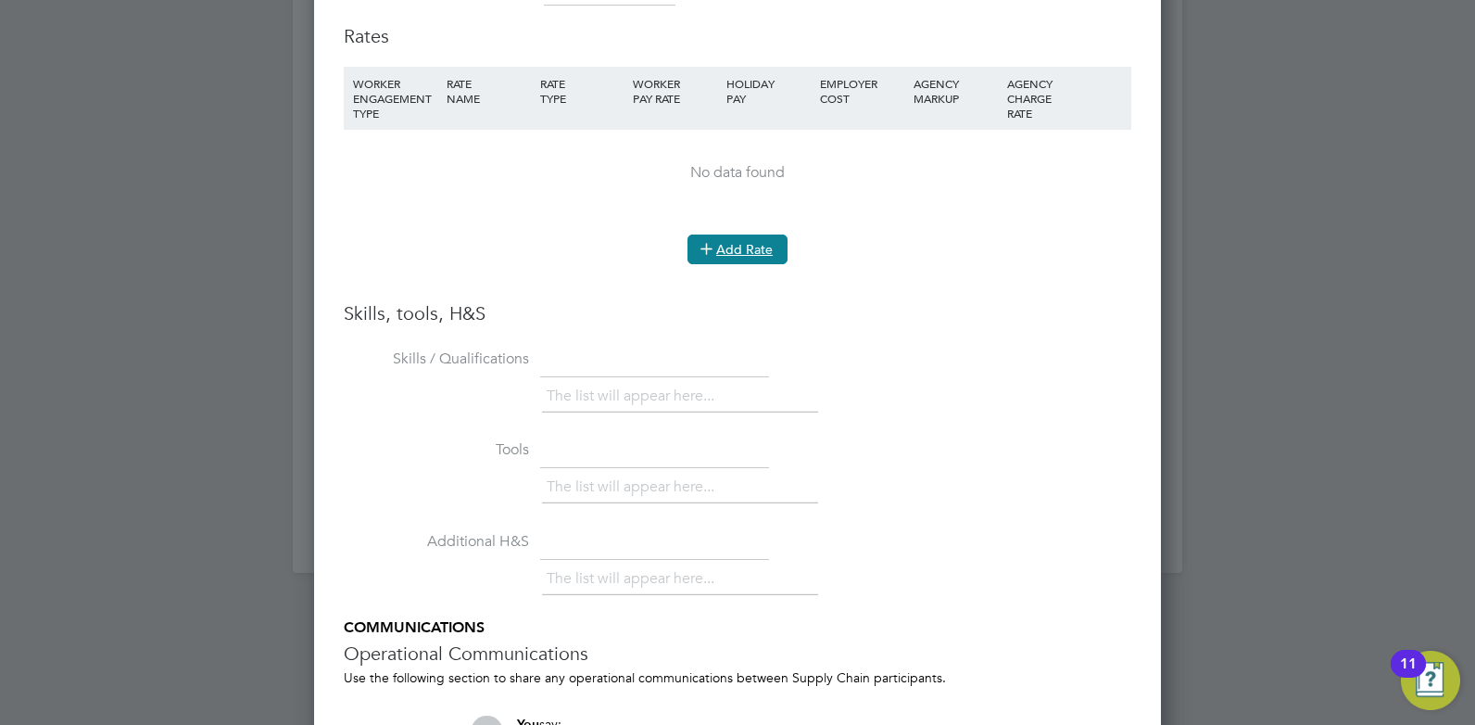
click at [709, 241] on icon at bounding box center [707, 248] width 14 height 14
click at [706, 241] on icon at bounding box center [707, 248] width 14 height 14
click at [734, 234] on button "Add Rate" at bounding box center [738, 249] width 100 height 30
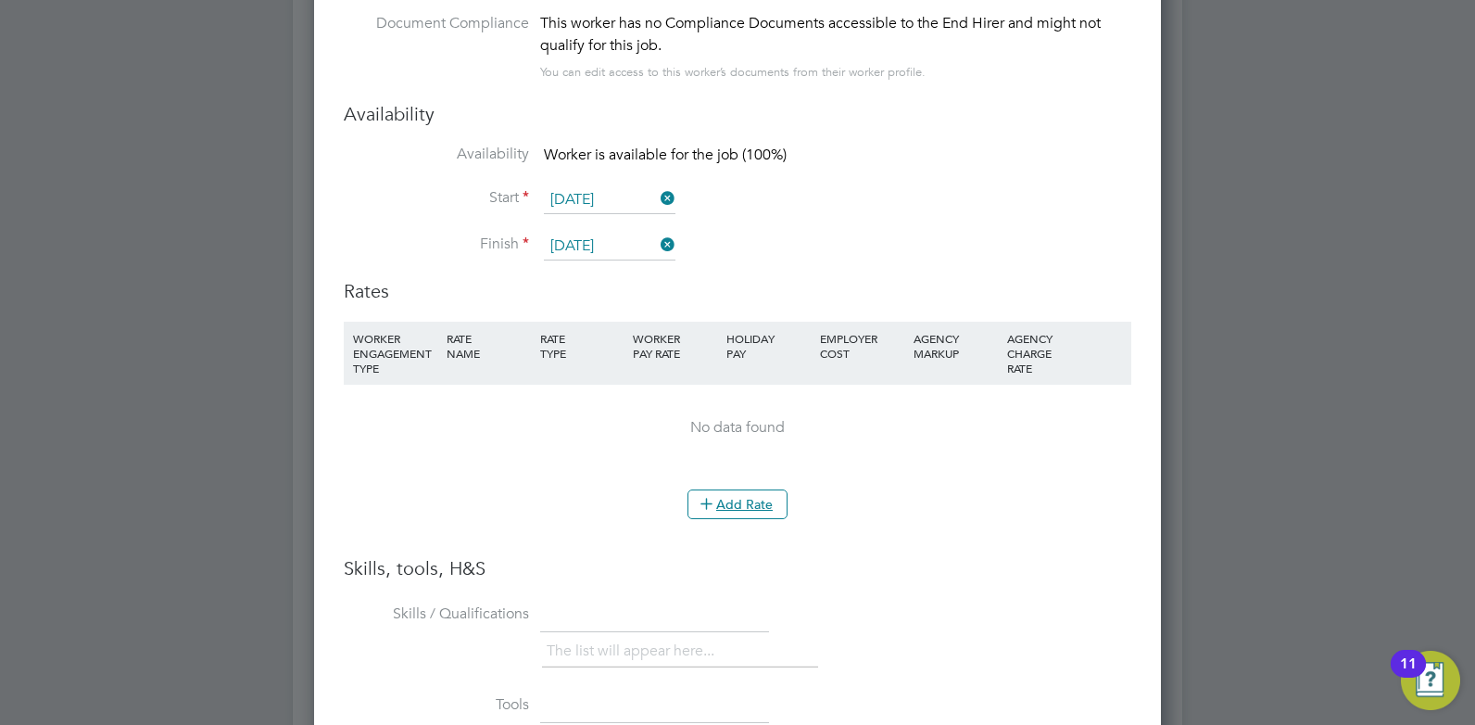
scroll to position [3698, 0]
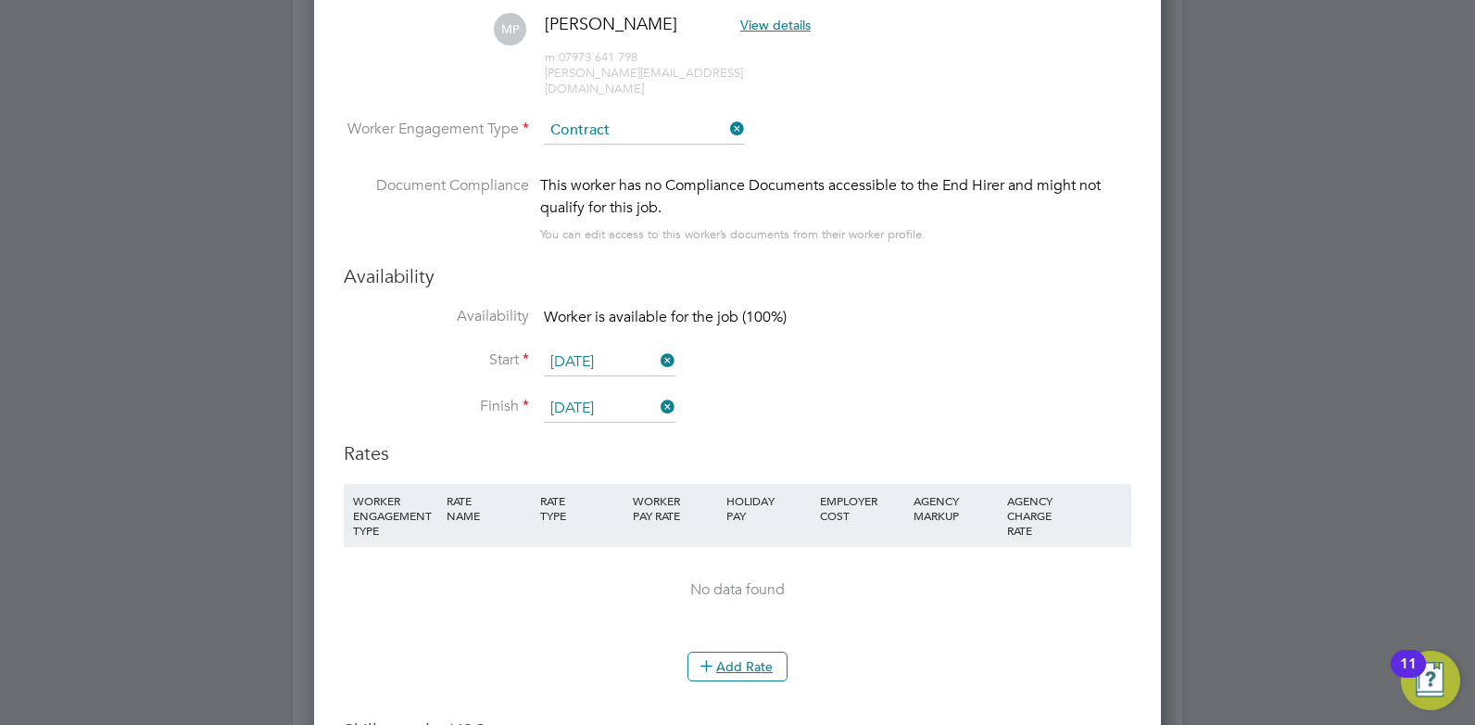
click at [727, 116] on icon at bounding box center [727, 129] width 0 height 26
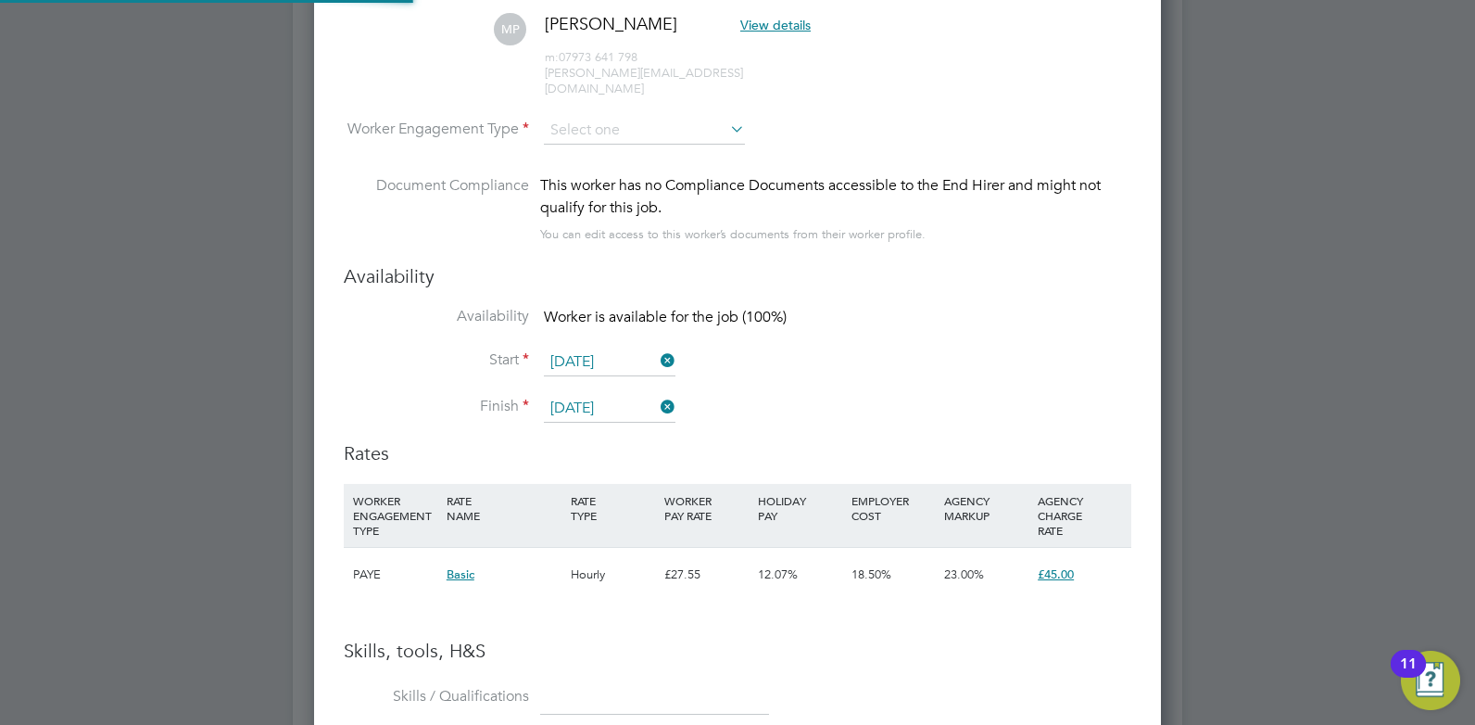
scroll to position [9, 9]
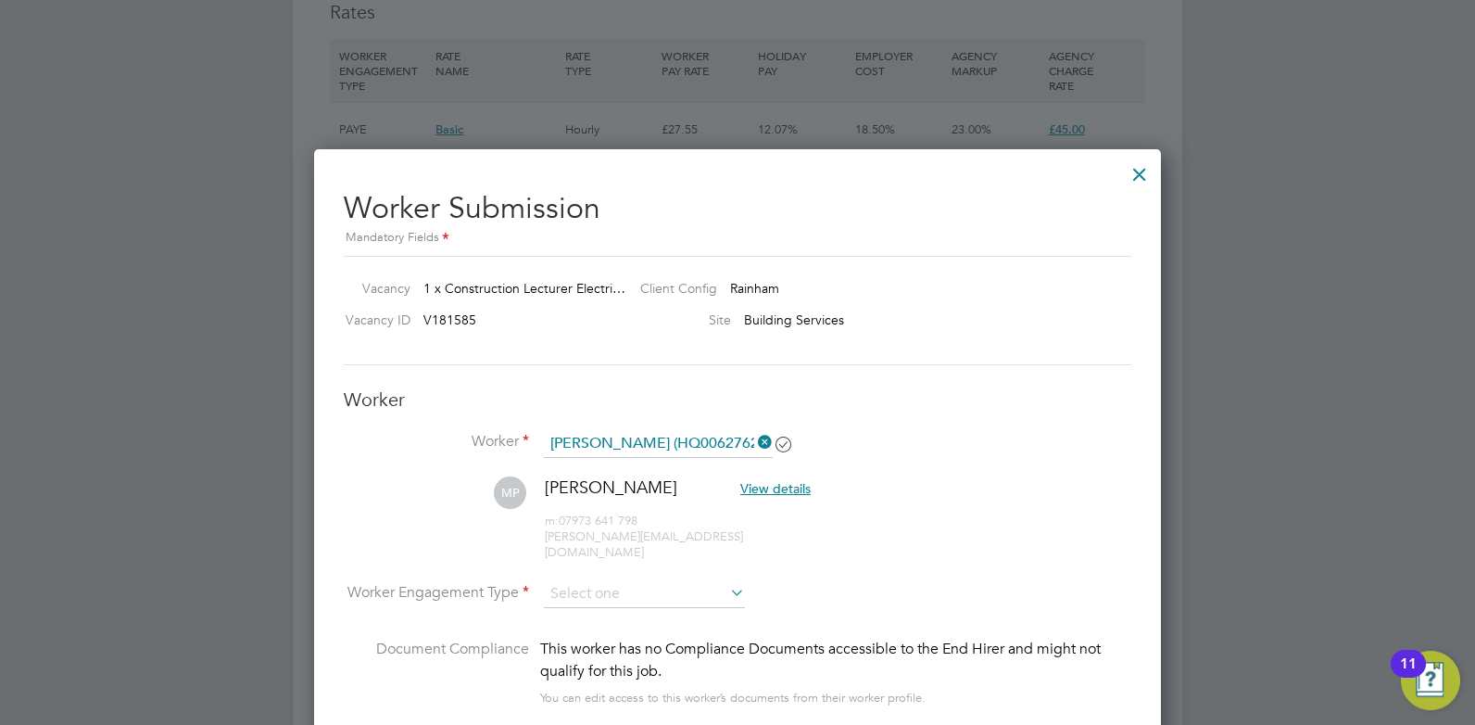
click at [1139, 176] on div at bounding box center [1139, 169] width 33 height 33
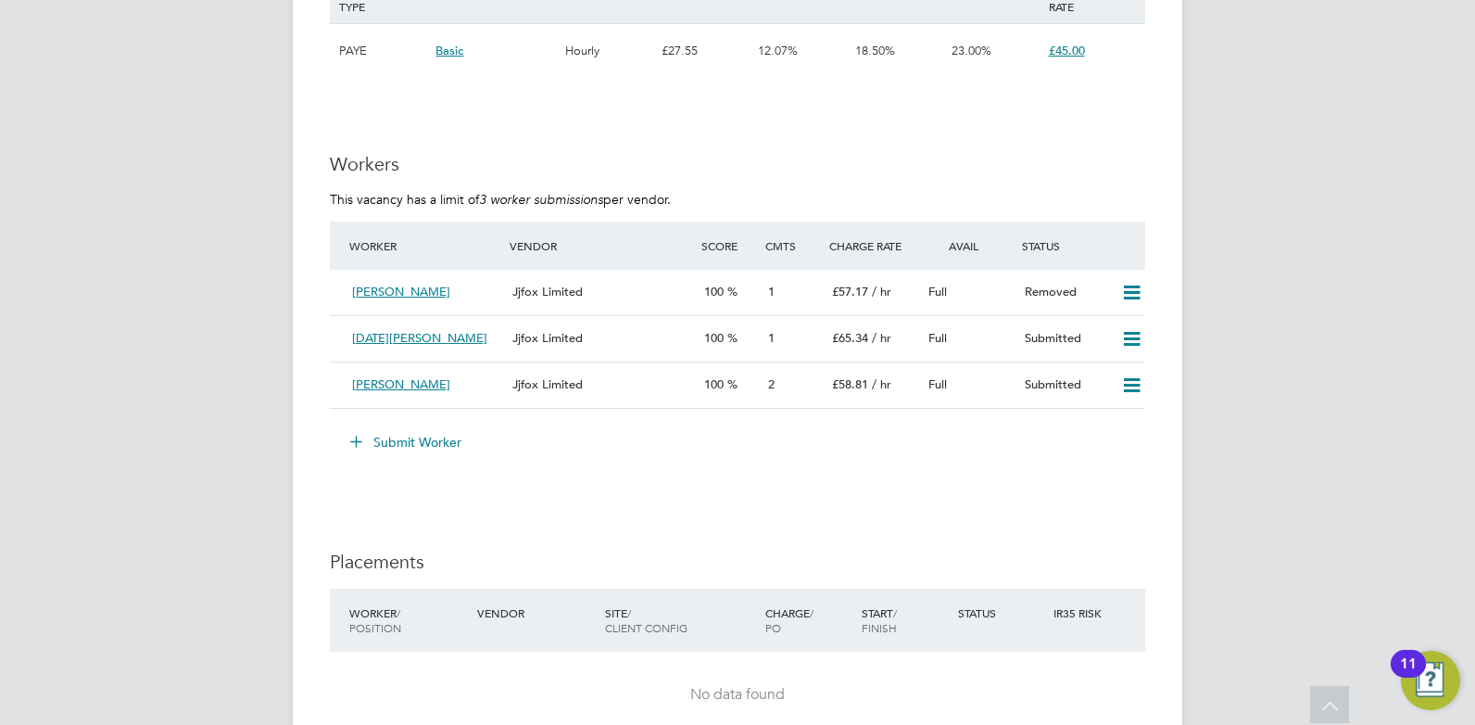
click at [447, 440] on button "Submit Worker" at bounding box center [406, 442] width 139 height 30
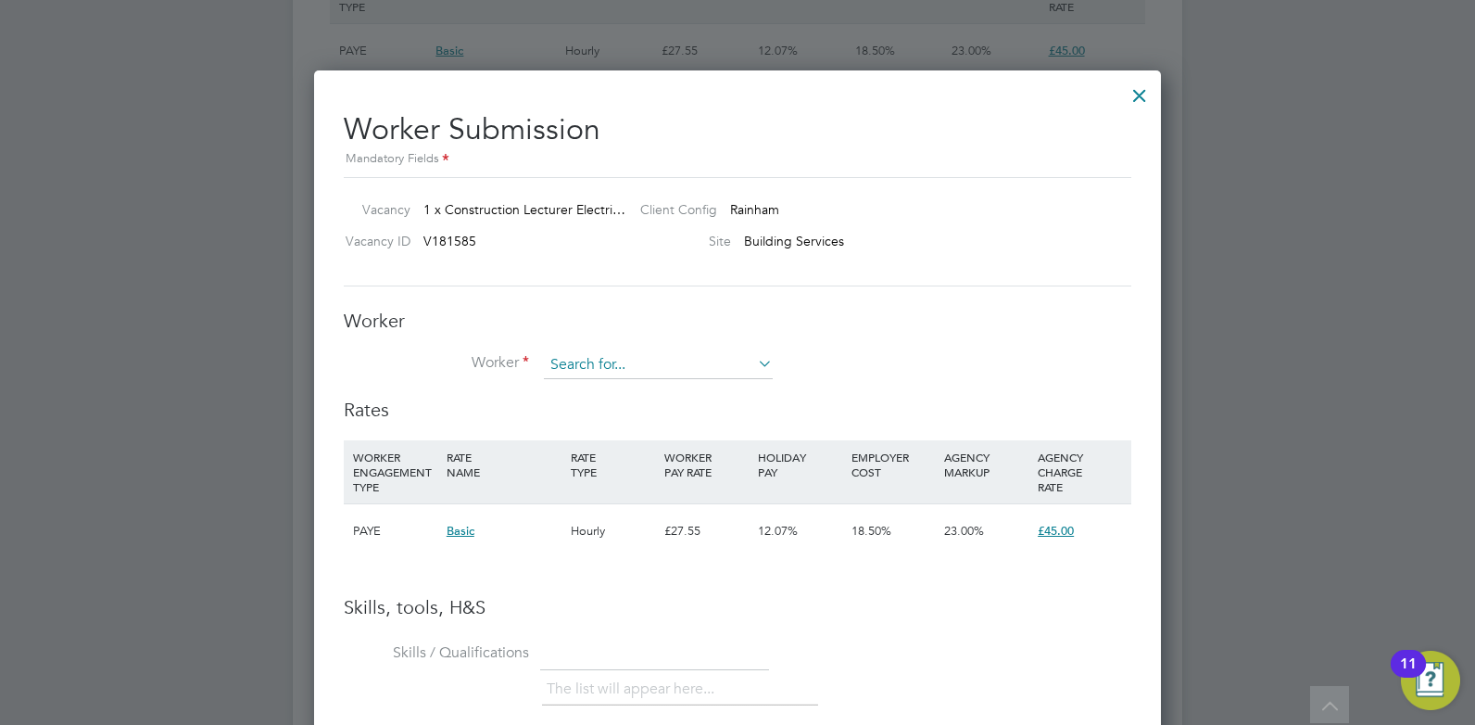
click at [744, 360] on input at bounding box center [658, 365] width 229 height 28
click at [708, 387] on li "Mal [PERSON_NAME] (HQ00627621)" at bounding box center [660, 391] width 235 height 25
type input "[PERSON_NAME] (HQ00627621)"
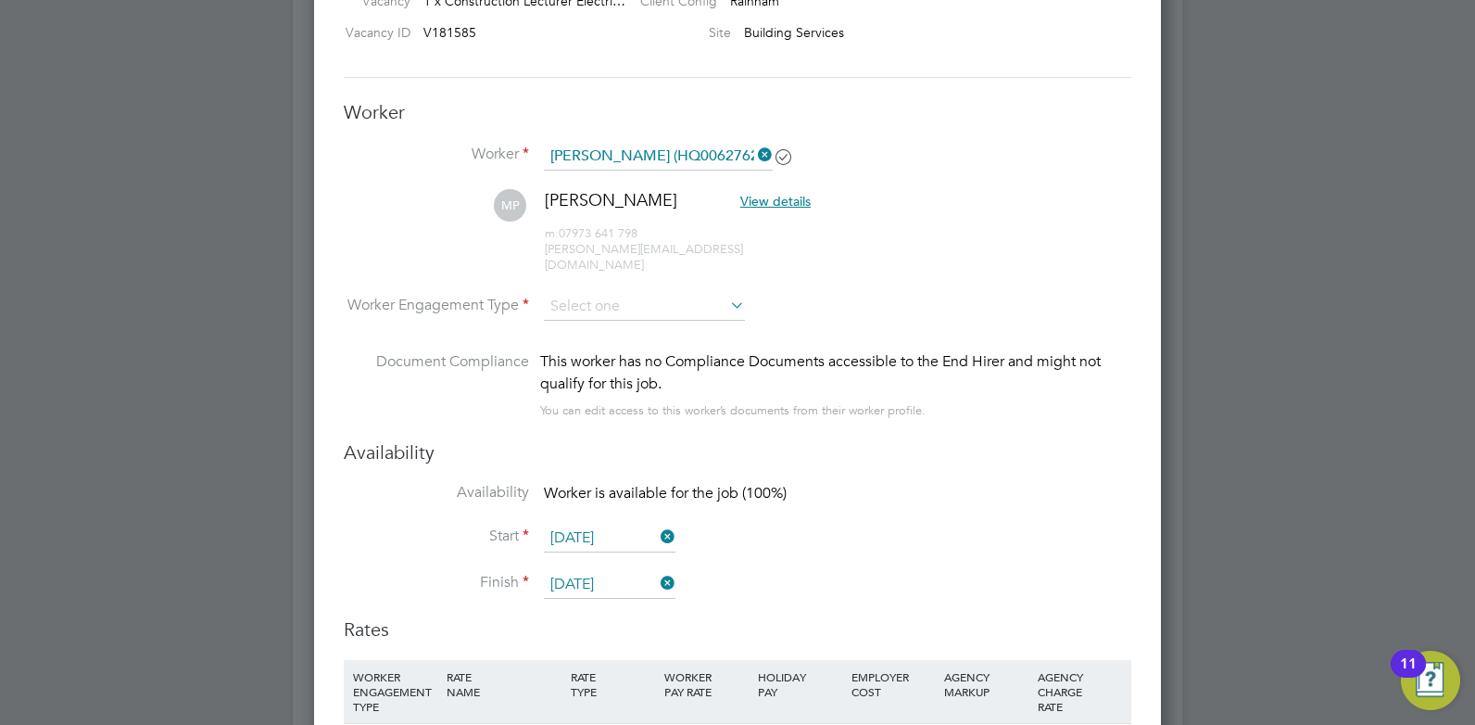
click at [727, 293] on icon at bounding box center [727, 305] width 0 height 26
click at [721, 312] on li "Contract" at bounding box center [644, 317] width 203 height 24
type input "Contract"
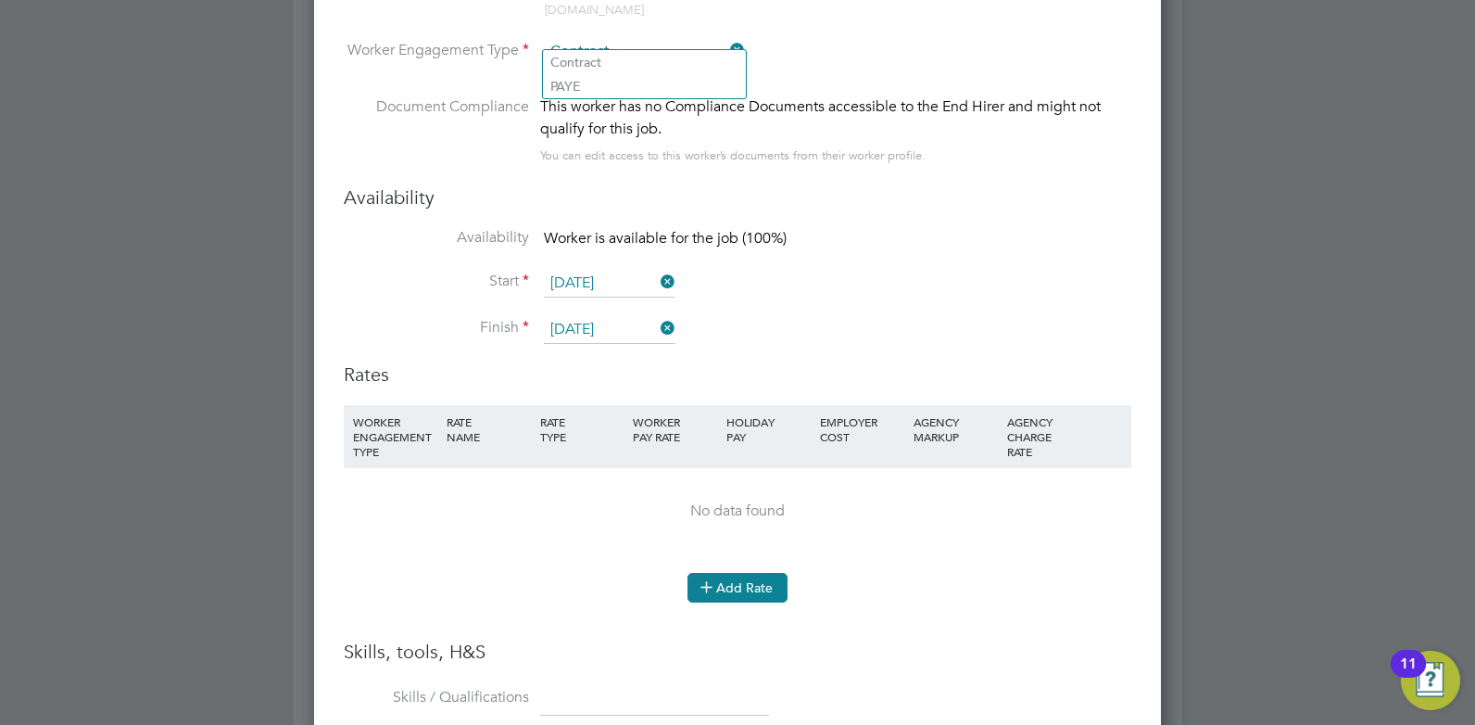
click at [732, 573] on button "Add Rate" at bounding box center [738, 588] width 100 height 30
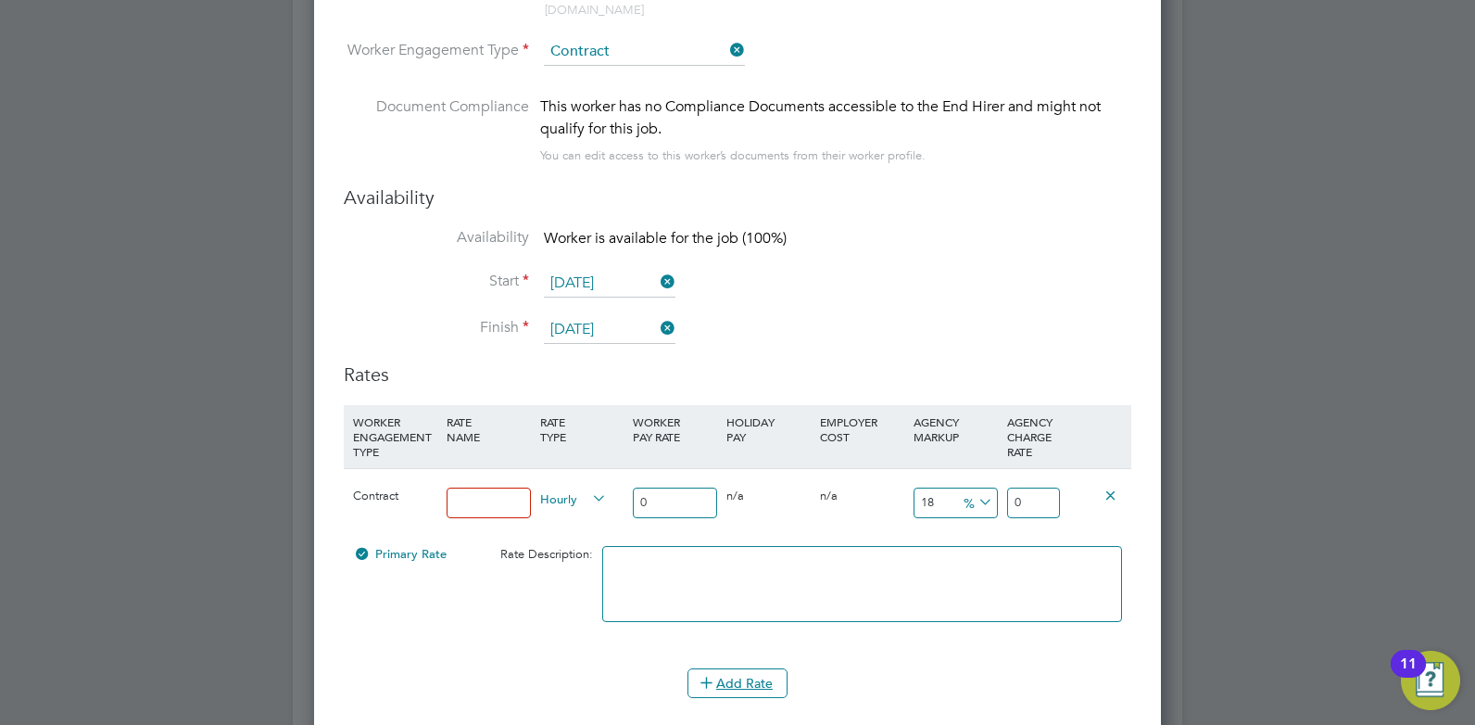
click at [671, 487] on input "0" at bounding box center [675, 502] width 84 height 31
type input "5"
type input "5.9"
type input "50"
type input "59"
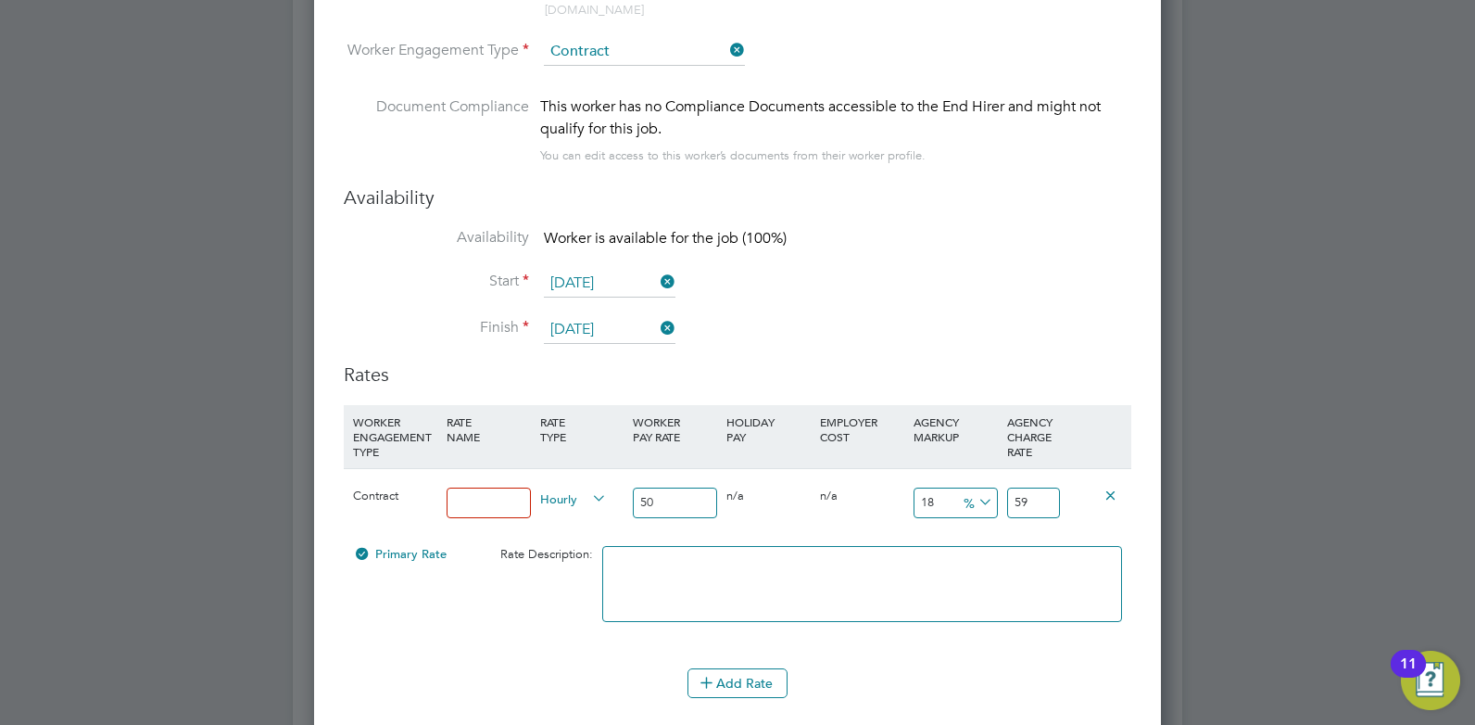
type input "50"
click at [483, 489] on input at bounding box center [489, 502] width 84 height 31
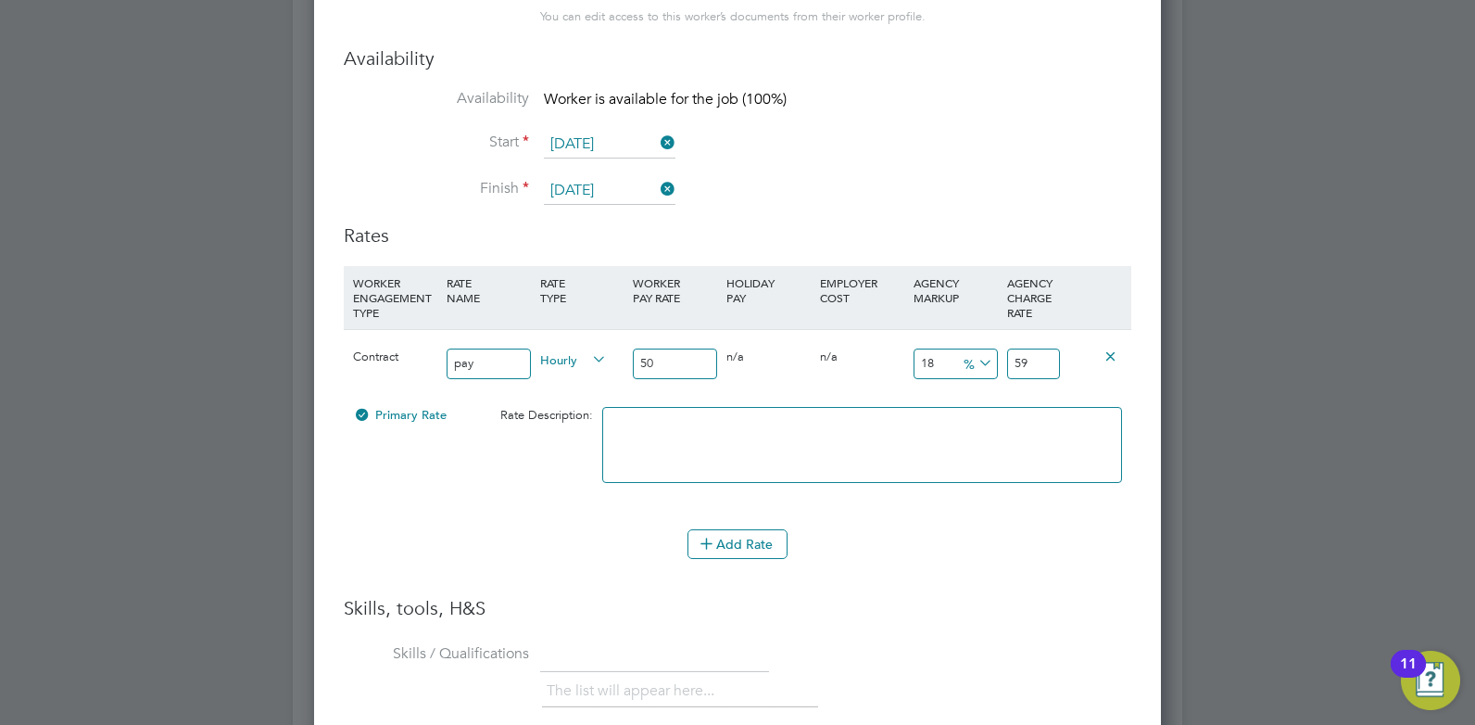
type input "pay"
click at [975, 350] on icon at bounding box center [975, 363] width 0 height 26
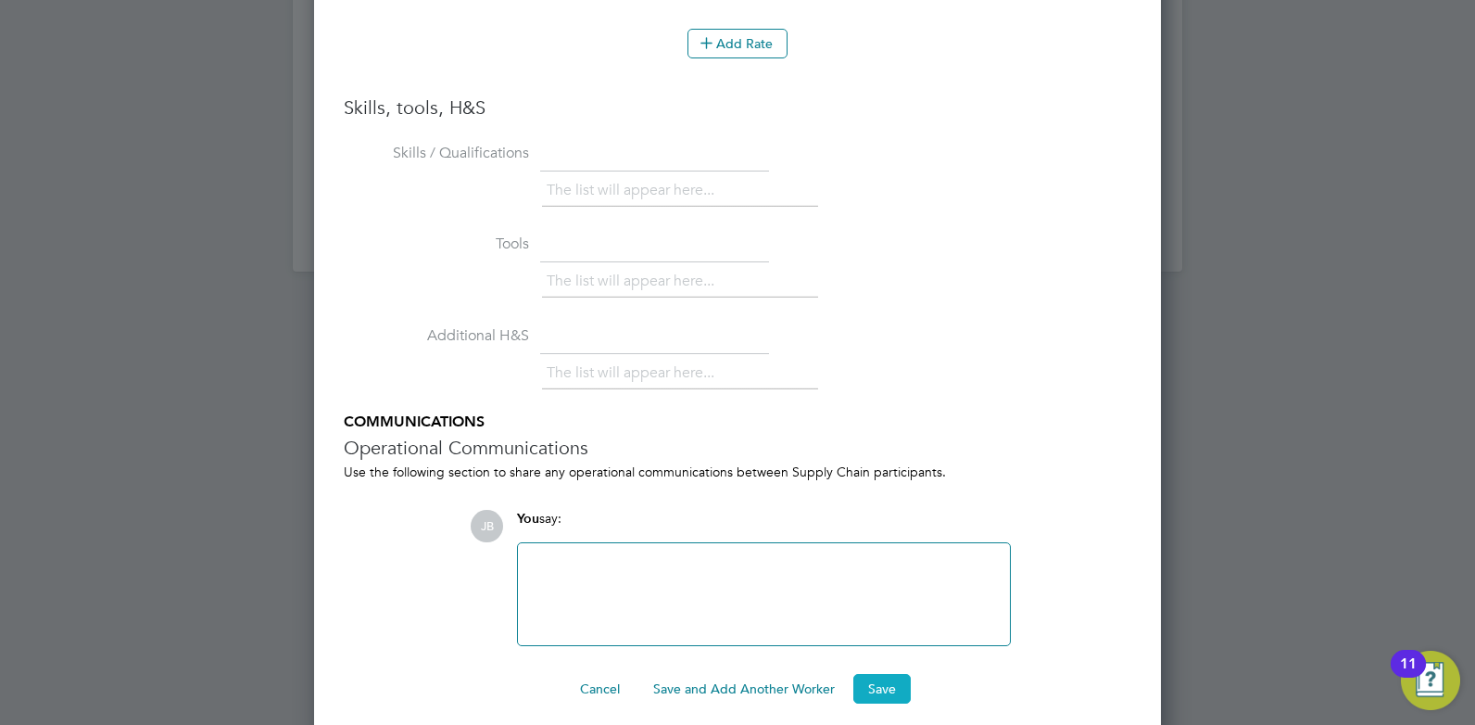
click at [883, 674] on button "Save" at bounding box center [881, 689] width 57 height 30
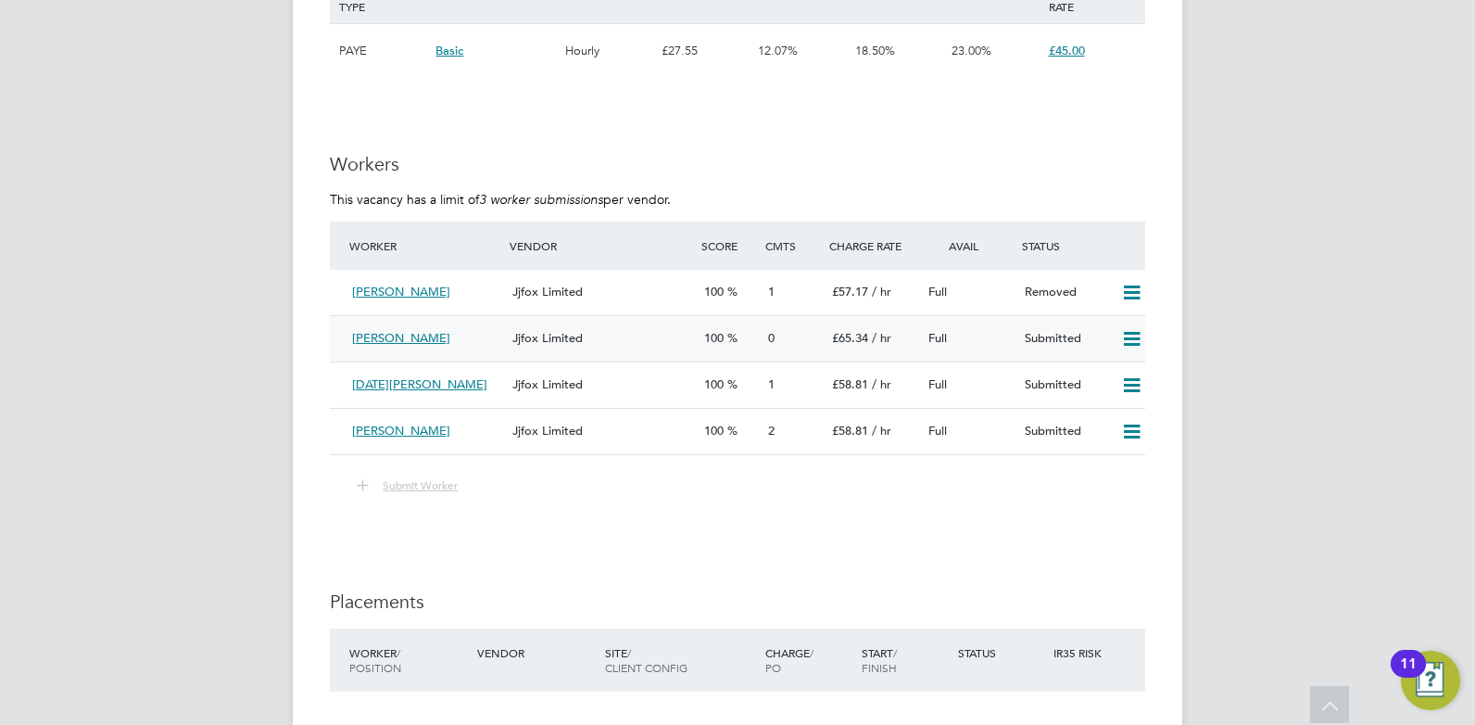
click at [648, 339] on div "Jjfox Limited" at bounding box center [601, 338] width 192 height 31
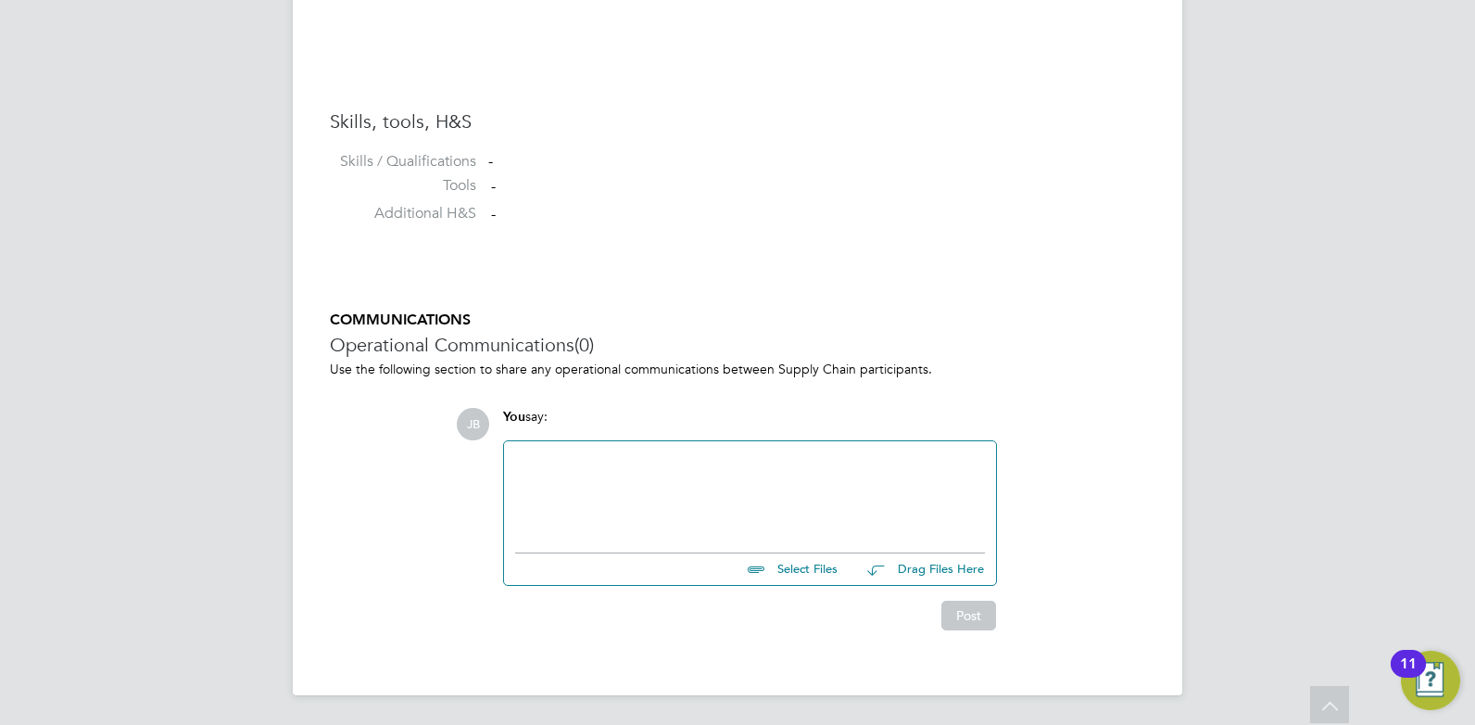
click at [804, 569] on input "file" at bounding box center [846, 566] width 278 height 26
type input "C:\fakepath\[PERSON_NAME] - HQ 627621.docx"
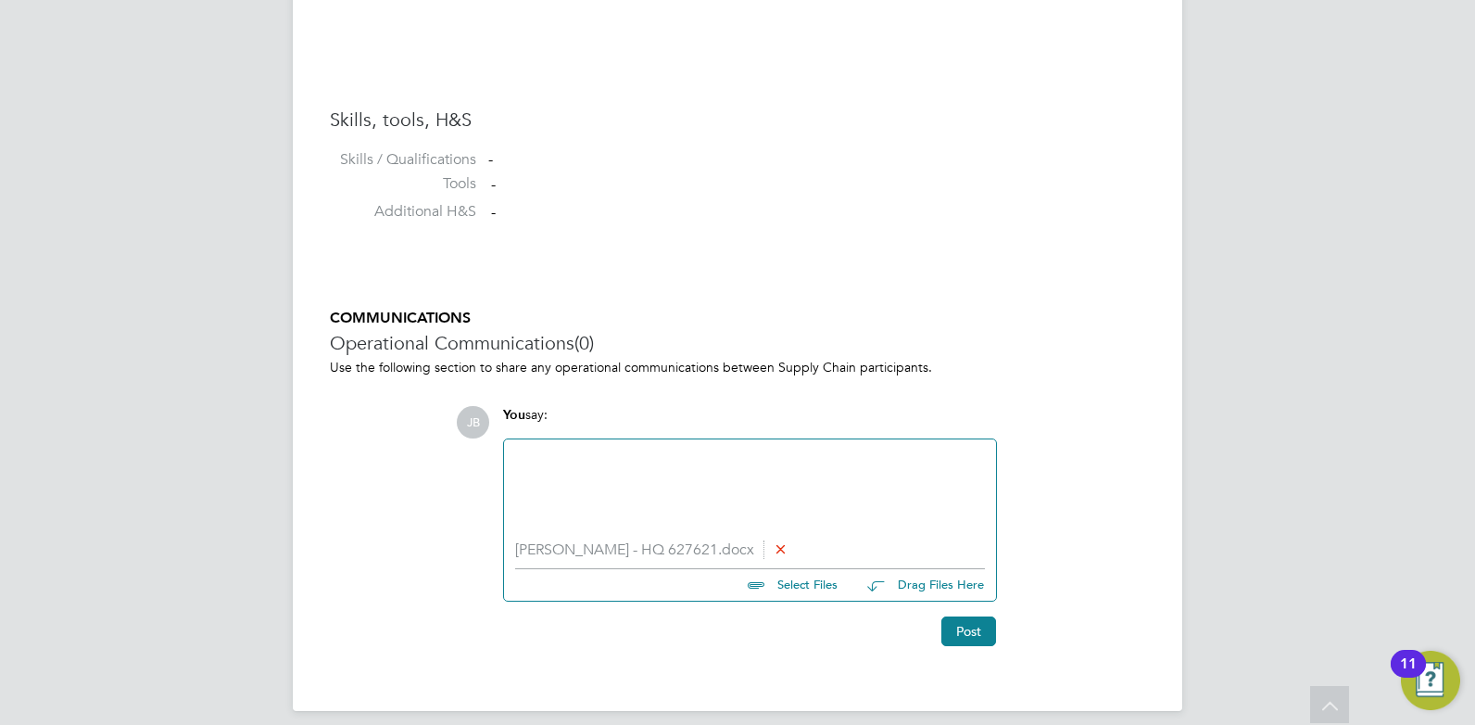
click at [601, 483] on div at bounding box center [750, 490] width 470 height 80
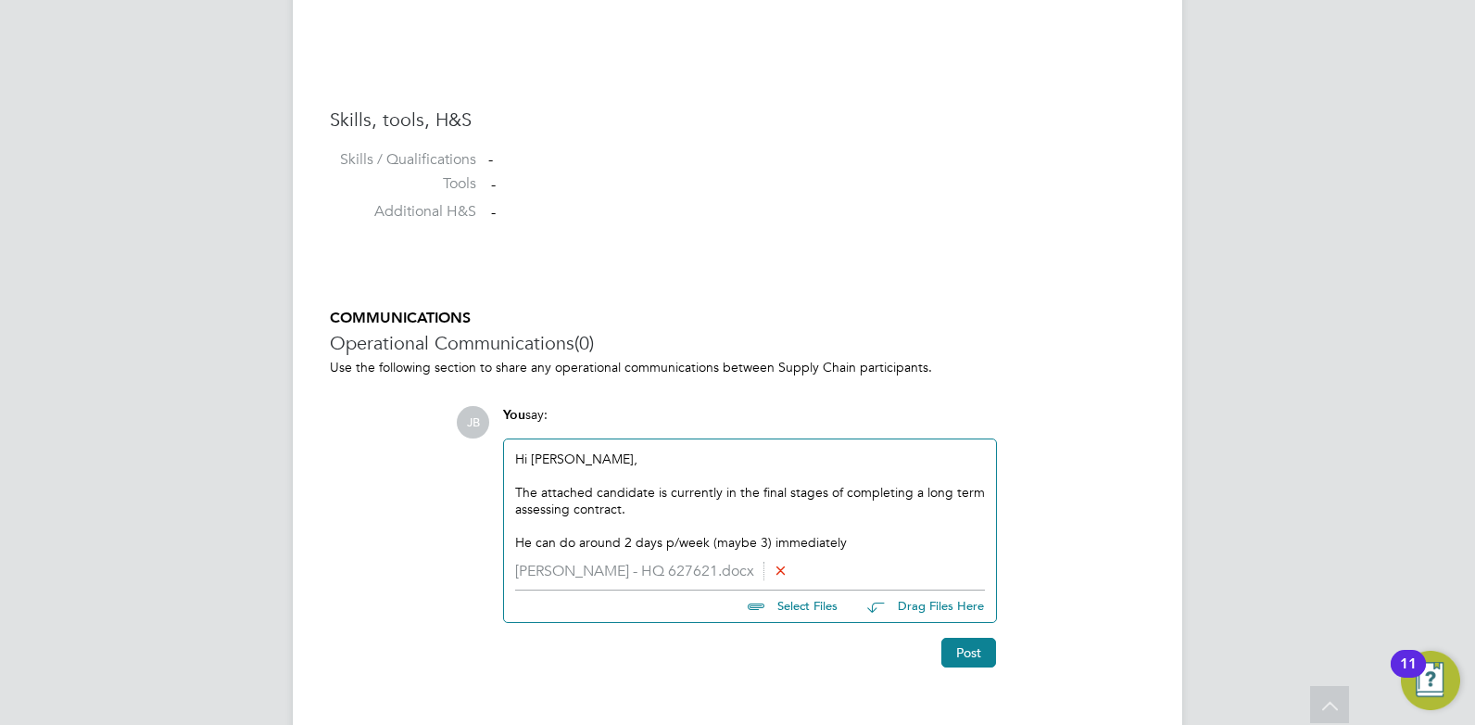
click at [856, 543] on div "He can do around 2 days p/week (maybe 3) immediately" at bounding box center [750, 542] width 470 height 17
click at [769, 542] on div "He can do around 2 days p/week (maybe 3) immediately" at bounding box center [750, 542] width 470 height 17
click at [794, 549] on div "He can do around 2 days p/week immediately" at bounding box center [750, 542] width 470 height 17
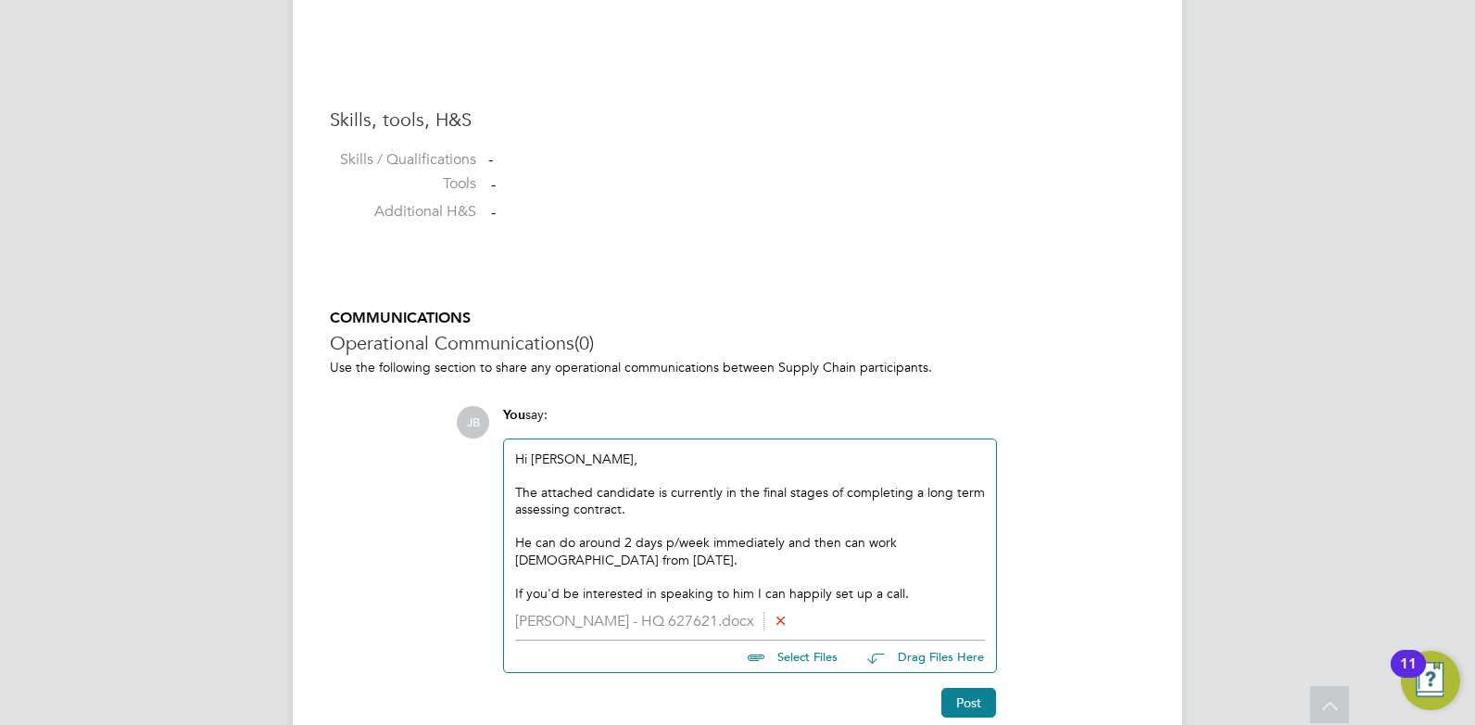
click at [531, 540] on div "He can do around 2 days p/week immediately and then can work [DEMOGRAPHIC_DATA]…" at bounding box center [750, 550] width 470 height 33
click at [771, 556] on div "[PERSON_NAME] can do around 2 days p/week immediately and then can work [DEMOGR…" at bounding box center [750, 550] width 470 height 33
click at [969, 696] on button "Post" at bounding box center [969, 703] width 55 height 30
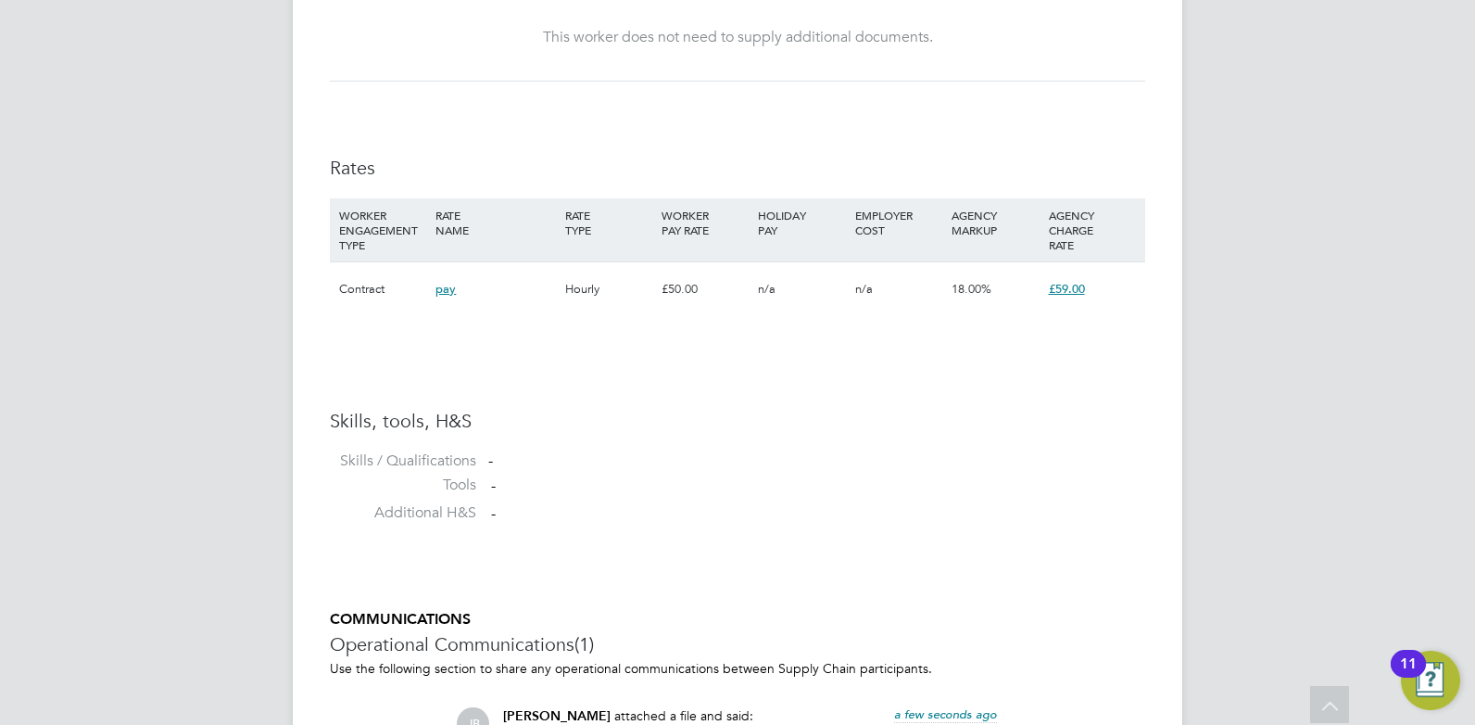
scroll to position [866, 0]
